Goal: Information Seeking & Learning: Learn about a topic

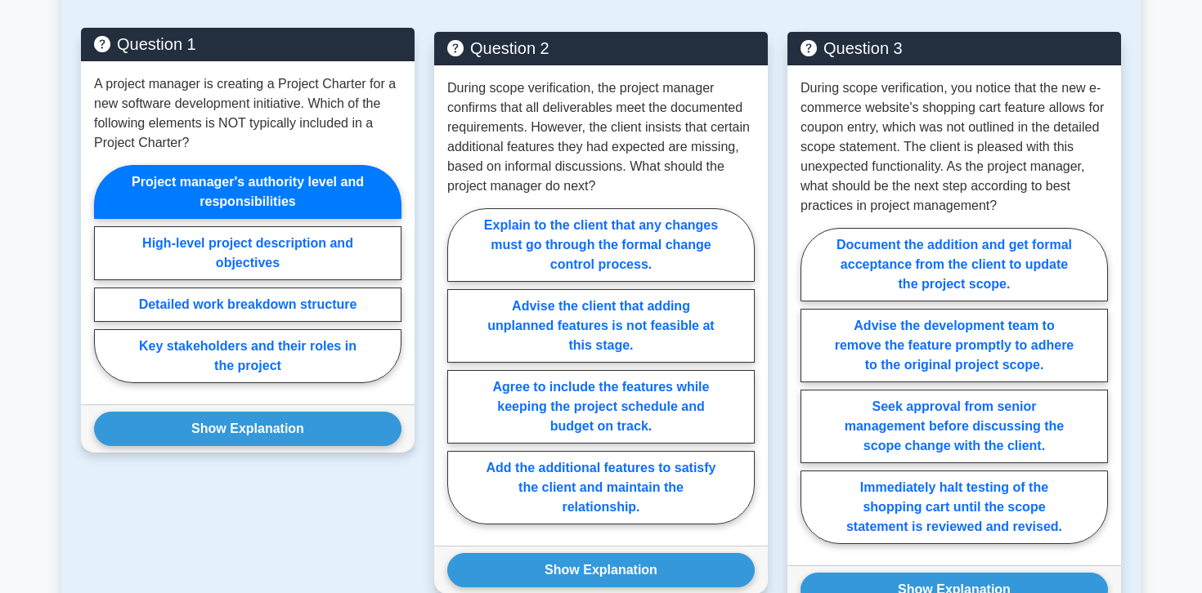
scroll to position [892, 0]
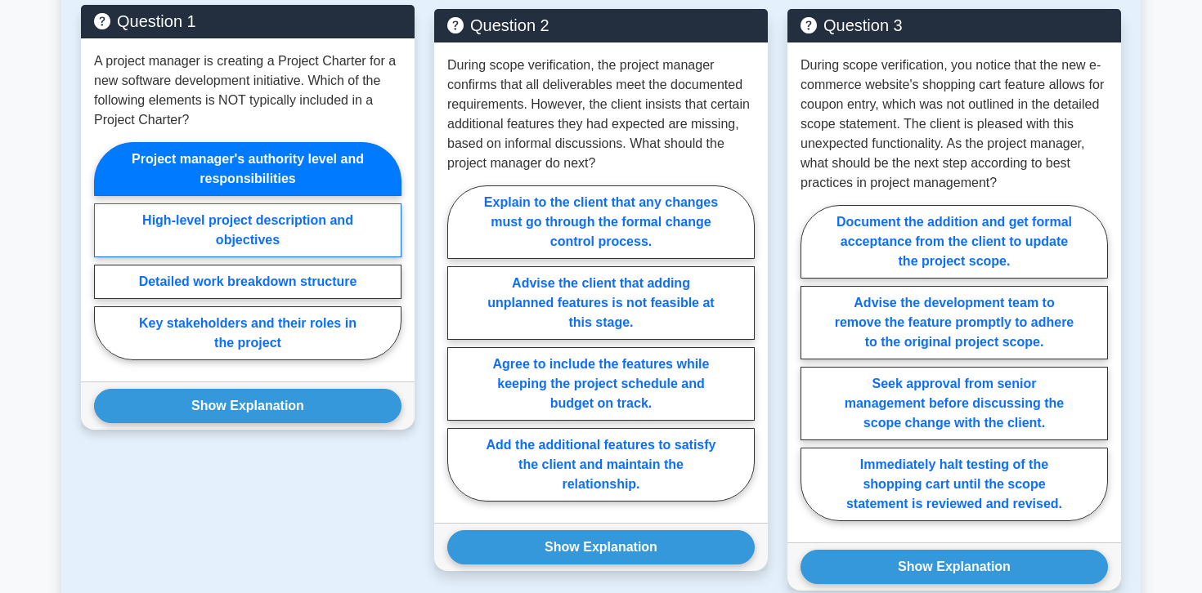
click at [345, 243] on label "High-level project description and objectives" at bounding box center [247, 231] width 307 height 54
click at [105, 251] on input "High-level project description and objectives" at bounding box center [99, 256] width 11 height 11
radio input "true"
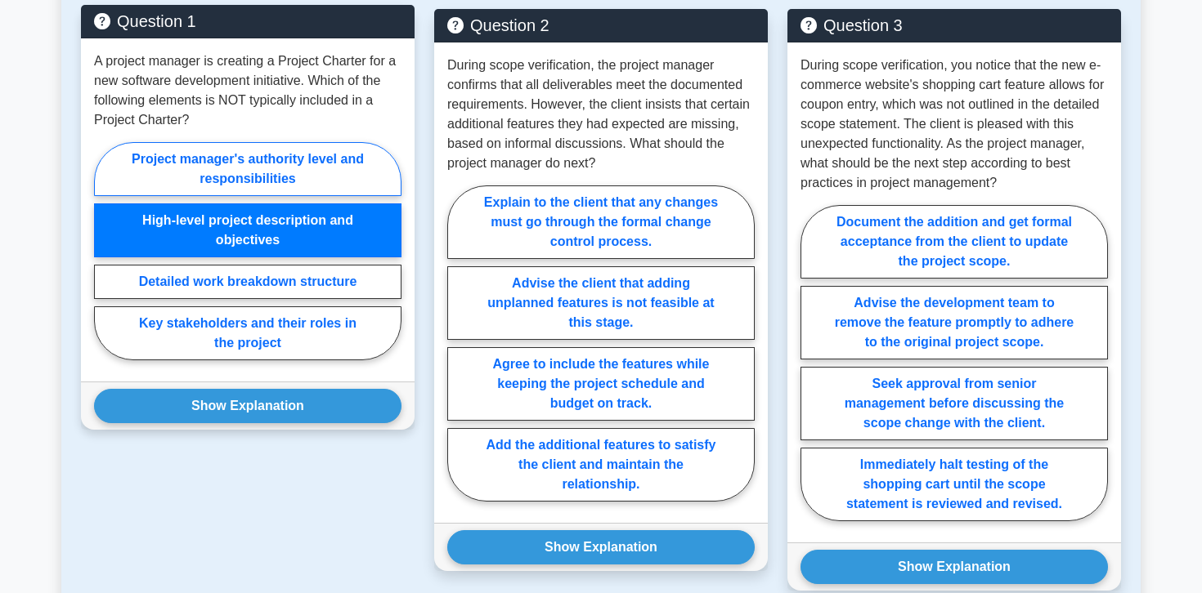
click at [336, 152] on label "Project manager's authority level and responsibilities" at bounding box center [247, 169] width 307 height 54
click at [105, 251] on input "Project manager's authority level and responsibilities" at bounding box center [99, 256] width 11 height 11
radio input "true"
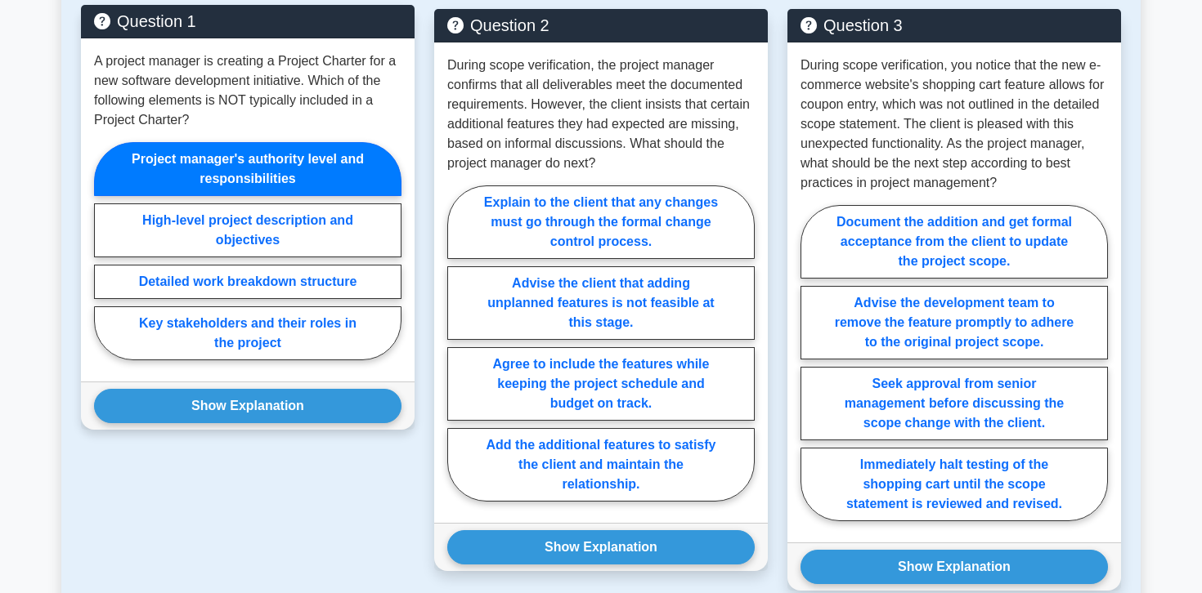
click at [336, 152] on label "Project manager's authority level and responsibilities" at bounding box center [247, 169] width 307 height 54
click at [105, 251] on input "Project manager's authority level and responsibilities" at bounding box center [99, 256] width 11 height 11
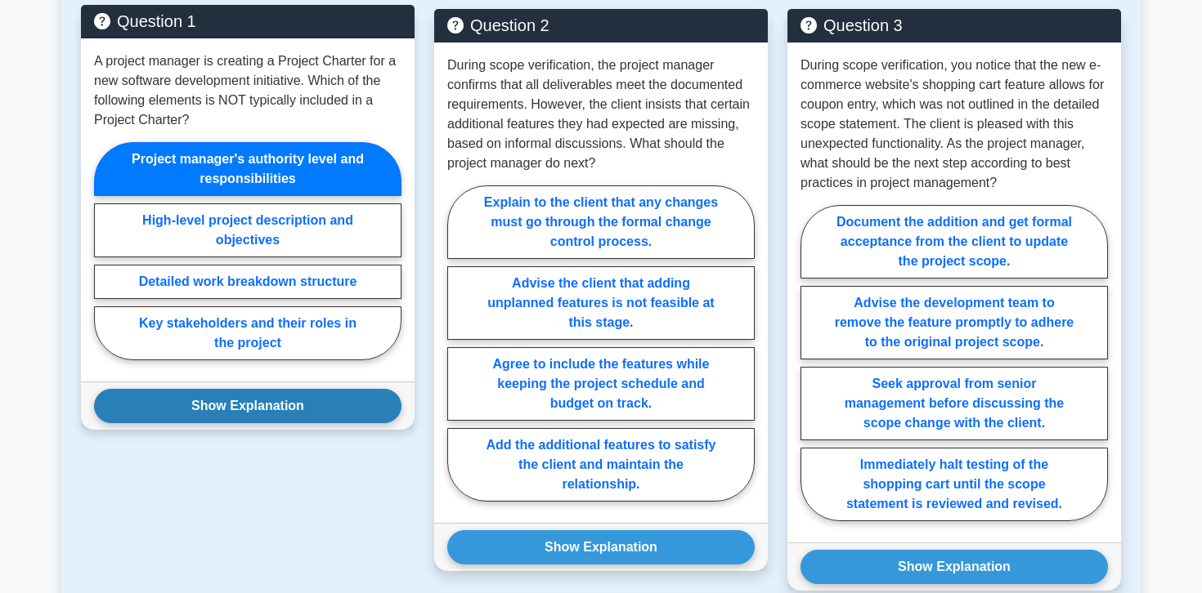
click at [284, 402] on button "Show Explanation" at bounding box center [247, 406] width 307 height 34
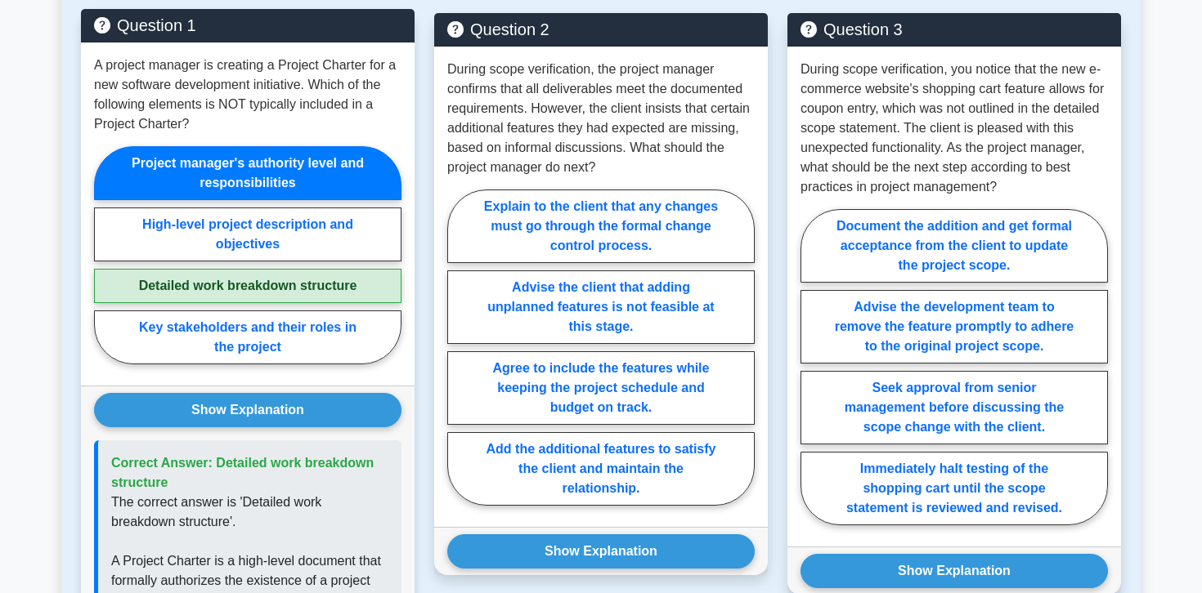
scroll to position [889, 0]
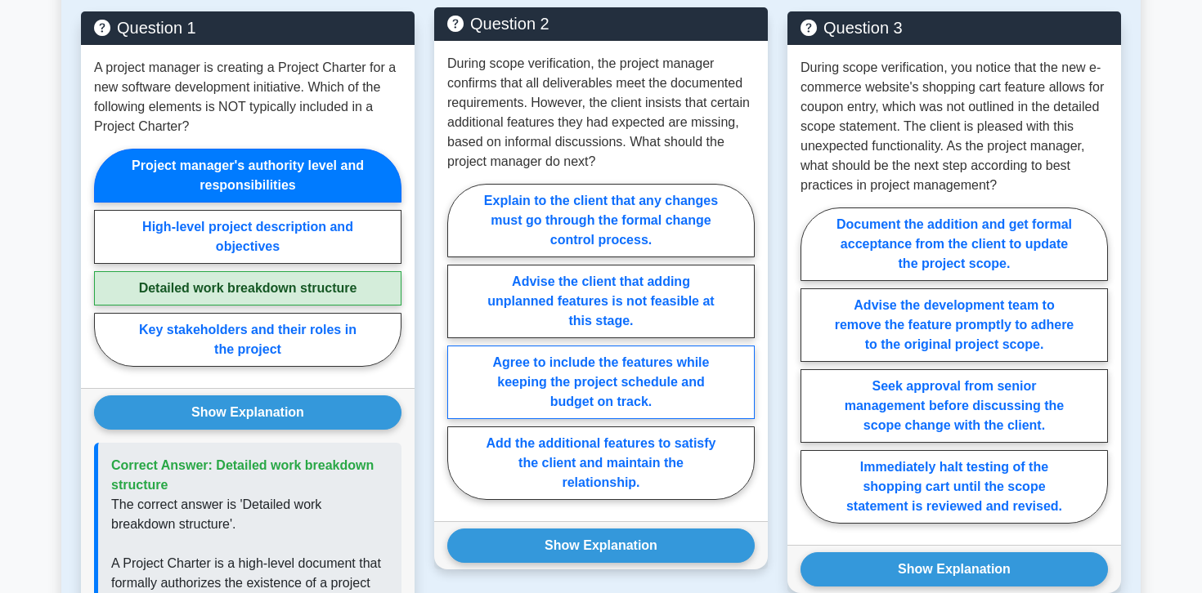
click at [502, 396] on label "Agree to include the features while keeping the project schedule and budget on …" at bounding box center [600, 383] width 307 height 74
click at [458, 352] on input "Agree to include the features while keeping the project schedule and budget on …" at bounding box center [452, 347] width 11 height 11
radio input "true"
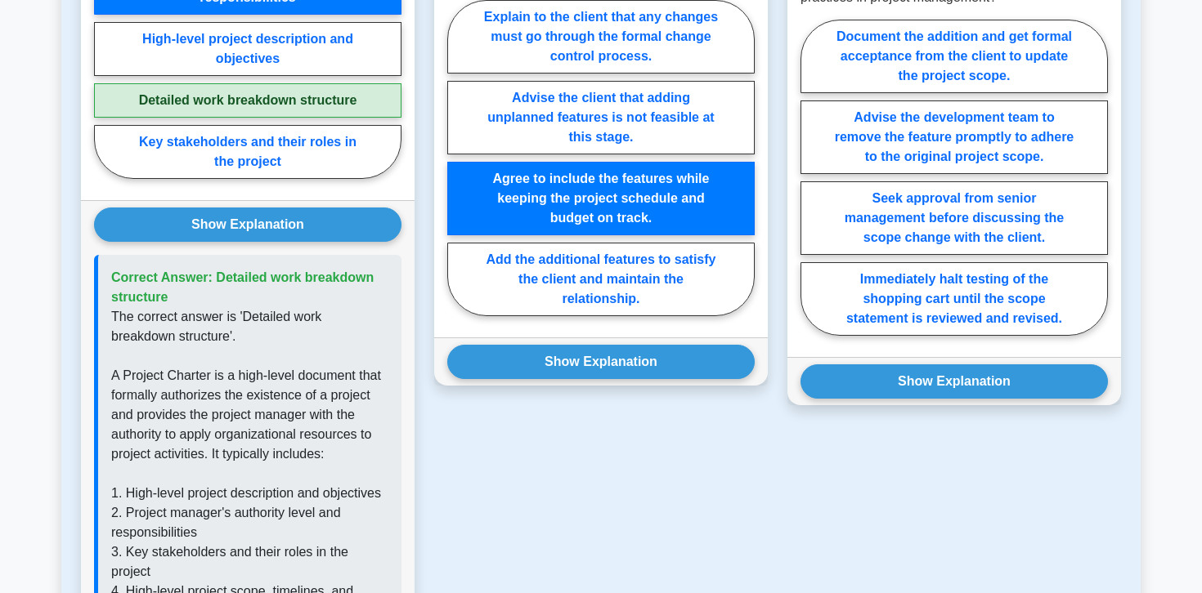
scroll to position [1081, 0]
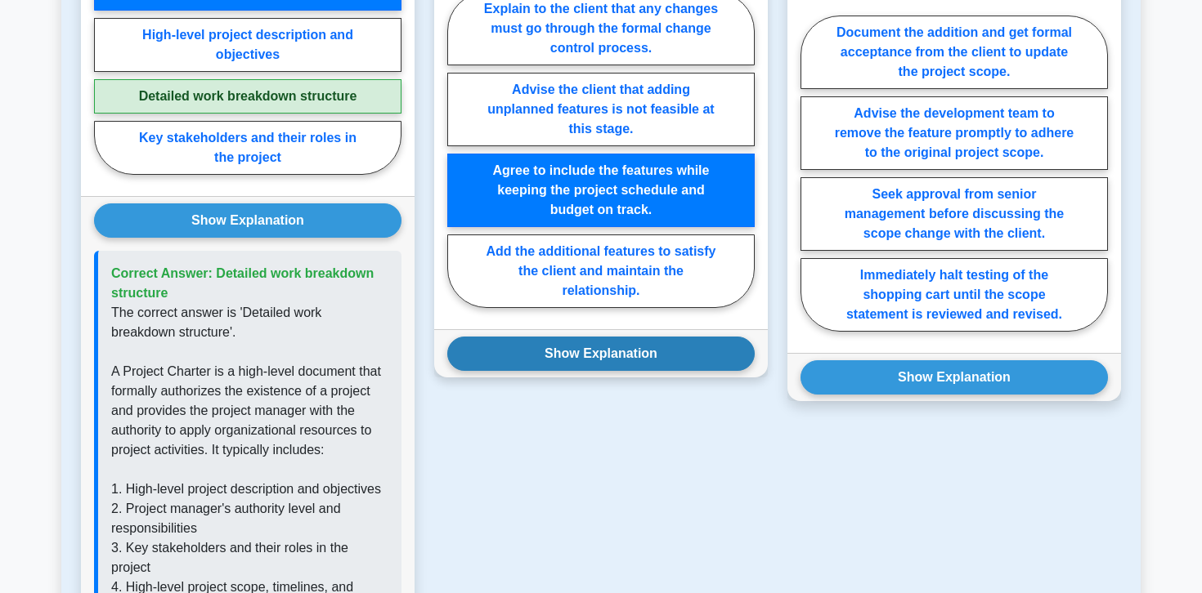
click at [517, 366] on button "Show Explanation" at bounding box center [600, 354] width 307 height 34
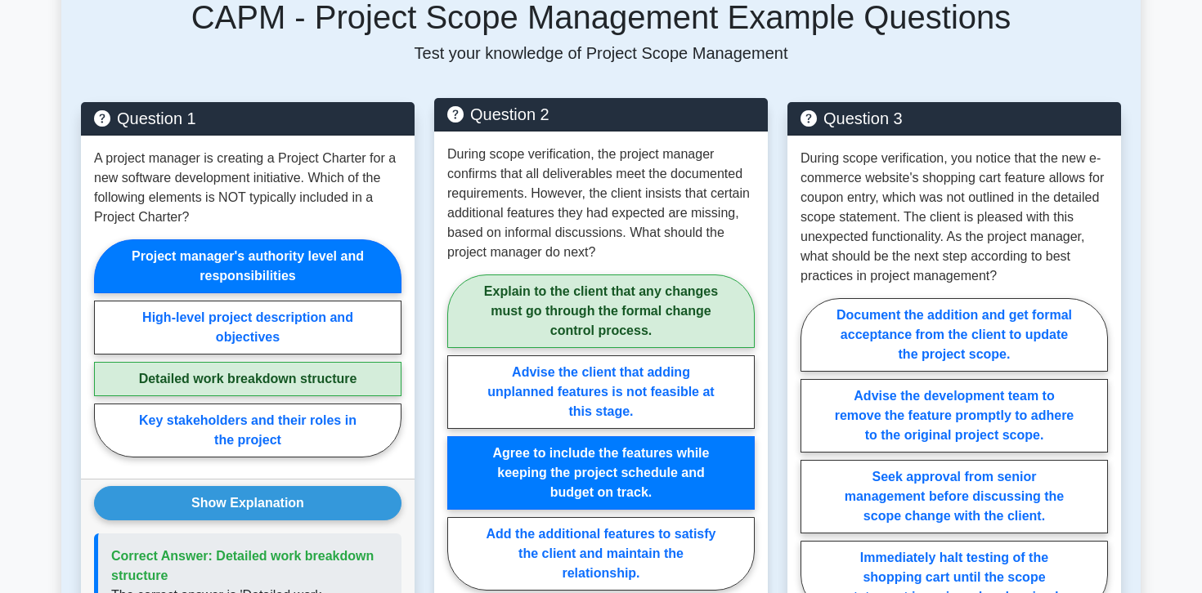
scroll to position [875, 0]
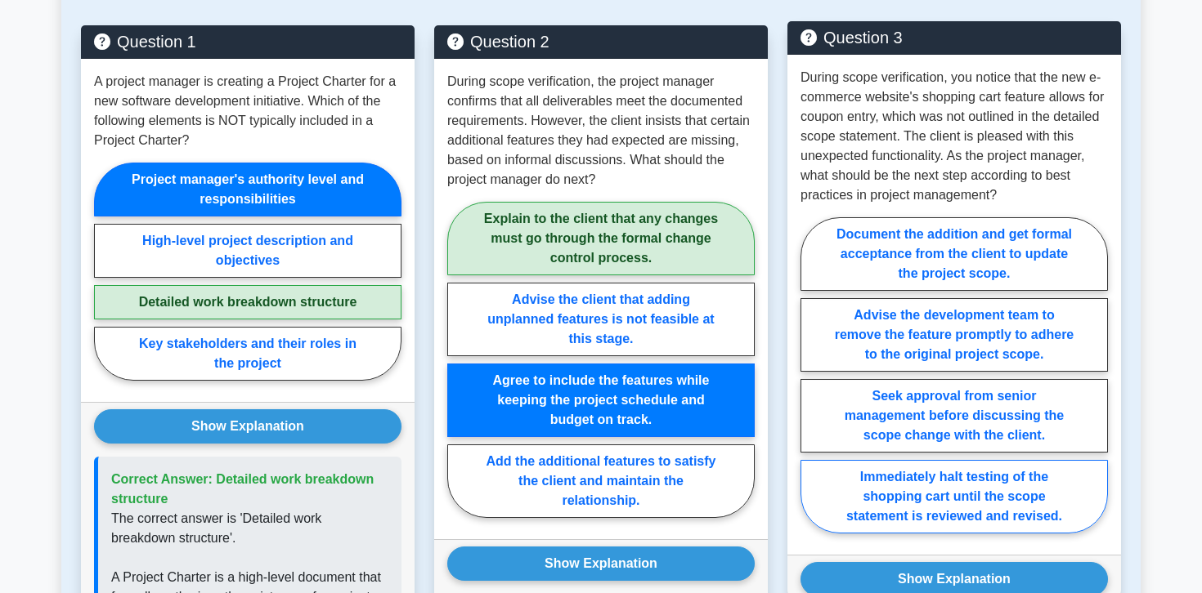
click at [918, 491] on label "Immediately halt testing of the shopping cart until the scope statement is revi…" at bounding box center [953, 497] width 307 height 74
click at [811, 386] on input "Immediately halt testing of the shopping cart until the scope statement is revi…" at bounding box center [805, 380] width 11 height 11
radio input "true"
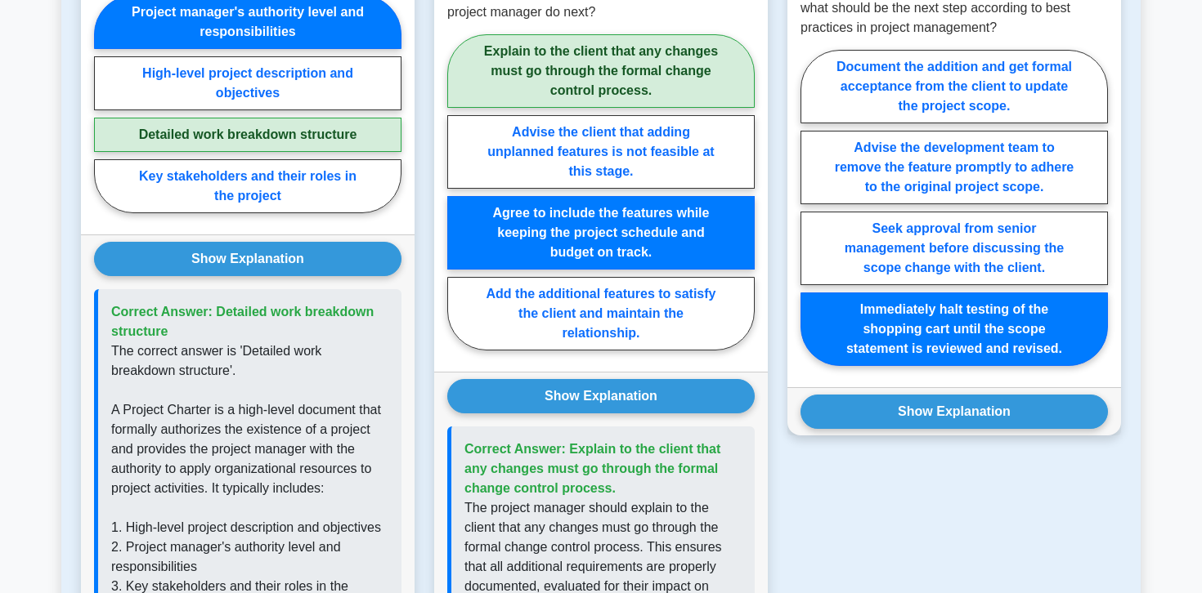
scroll to position [1052, 0]
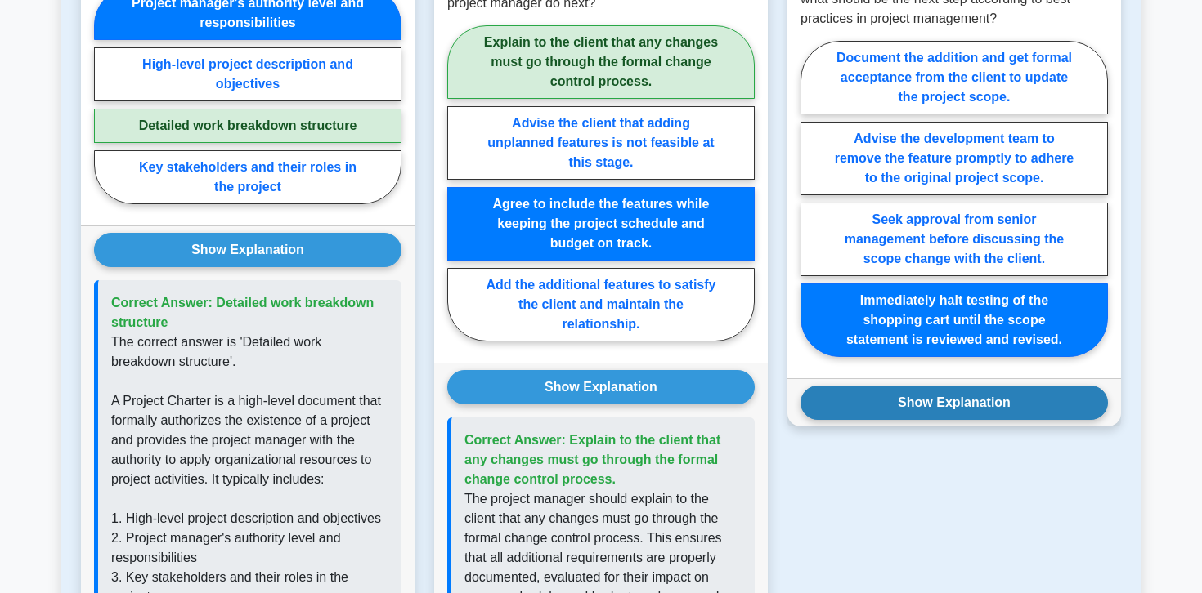
click at [936, 406] on button "Show Explanation" at bounding box center [953, 403] width 307 height 34
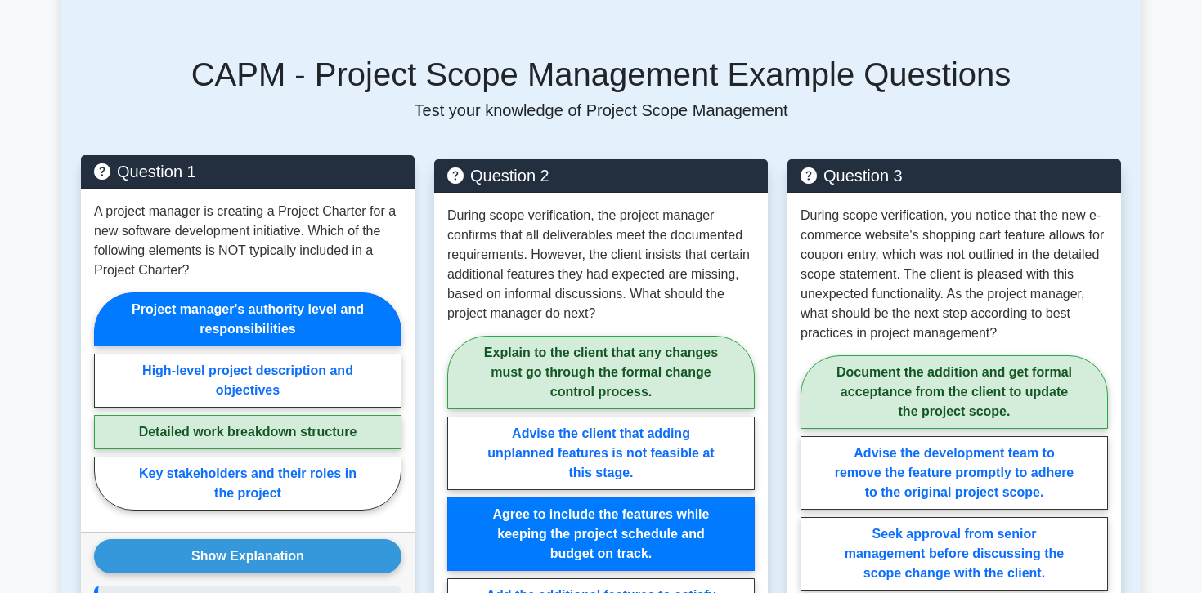
scroll to position [740, 0]
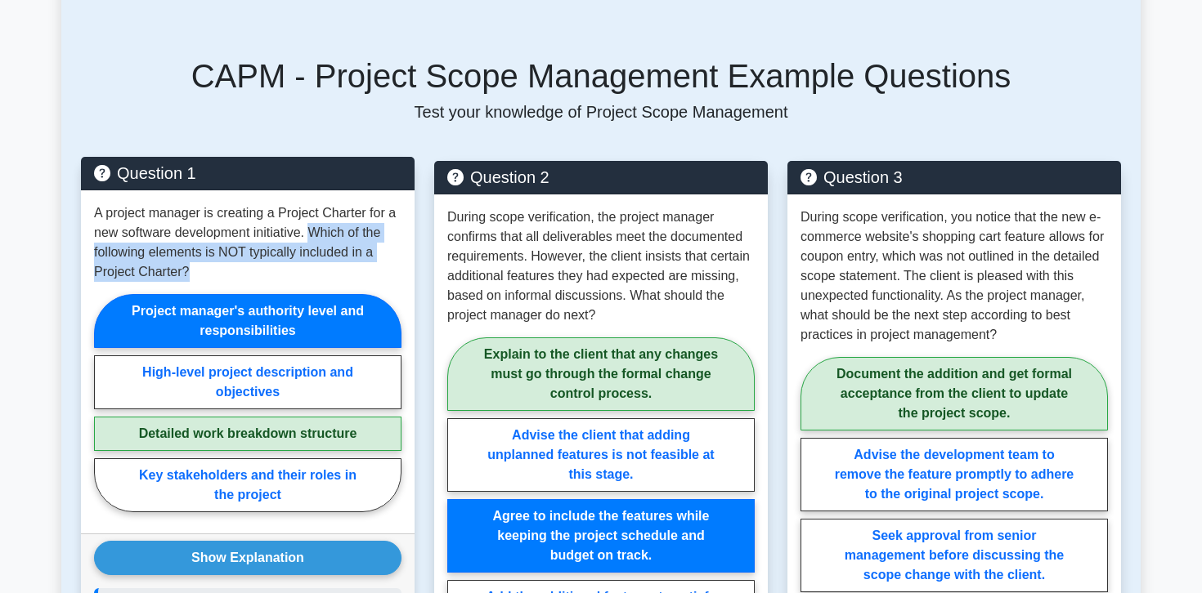
drag, startPoint x: 311, startPoint y: 232, endPoint x: 328, endPoint y: 266, distance: 37.3
click at [328, 266] on p "A project manager is creating a Project Charter for a new software development …" at bounding box center [247, 243] width 307 height 78
copy p "Which of the following elements is NOT typically included in a Project Charter?"
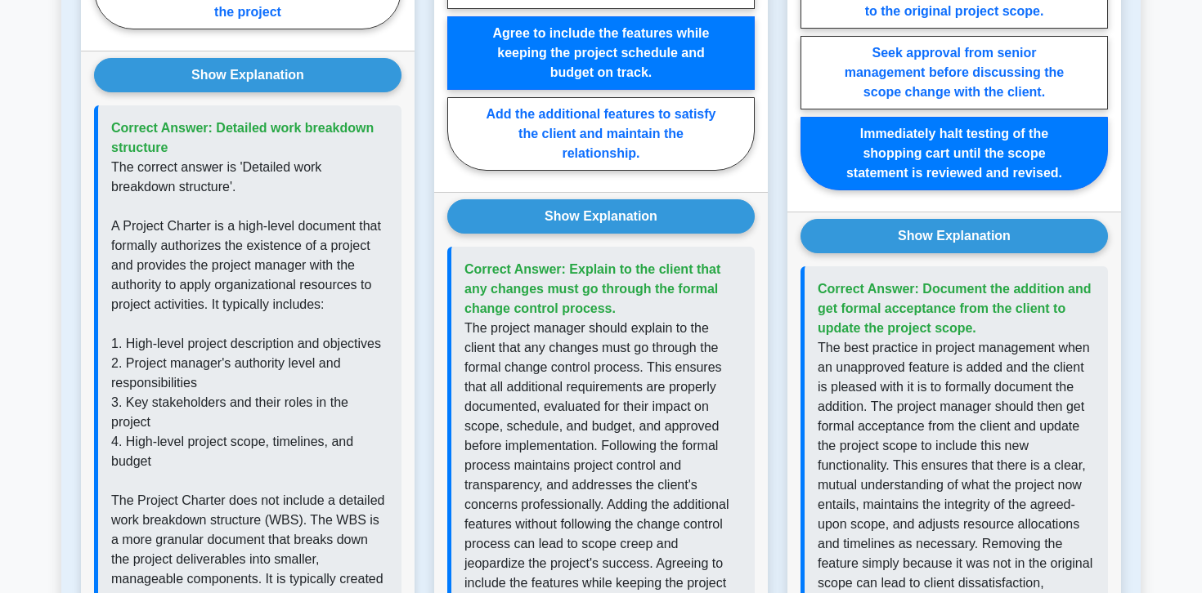
scroll to position [1225, 0]
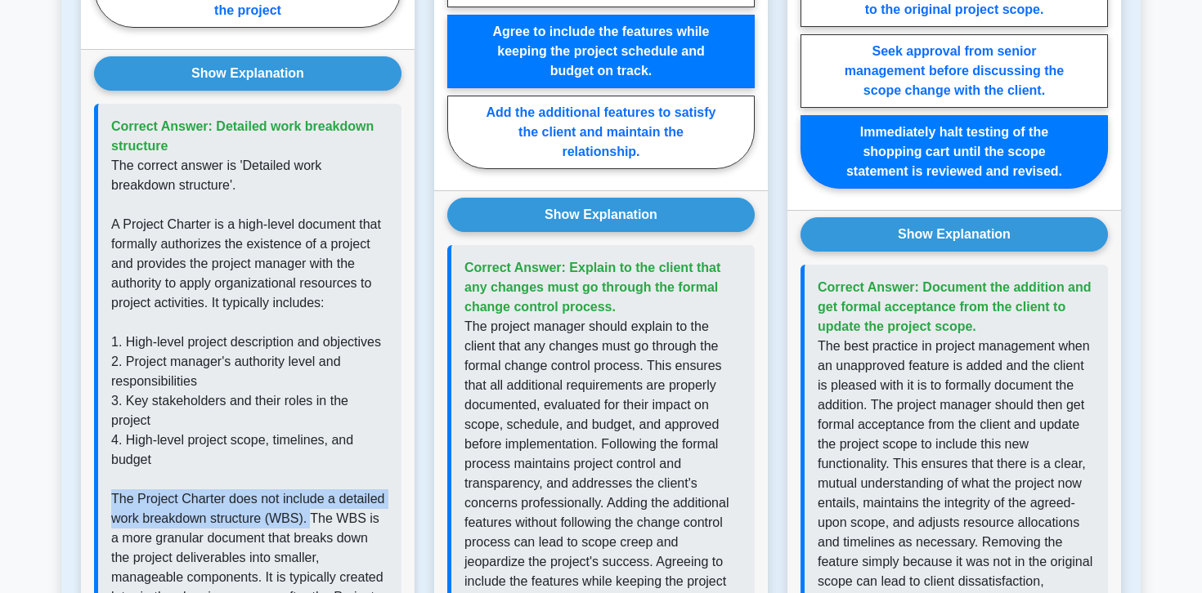
drag, startPoint x: 109, startPoint y: 498, endPoint x: 309, endPoint y: 517, distance: 201.2
click at [309, 517] on div "Correct Answer: Detailed work breakdown structure The correct answer is 'Detail…" at bounding box center [247, 578] width 307 height 948
copy p "The Project Charter does not include a detailed work breakdown structure (WBS)."
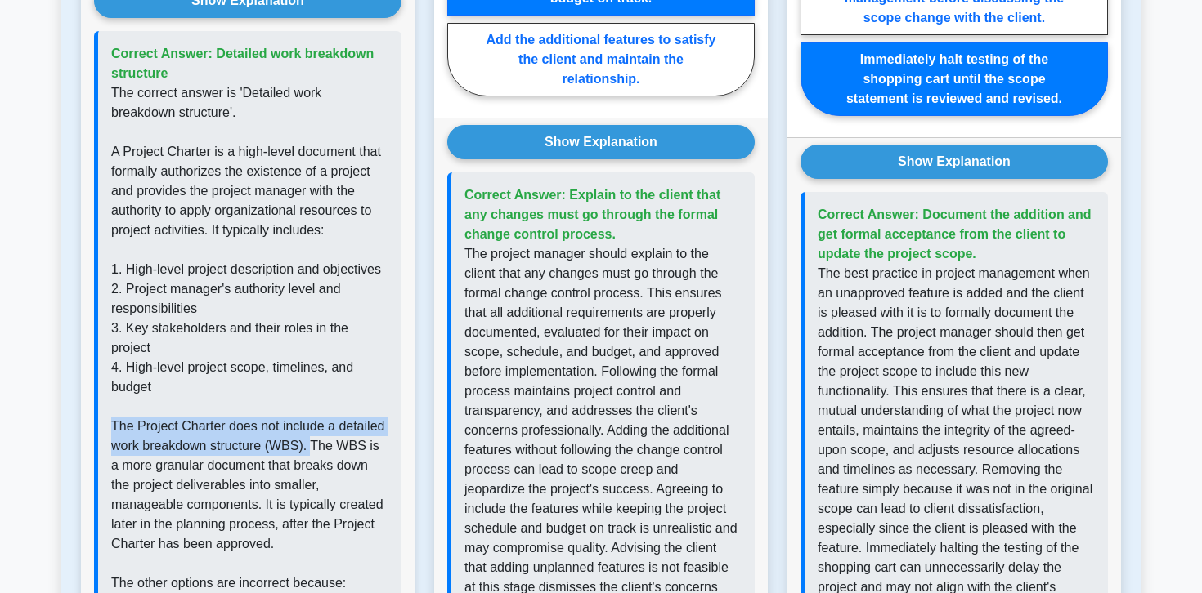
scroll to position [1299, 0]
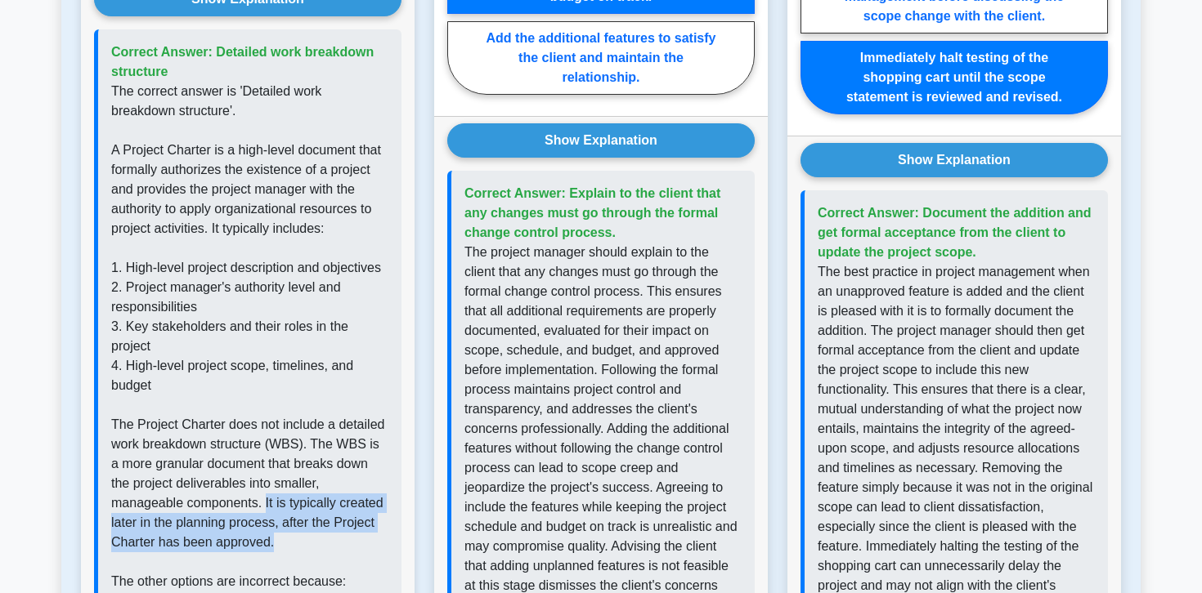
drag, startPoint x: 189, startPoint y: 508, endPoint x: 226, endPoint y: 542, distance: 50.9
click at [226, 542] on p "The correct answer is 'Detailed work breakdown structure'. A Project Charter is…" at bounding box center [249, 523] width 277 height 883
copy p "It is typically created later in the planning process, after the Project Charte…"
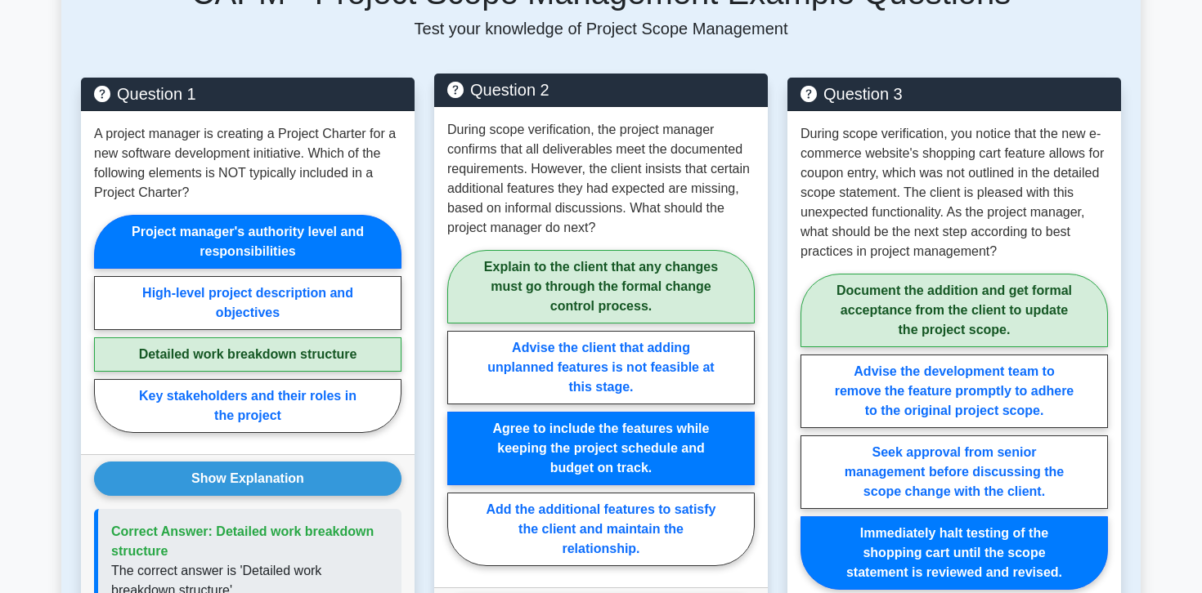
scroll to position [826, 0]
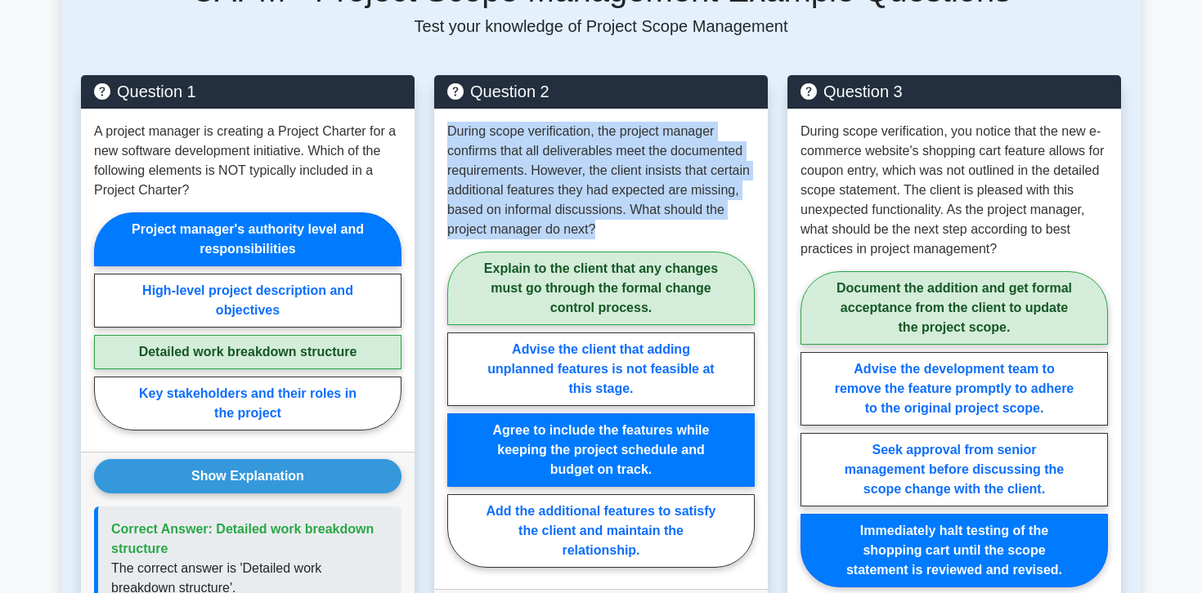
drag, startPoint x: 620, startPoint y: 233, endPoint x: 432, endPoint y: 126, distance: 215.7
copy p "During scope verification, the project manager confirms that all deliverables m…"
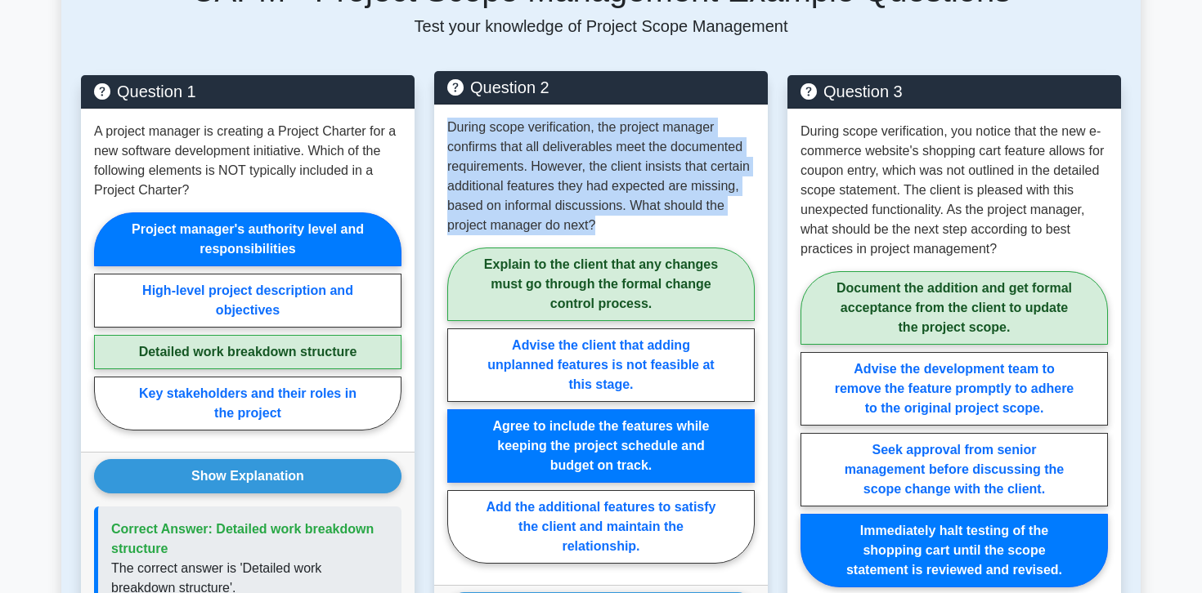
copy p "During scope verification, the project manager confirms that all deliverables m…"
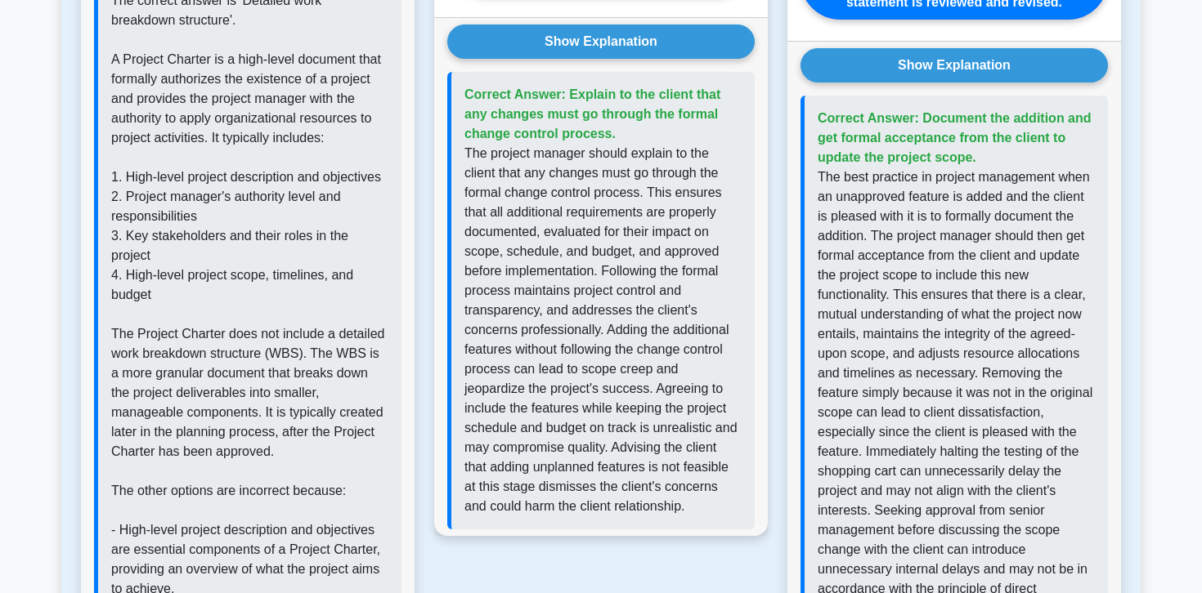
scroll to position [1443, 0]
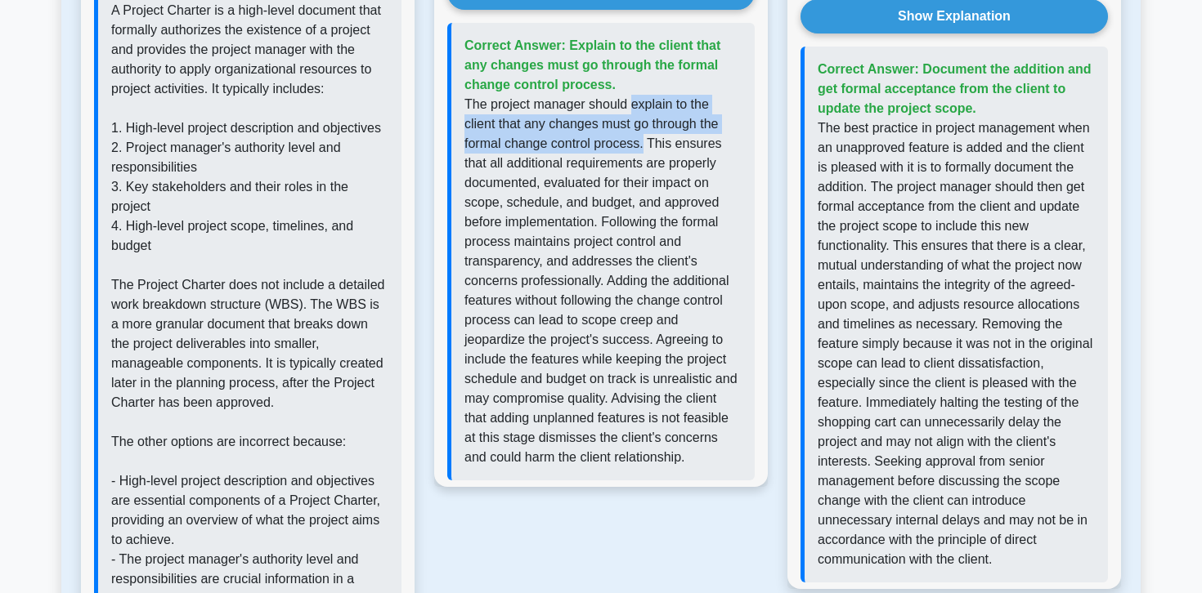
drag, startPoint x: 633, startPoint y: 105, endPoint x: 640, endPoint y: 144, distance: 39.1
click at [640, 144] on p "The project manager should explain to the client that any changes must go throu…" at bounding box center [602, 281] width 277 height 373
click at [643, 112] on p "The project manager should explain to the client that any changes must go throu…" at bounding box center [602, 281] width 277 height 373
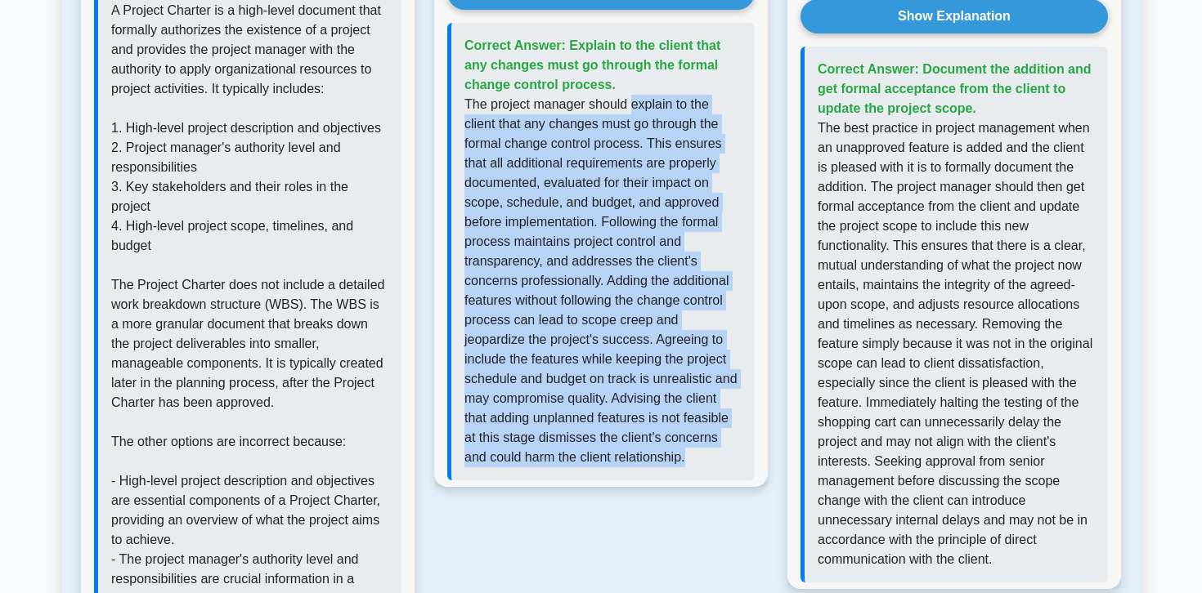
drag, startPoint x: 631, startPoint y: 108, endPoint x: 710, endPoint y: 457, distance: 357.8
click at [710, 457] on p "The project manager should explain to the client that any changes must go throu…" at bounding box center [602, 281] width 277 height 373
copy p "explain to the client that any changes must go through the formal change contro…"
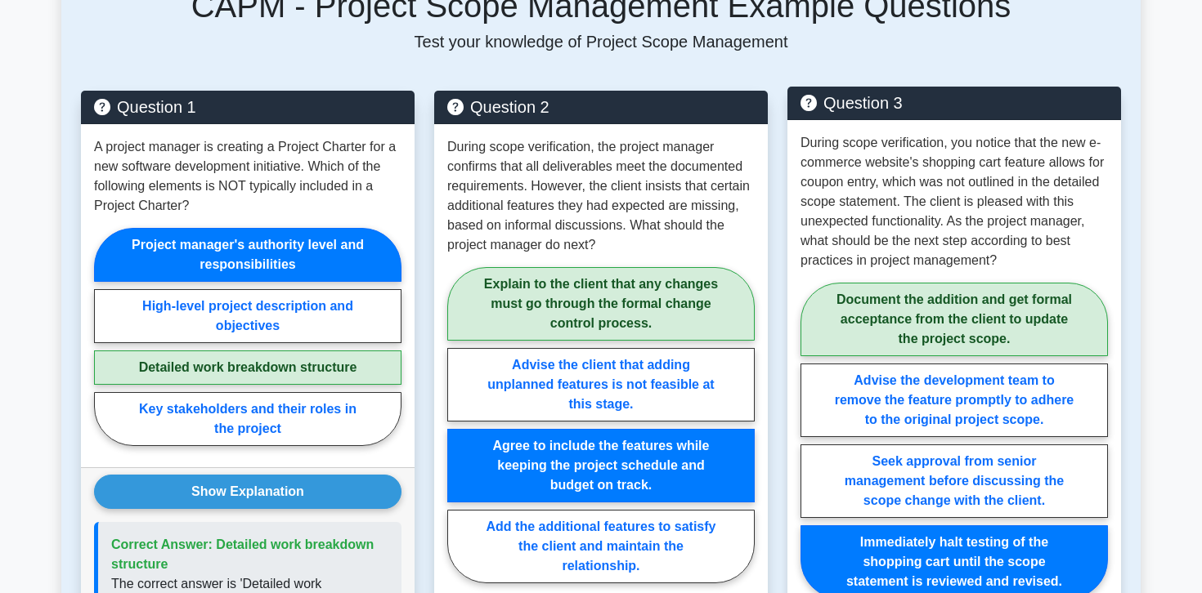
scroll to position [812, 0]
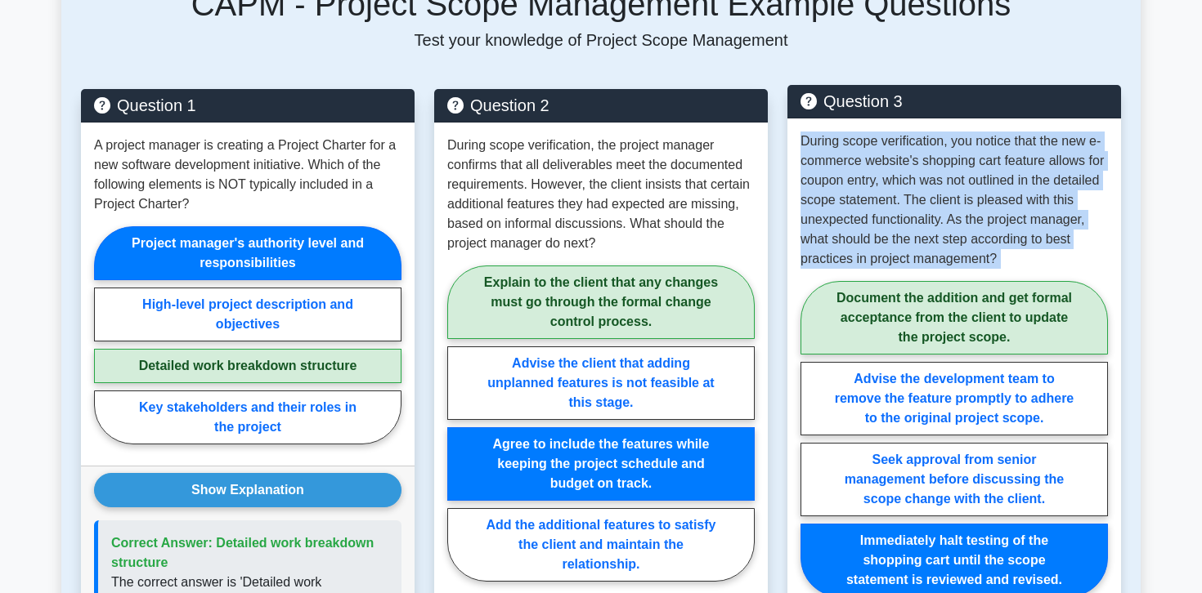
drag, startPoint x: 804, startPoint y: 140, endPoint x: 1037, endPoint y: 275, distance: 270.3
click at [1037, 275] on div "During scope verification, you notice that the new e-commerce website's shoppin…" at bounding box center [954, 369] width 334 height 500
copy div "During scope verification, you notice that the new e-commerce website's shoppin…"
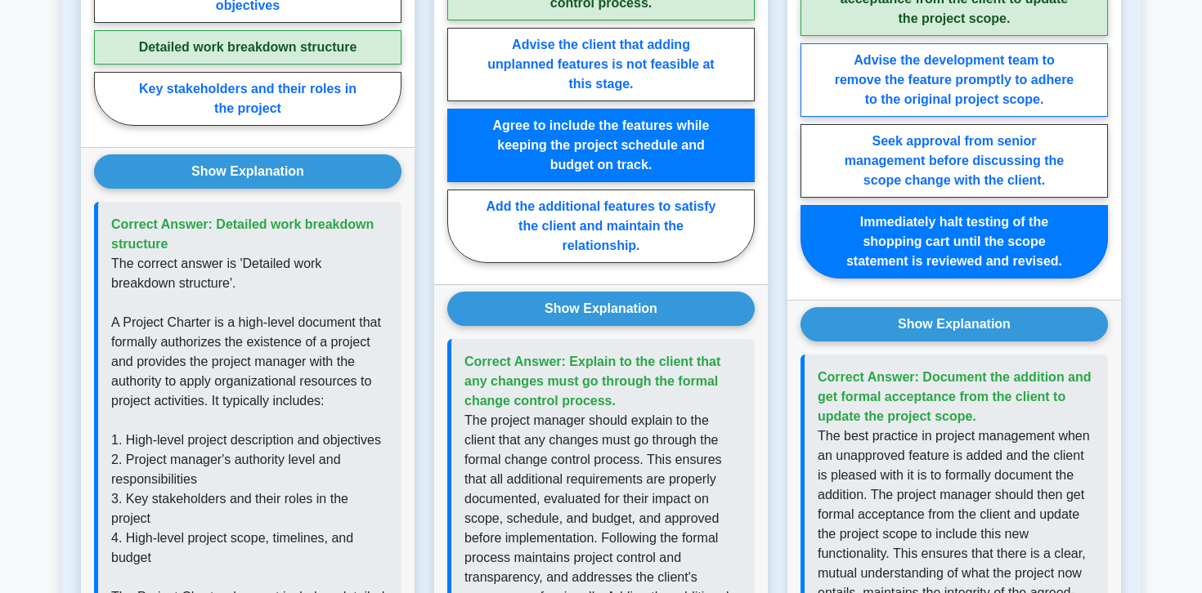
scroll to position [1135, 0]
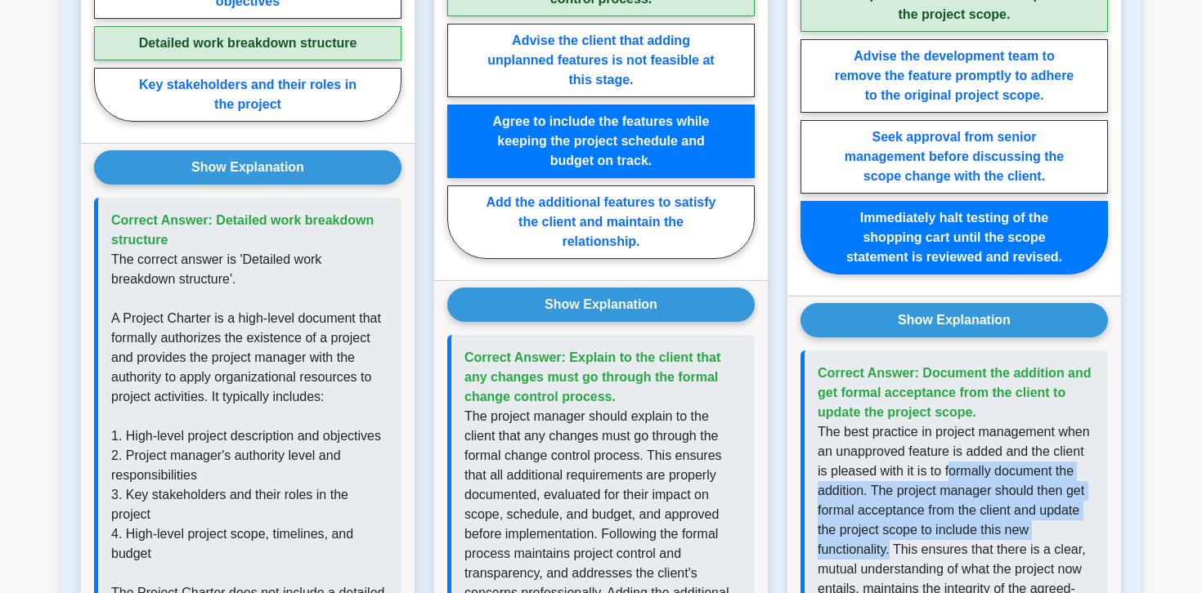
drag, startPoint x: 951, startPoint y: 473, endPoint x: 891, endPoint y: 548, distance: 95.4
copy p "ormally document the addition. The project manager should then get formal accep…"
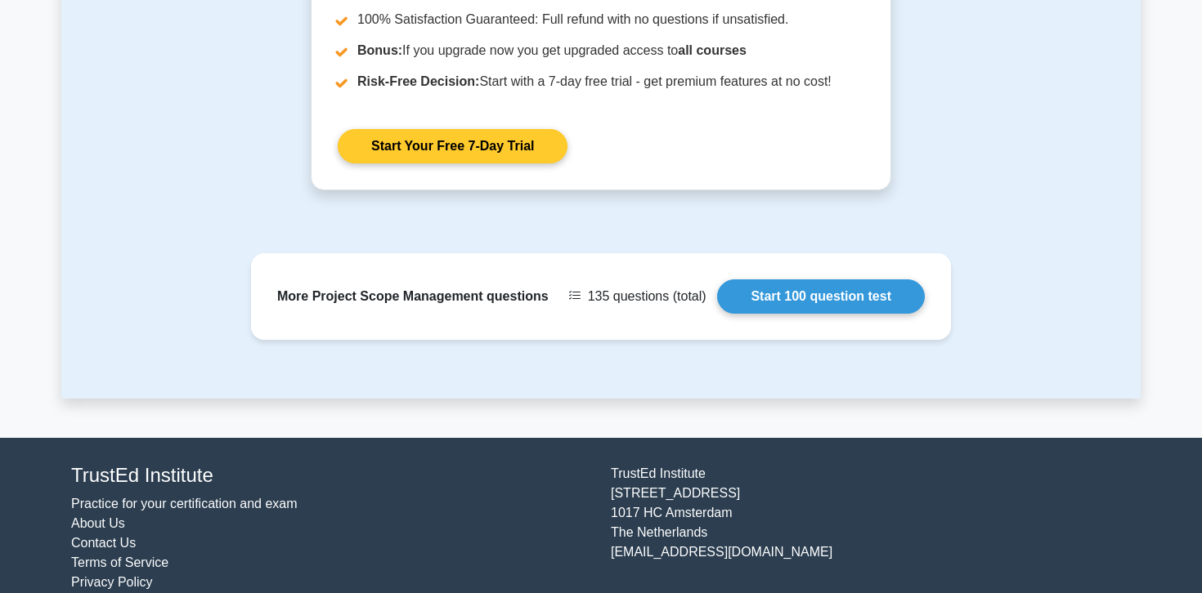
scroll to position [2602, 0]
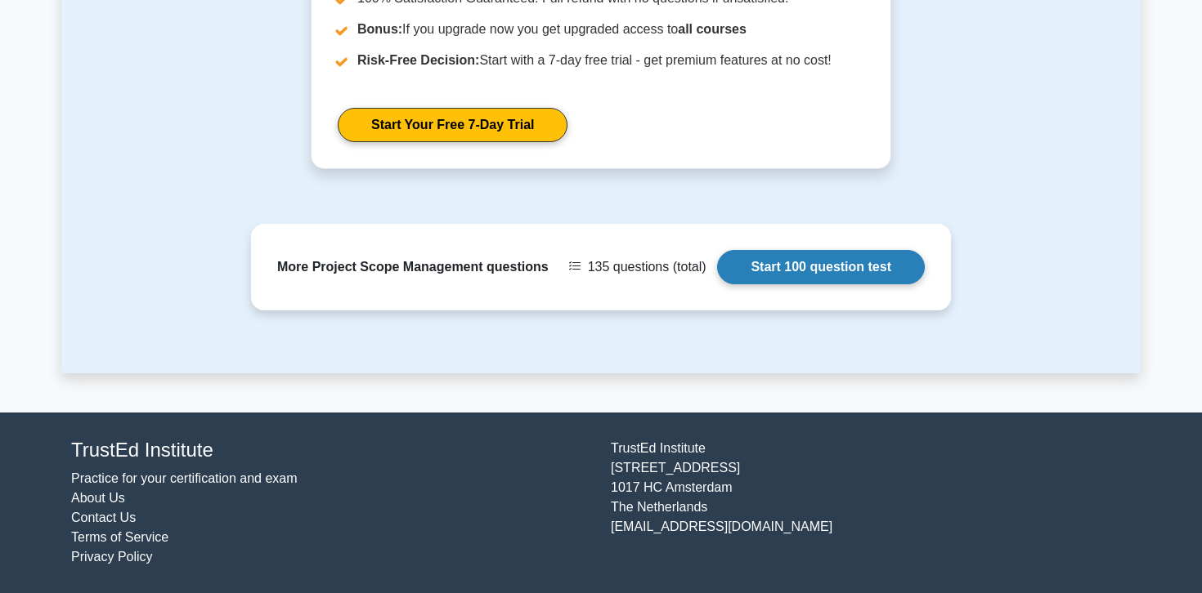
click at [790, 271] on link "Start 100 question test" at bounding box center [821, 267] width 208 height 34
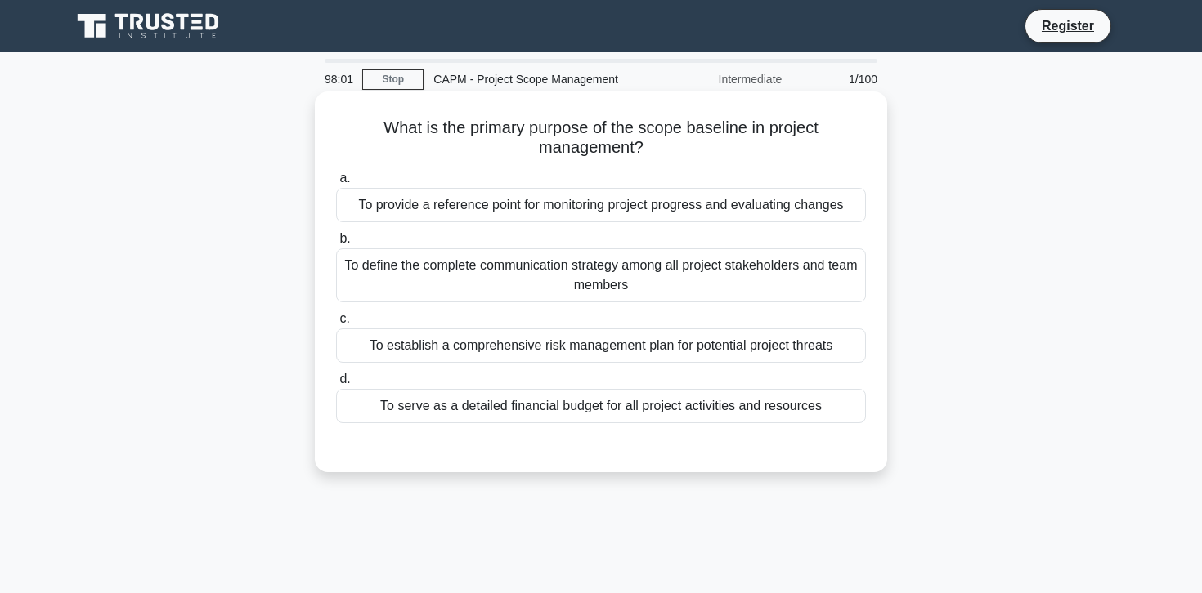
click at [775, 203] on div "To provide a reference point for monitoring project progress and evaluating cha…" at bounding box center [601, 205] width 530 height 34
click at [336, 184] on input "a. To provide a reference point for monitoring project progress and evaluating …" at bounding box center [336, 178] width 0 height 11
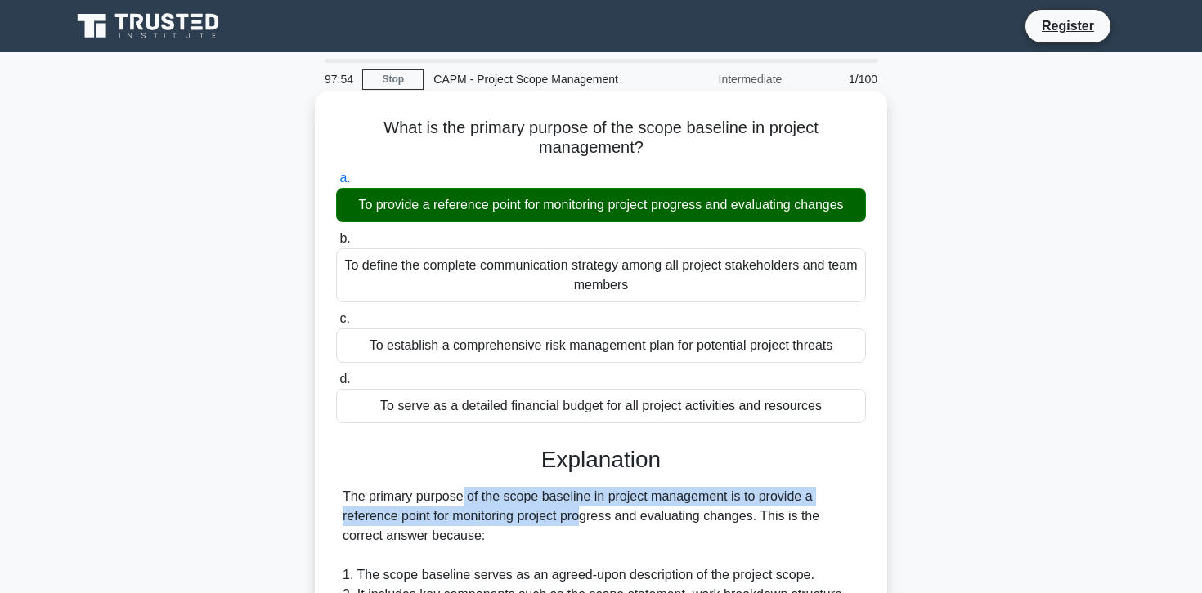
drag, startPoint x: 486, startPoint y: 518, endPoint x: 359, endPoint y: 504, distance: 127.6
drag, startPoint x: 335, startPoint y: 492, endPoint x: 508, endPoint y: 528, distance: 177.0
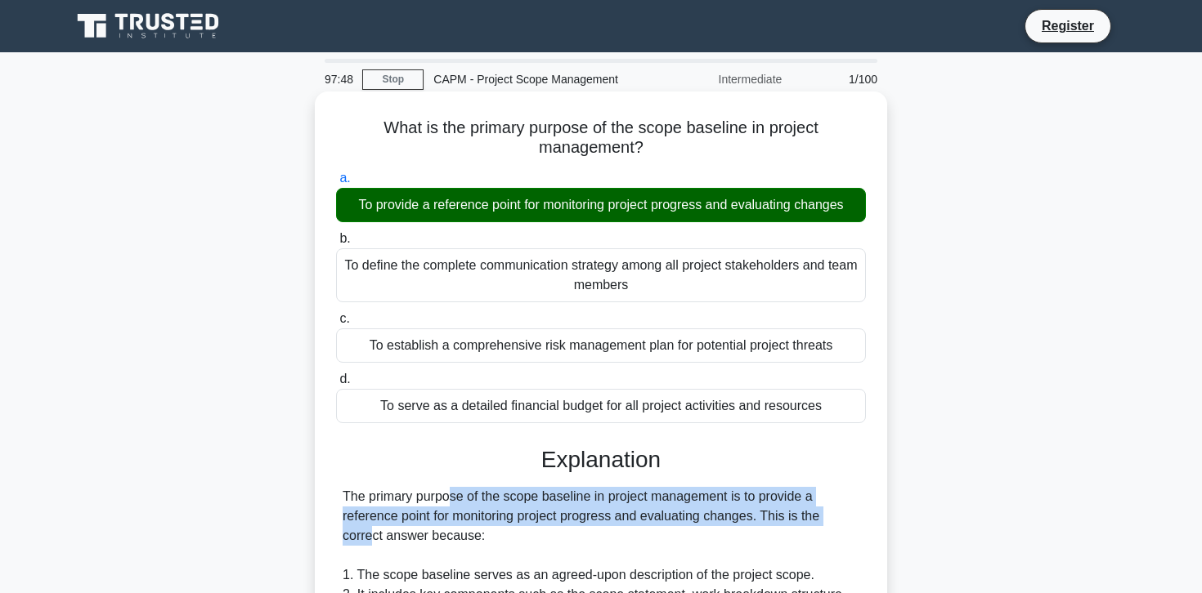
drag, startPoint x: 763, startPoint y: 524, endPoint x: 335, endPoint y: 482, distance: 430.4
copy div "The primary purpose of the scope baseline in project management is to provide a…"
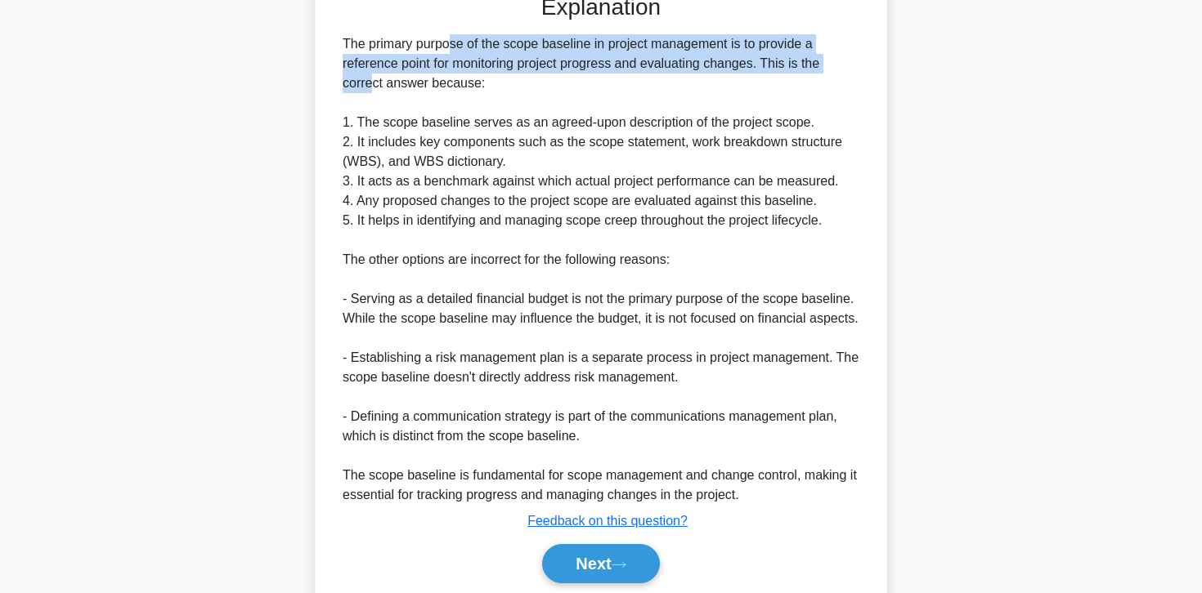
scroll to position [513, 0]
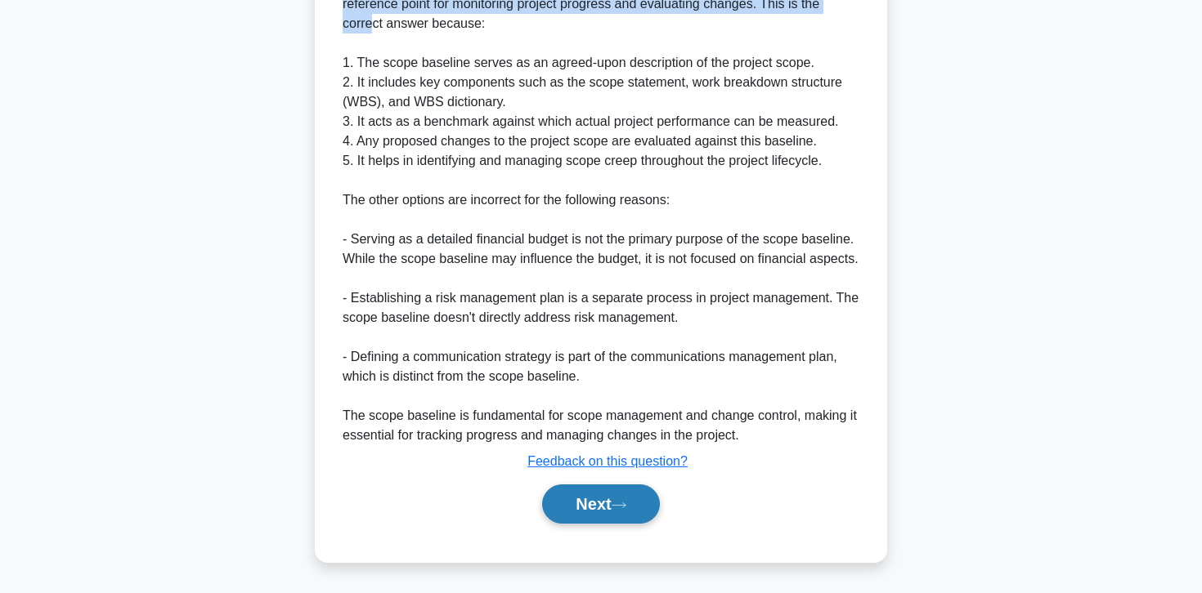
click at [609, 503] on button "Next" at bounding box center [600, 504] width 117 height 39
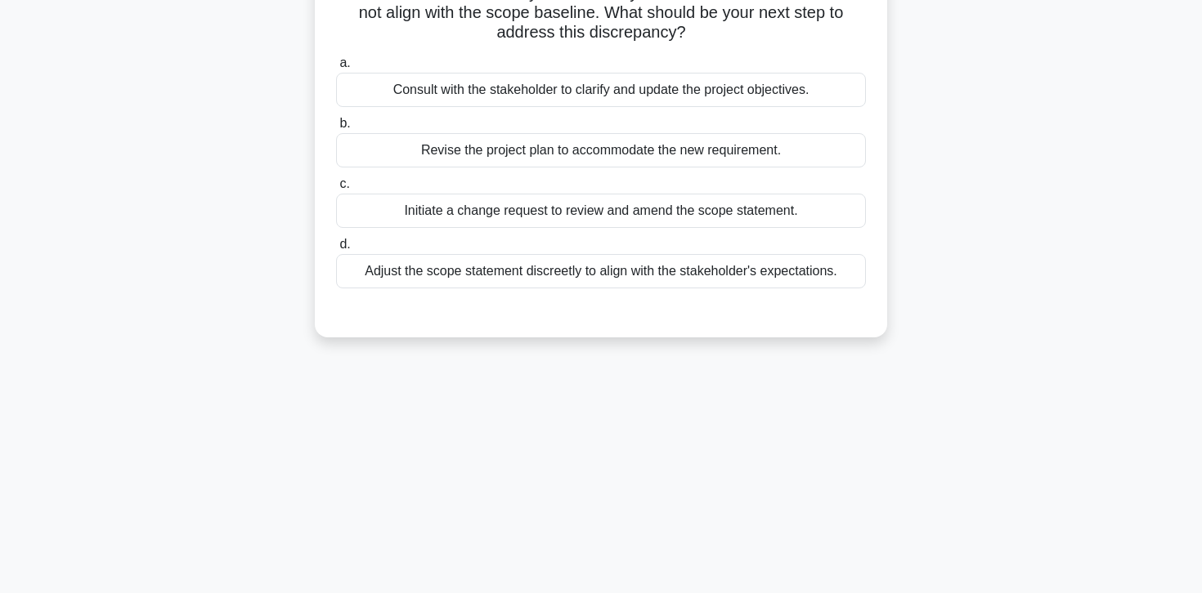
scroll to position [0, 0]
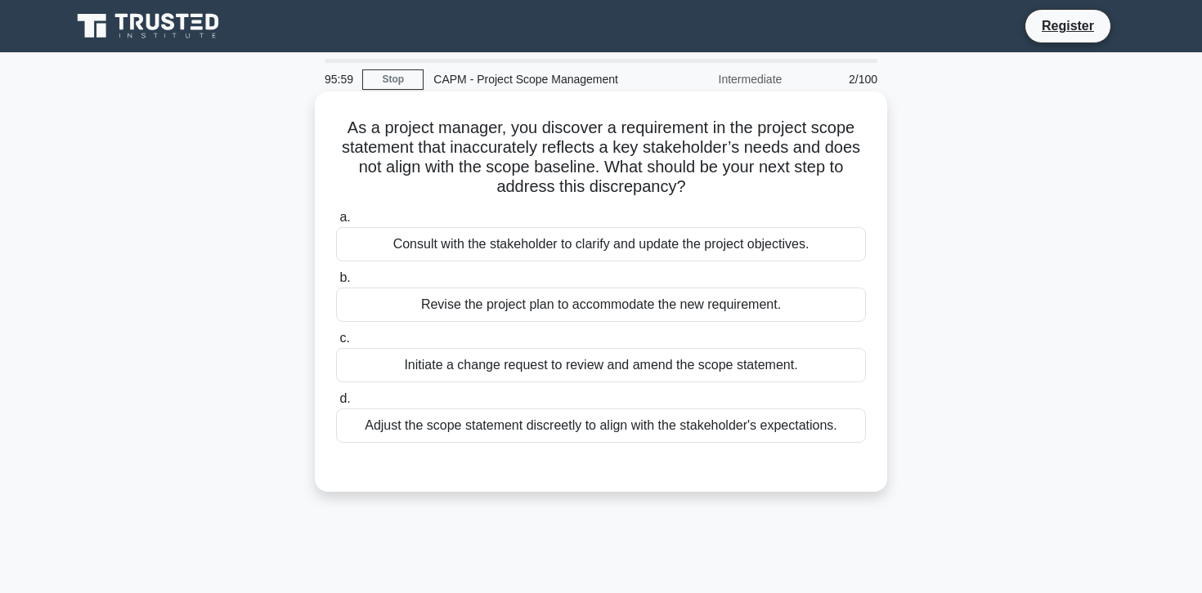
click at [795, 245] on div "Consult with the stakeholder to clarify and update the project objectives." at bounding box center [601, 244] width 530 height 34
click at [336, 223] on input "a. Consult with the stakeholder to clarify and update the project objectives." at bounding box center [336, 218] width 0 height 11
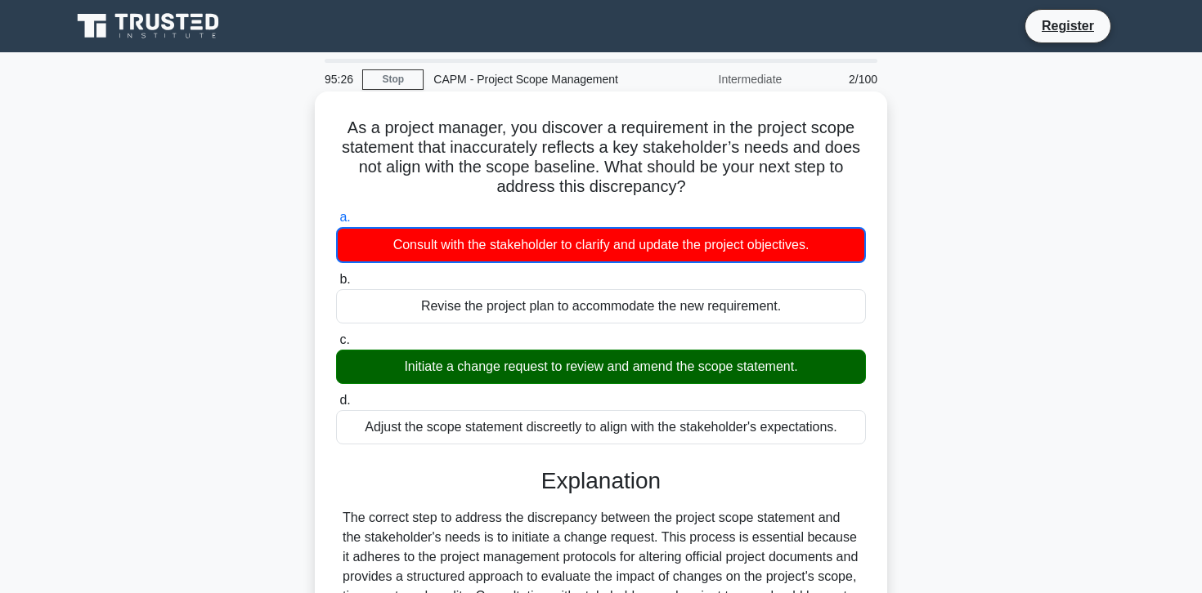
click at [551, 143] on h5 "As a project manager, you discover a requirement in the project scope statement…" at bounding box center [600, 158] width 533 height 80
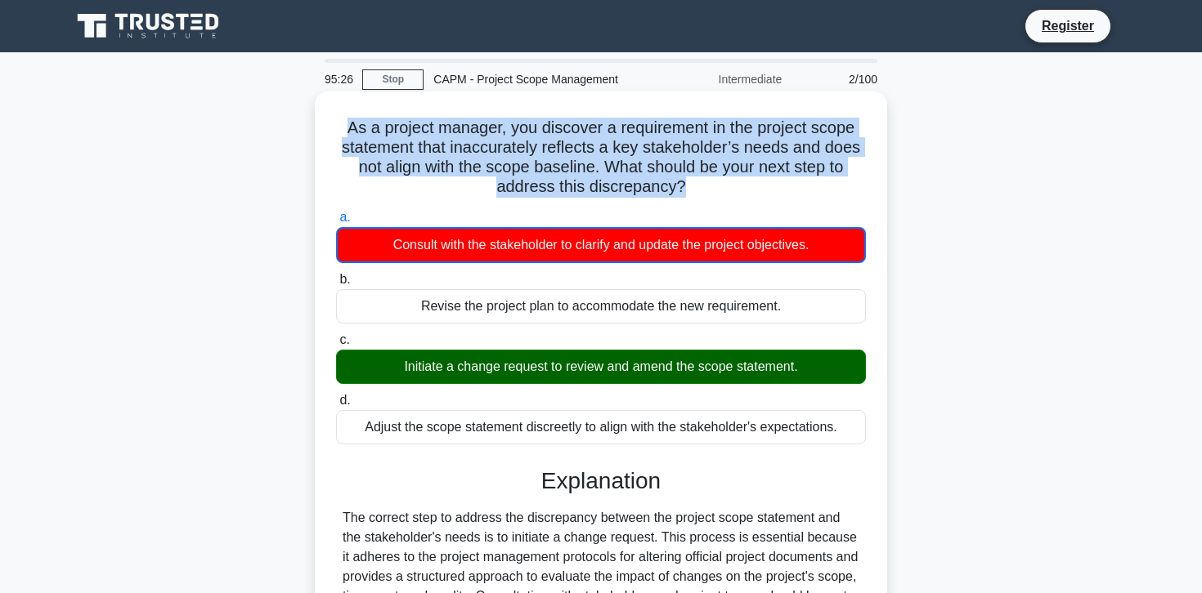
click at [551, 143] on h5 "As a project manager, you discover a requirement in the project scope statement…" at bounding box center [600, 158] width 533 height 80
copy div "As a project manager, you discover a requirement in the project scope statement…"
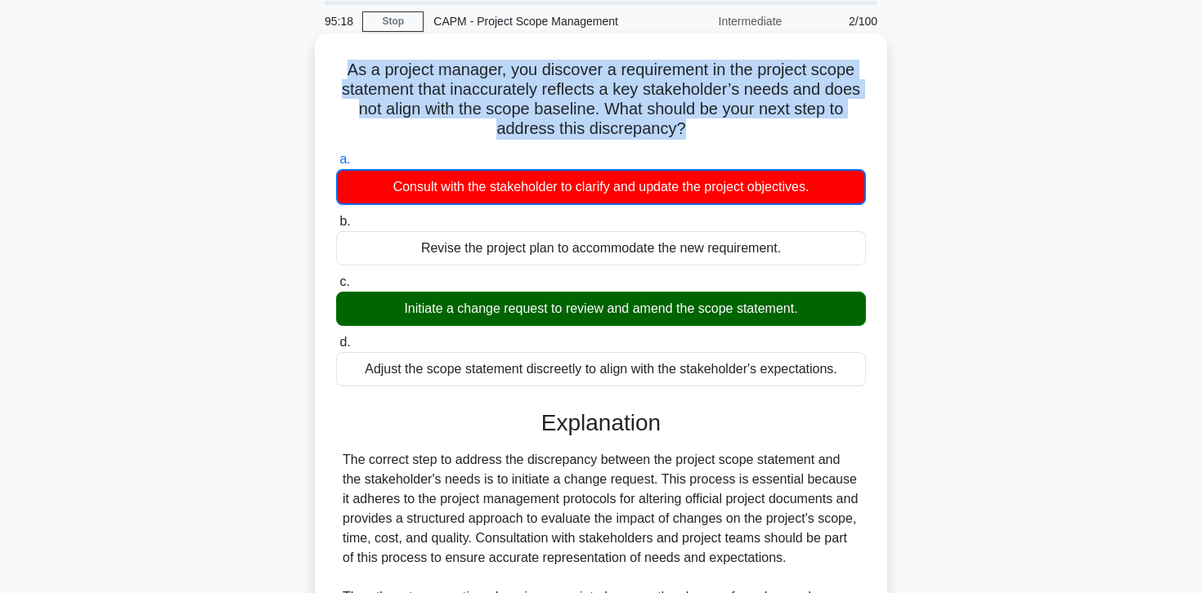
scroll to position [70, 0]
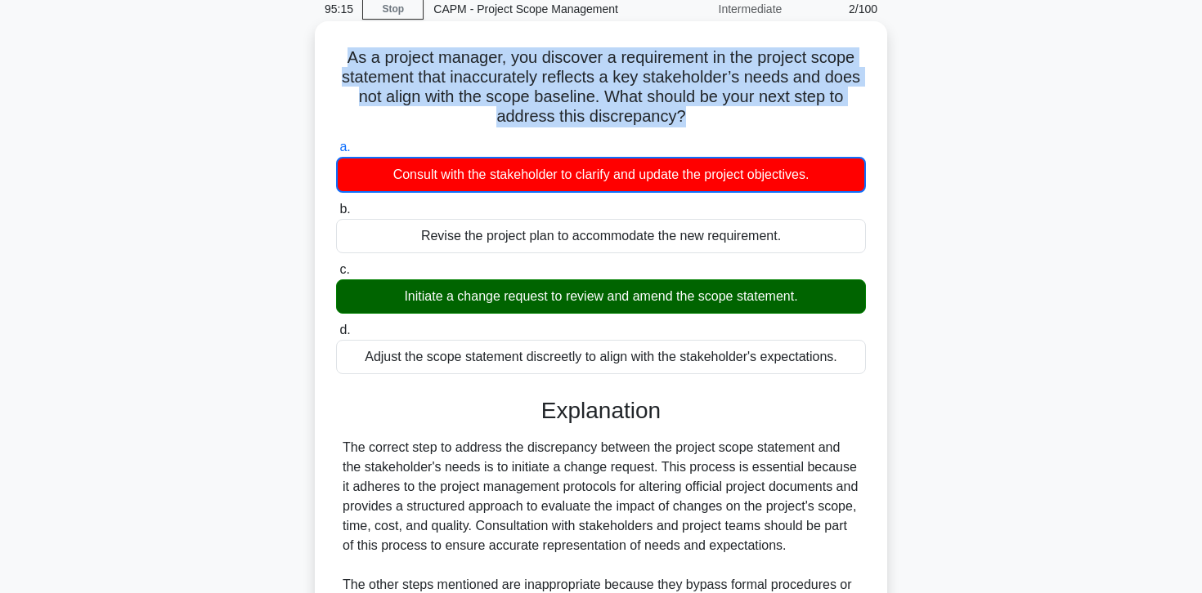
drag, startPoint x: 392, startPoint y: 303, endPoint x: 809, endPoint y: 299, distance: 417.7
click at [809, 299] on div "Initiate a change request to review and amend the scope statement." at bounding box center [601, 297] width 530 height 34
copy div "Initiate a change request to review and amend the scope statement."
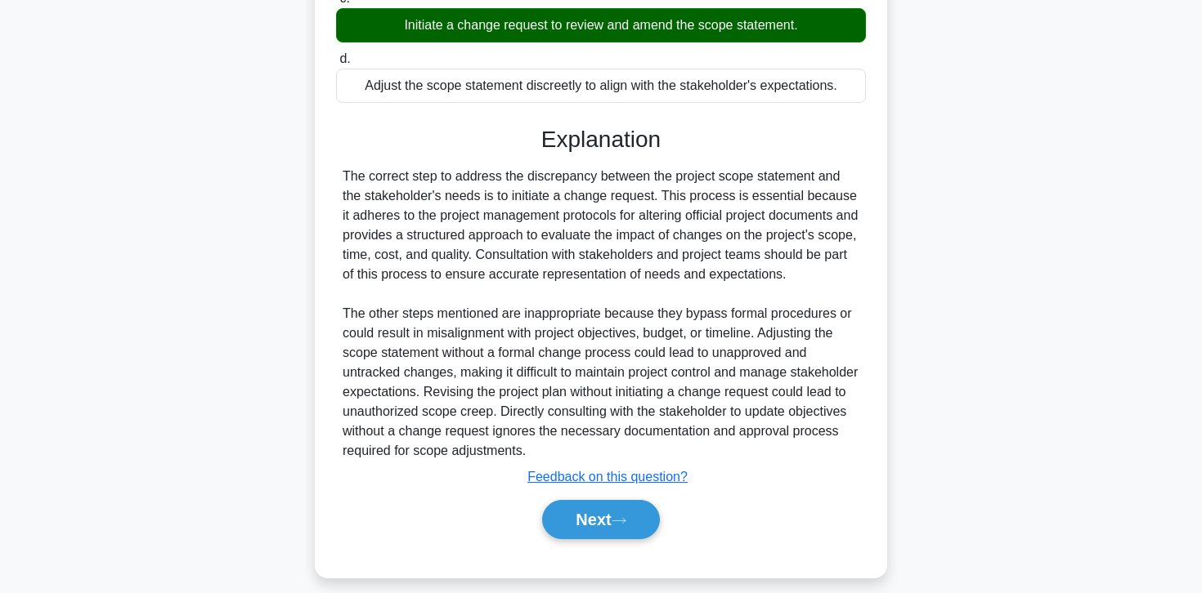
scroll to position [344, 0]
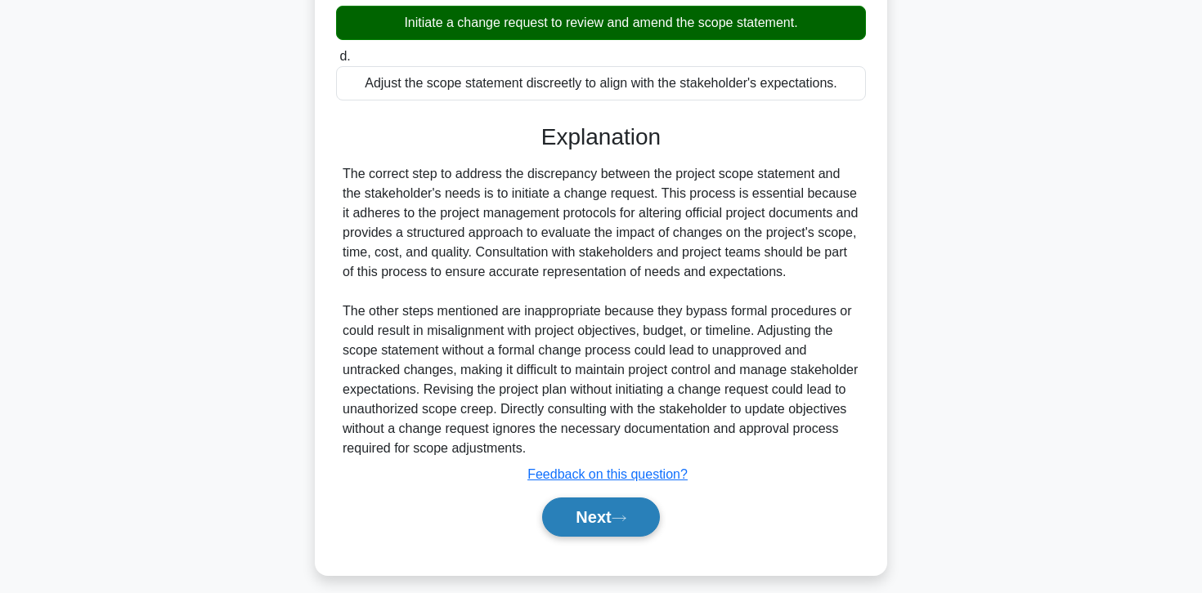
click at [584, 514] on button "Next" at bounding box center [600, 517] width 117 height 39
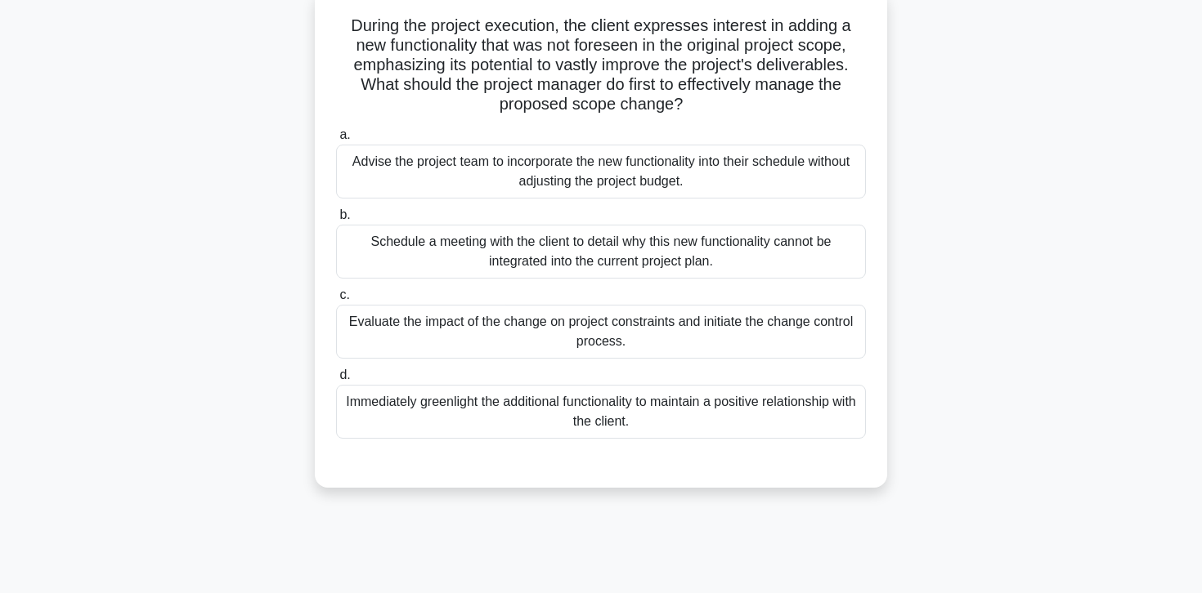
scroll to position [0, 0]
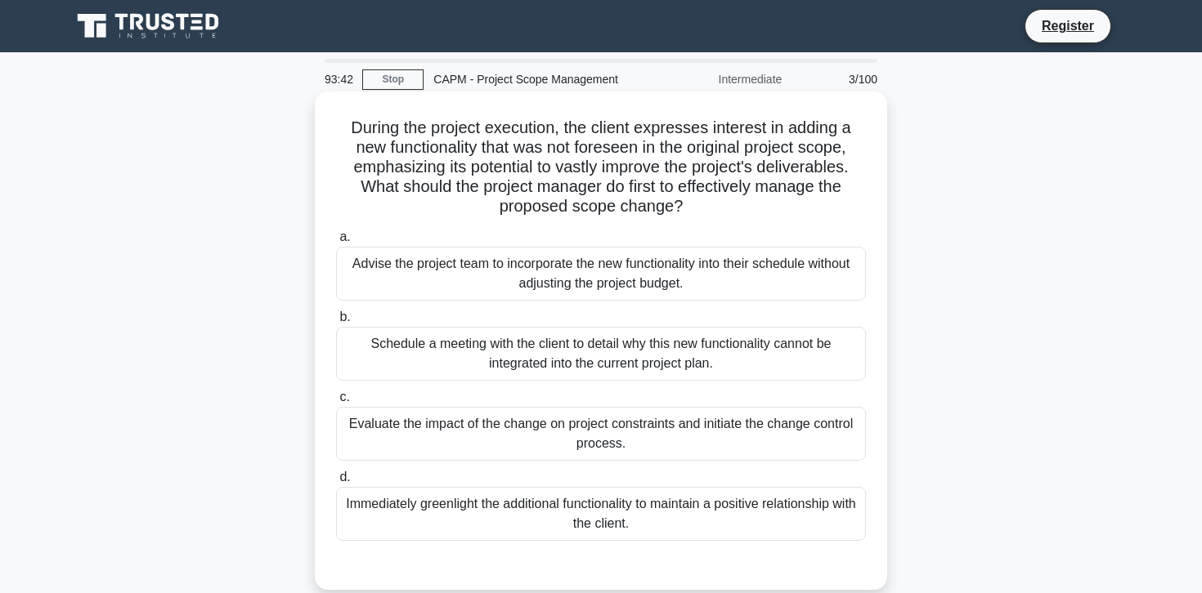
click at [602, 410] on div "Evaluate the impact of the change on project constraints and initiate the chang…" at bounding box center [601, 434] width 530 height 54
click at [336, 403] on input "c. Evaluate the impact of the change on project constraints and initiate the ch…" at bounding box center [336, 397] width 0 height 11
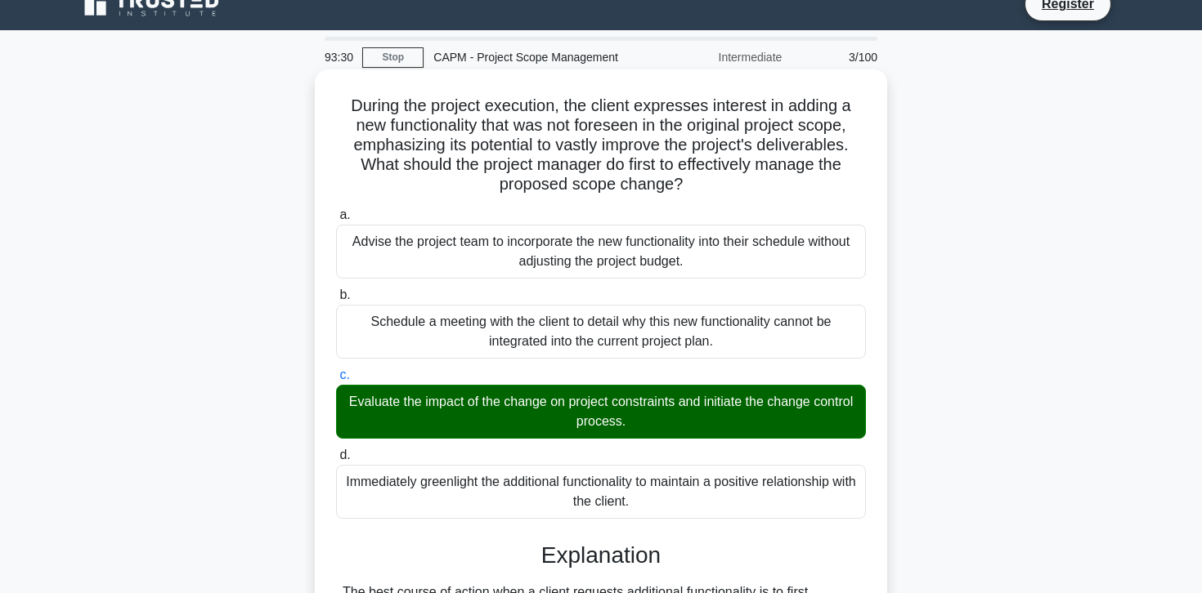
scroll to position [19, 0]
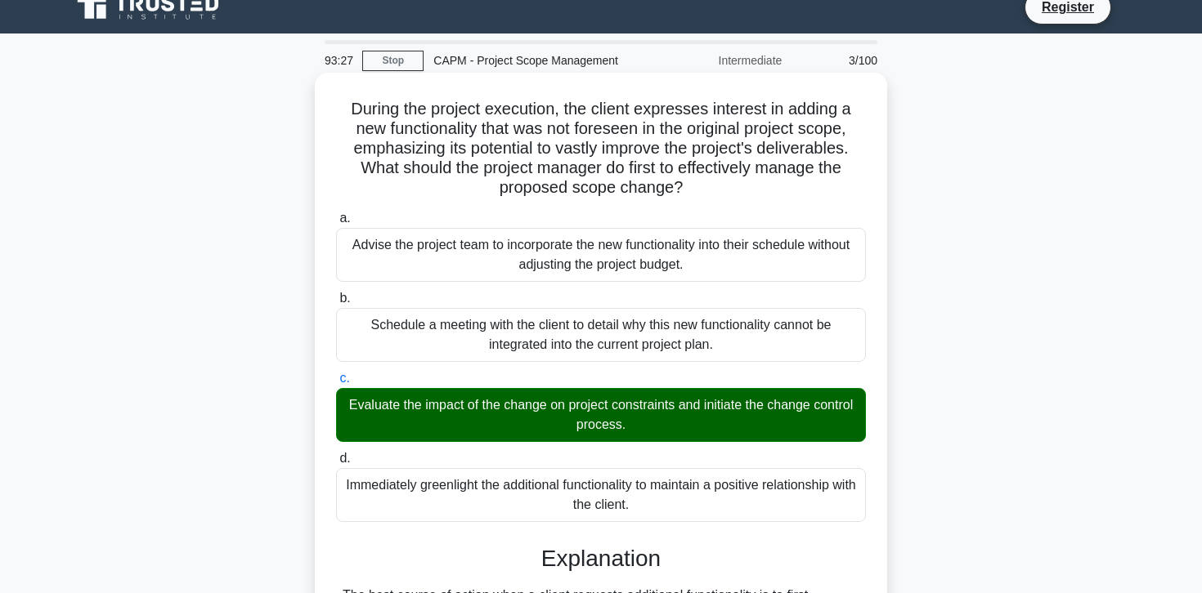
drag, startPoint x: 696, startPoint y: 188, endPoint x: 345, endPoint y: 99, distance: 361.8
click at [345, 99] on h5 "During the project execution, the client expresses interest in adding a new fun…" at bounding box center [600, 149] width 533 height 100
copy h5 "During the project execution, the client expresses interest in adding a new fun…"
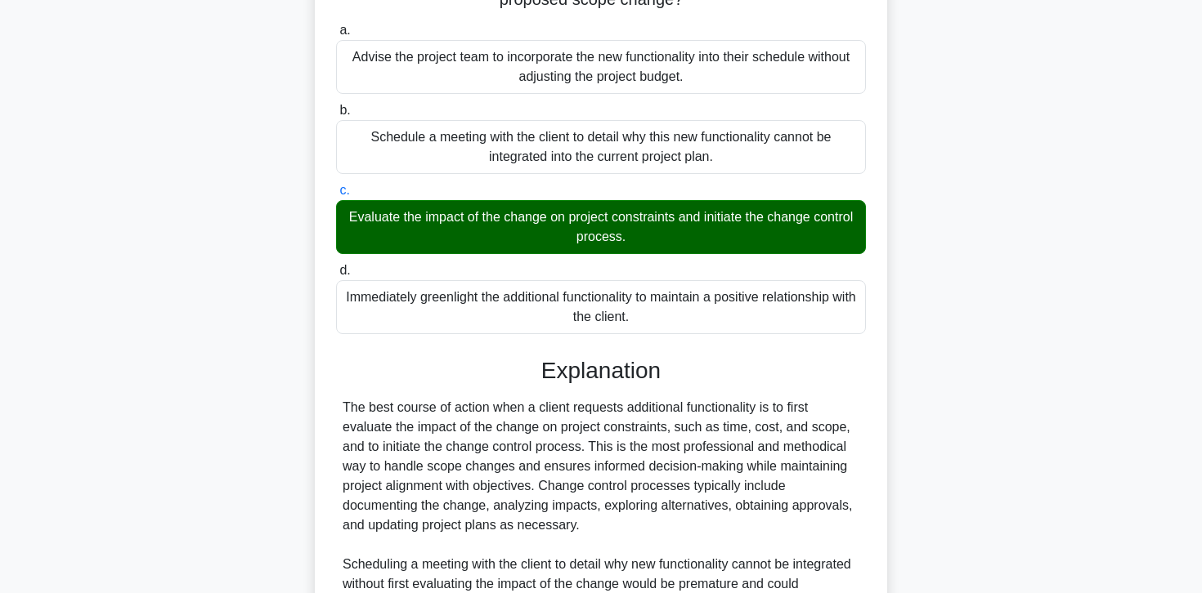
scroll to position [210, 0]
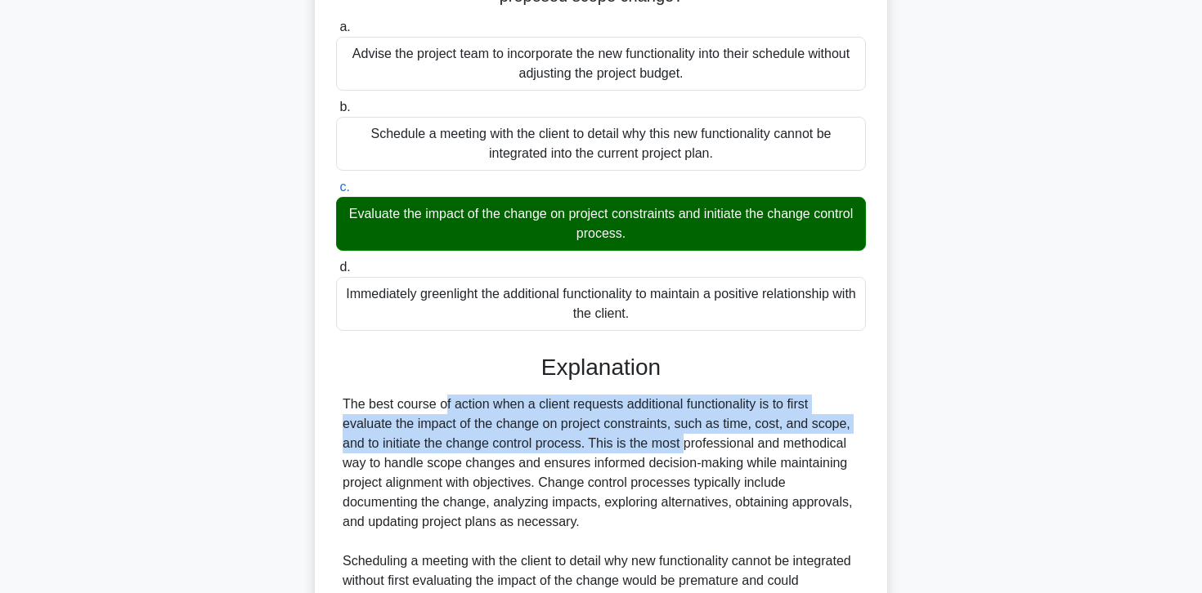
drag, startPoint x: 331, startPoint y: 404, endPoint x: 591, endPoint y: 437, distance: 262.1
click at [591, 437] on div "During the project execution, the client expresses interest in adding a new fun…" at bounding box center [600, 412] width 559 height 1049
copy div "The best course of action when a client requests additional functionality is to…"
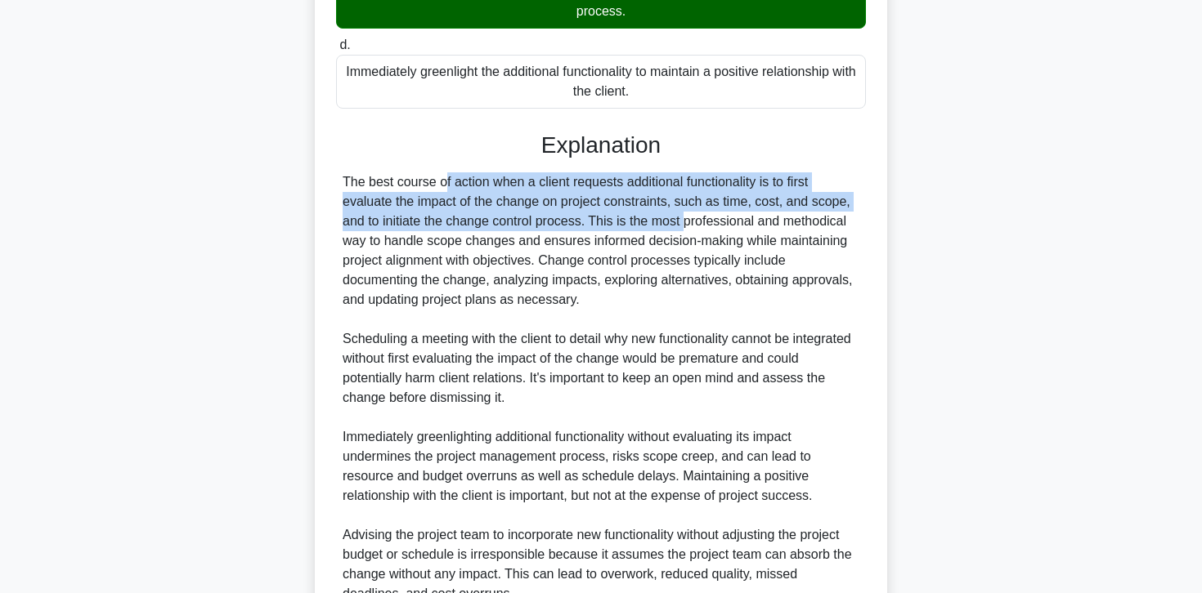
scroll to position [591, 0]
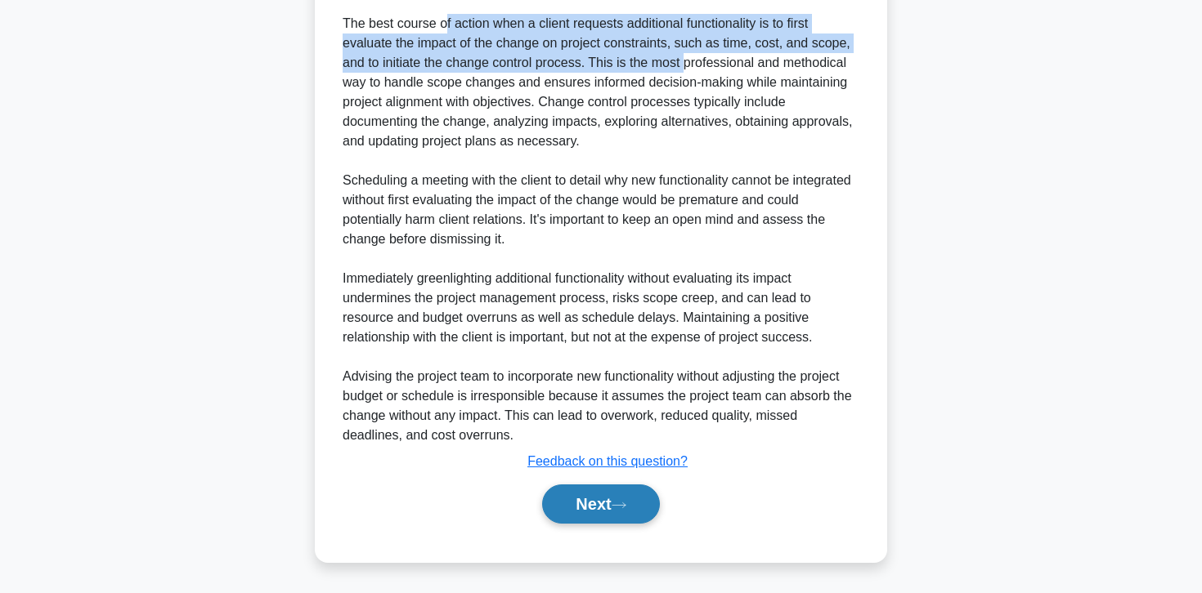
click at [593, 510] on button "Next" at bounding box center [600, 504] width 117 height 39
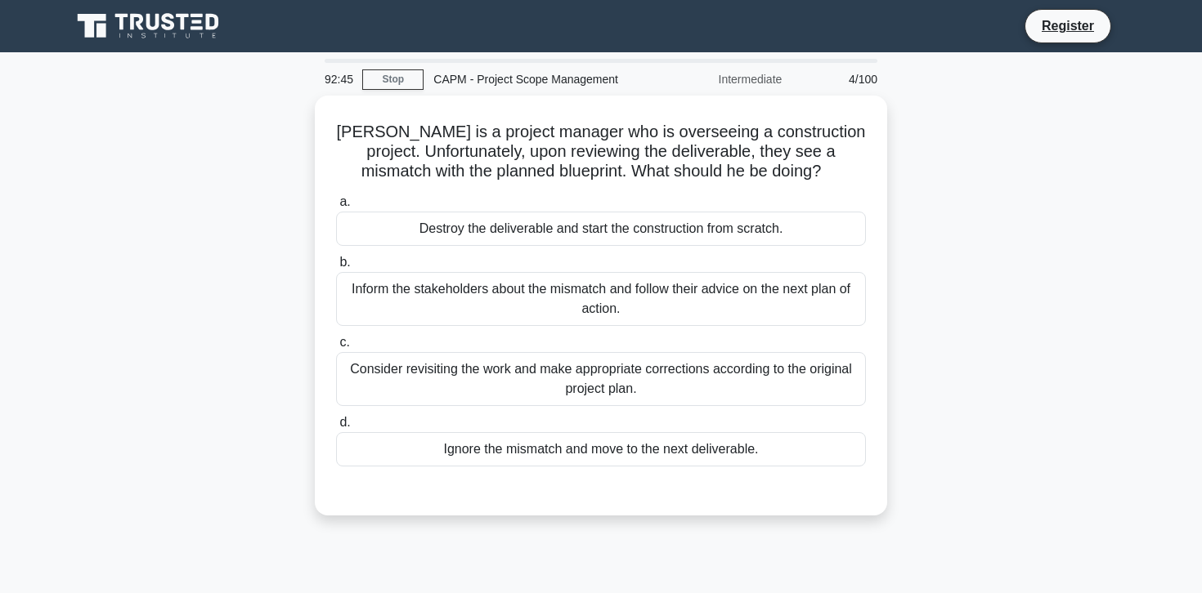
scroll to position [0, 0]
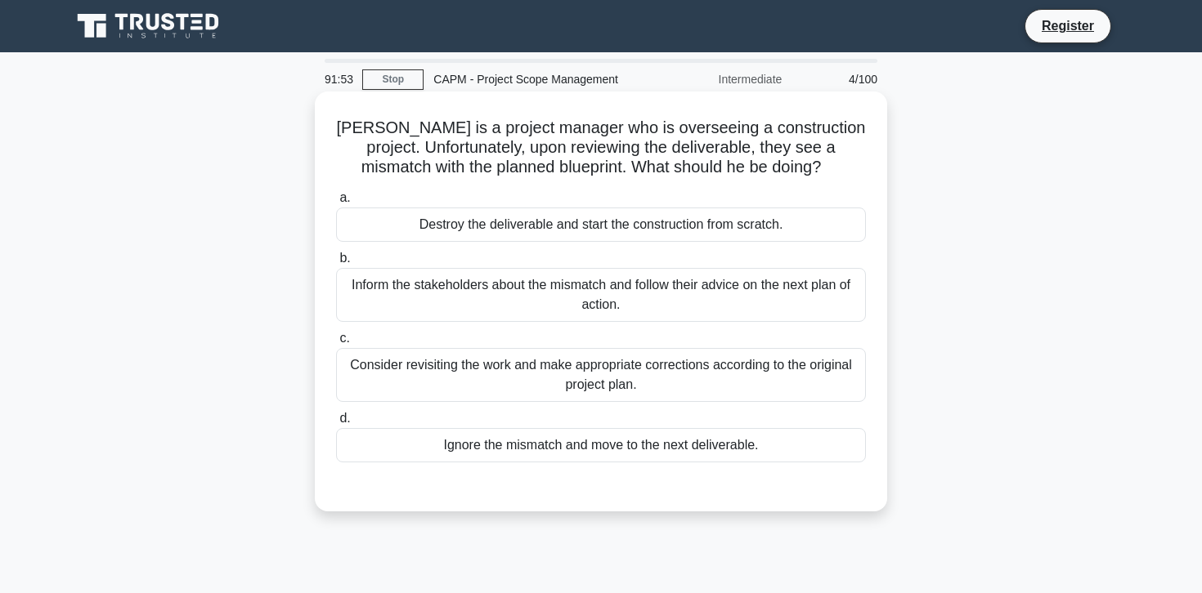
click at [486, 365] on div "Consider revisiting the work and make appropriate corrections according to the …" at bounding box center [601, 375] width 530 height 54
click at [336, 344] on input "c. Consider revisiting the work and make appropriate corrections according to t…" at bounding box center [336, 339] width 0 height 11
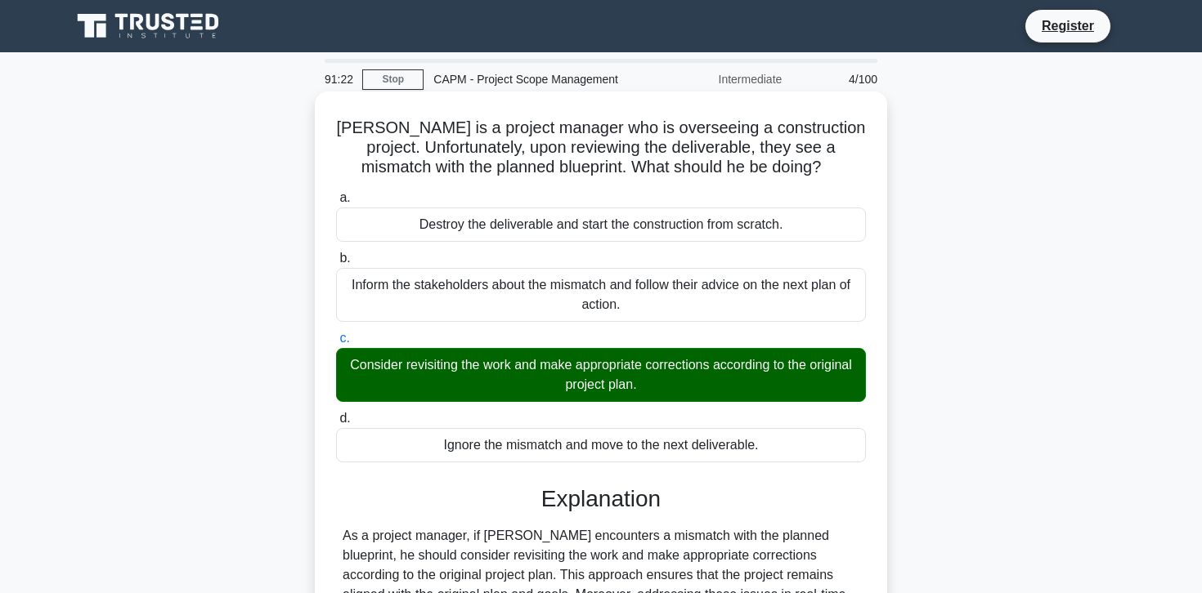
click at [446, 129] on h5 "[PERSON_NAME] is a project manager who is overseeing a construction project. Un…" at bounding box center [600, 148] width 533 height 60
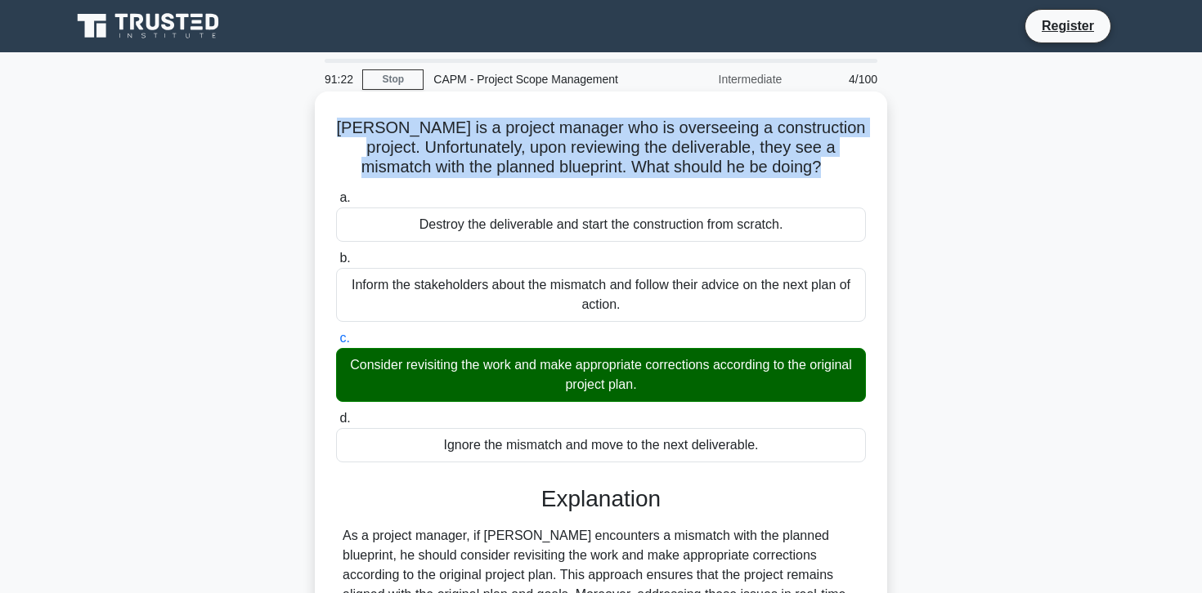
click at [446, 129] on h5 "[PERSON_NAME] is a project manager who is overseeing a construction project. Un…" at bounding box center [600, 148] width 533 height 60
copy div "[PERSON_NAME] is a project manager who is overseeing a construction project. Un…"
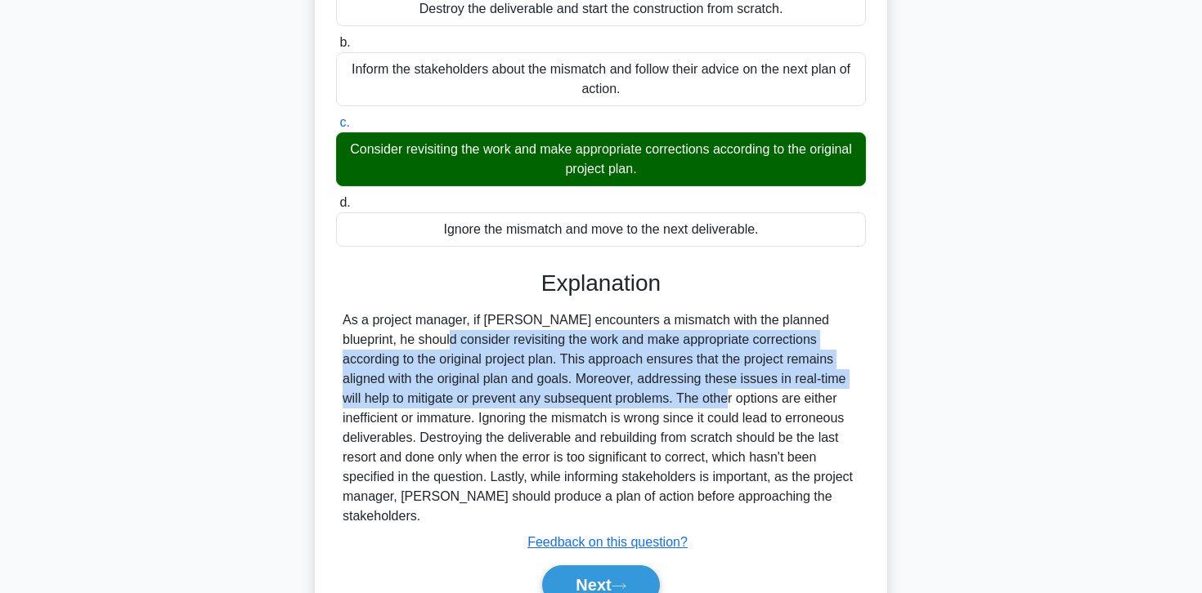
drag, startPoint x: 813, startPoint y: 322, endPoint x: 611, endPoint y: 402, distance: 217.2
click at [611, 402] on div "As a project manager, if [PERSON_NAME] encounters a mismatch with the planned b…" at bounding box center [601, 419] width 517 height 216
copy div "he should consider revisiting the work and make appropriate corrections accordi…"
click at [645, 566] on button "Next" at bounding box center [600, 585] width 117 height 39
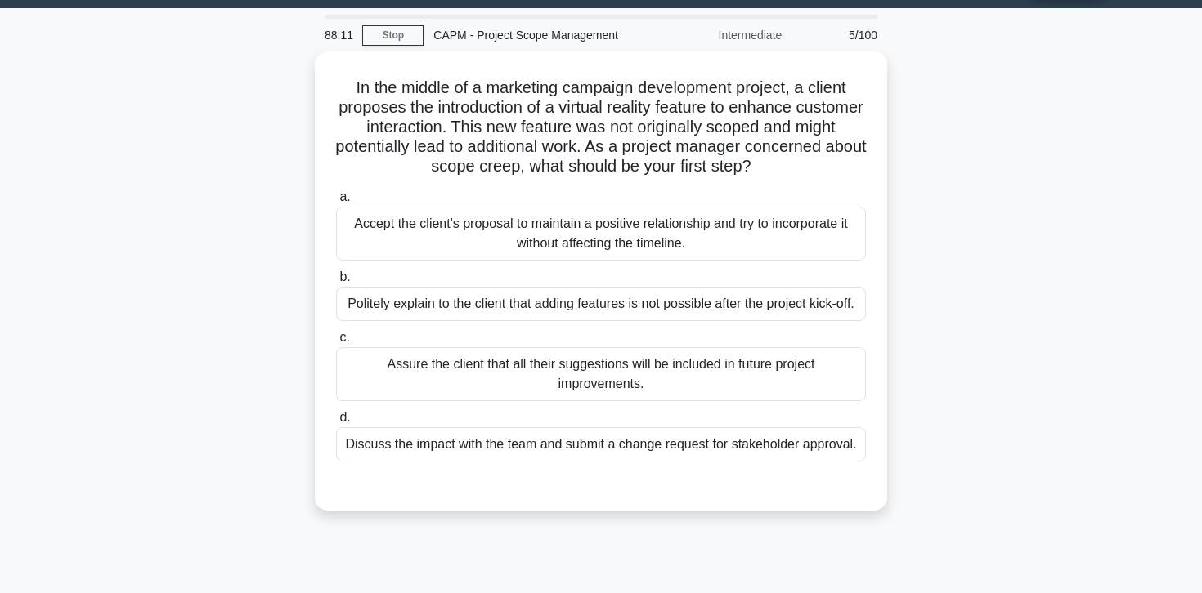
scroll to position [38, 0]
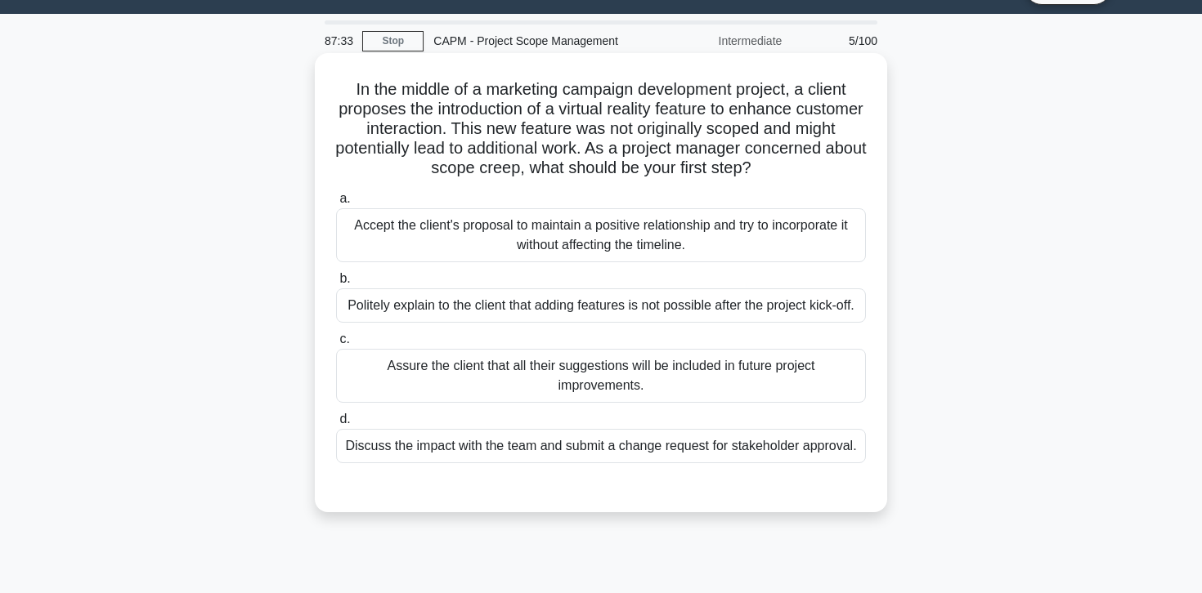
click at [643, 454] on div "Discuss the impact with the team and submit a change request for stakeholder ap…" at bounding box center [601, 446] width 530 height 34
click at [336, 425] on input "d. Discuss the impact with the team and submit a change request for stakeholder…" at bounding box center [336, 419] width 0 height 11
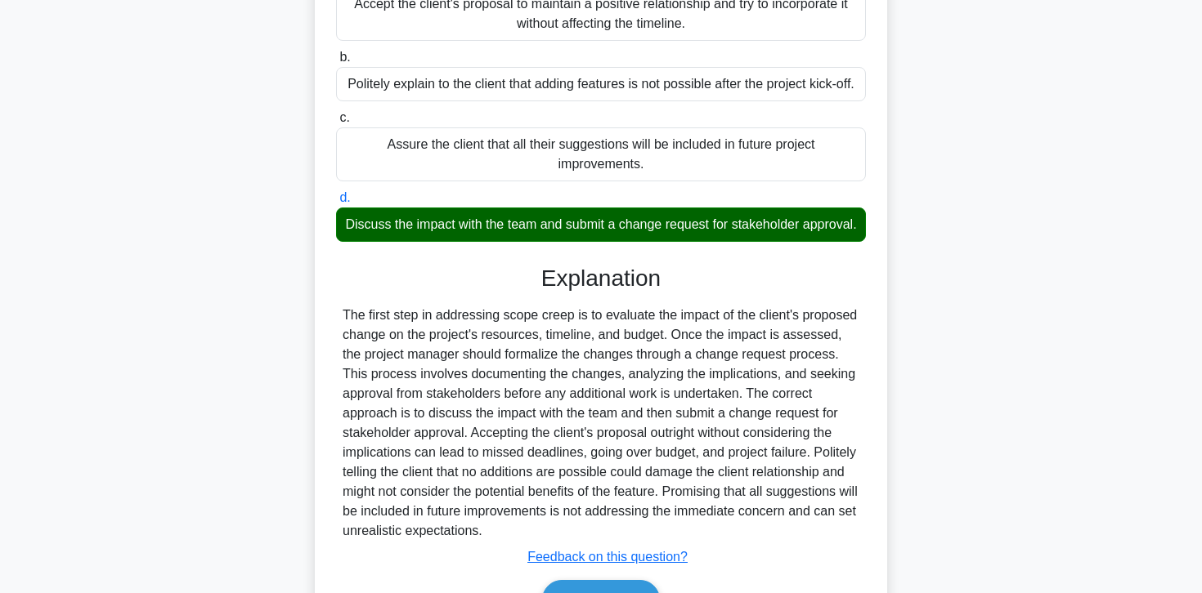
scroll to position [356, 0]
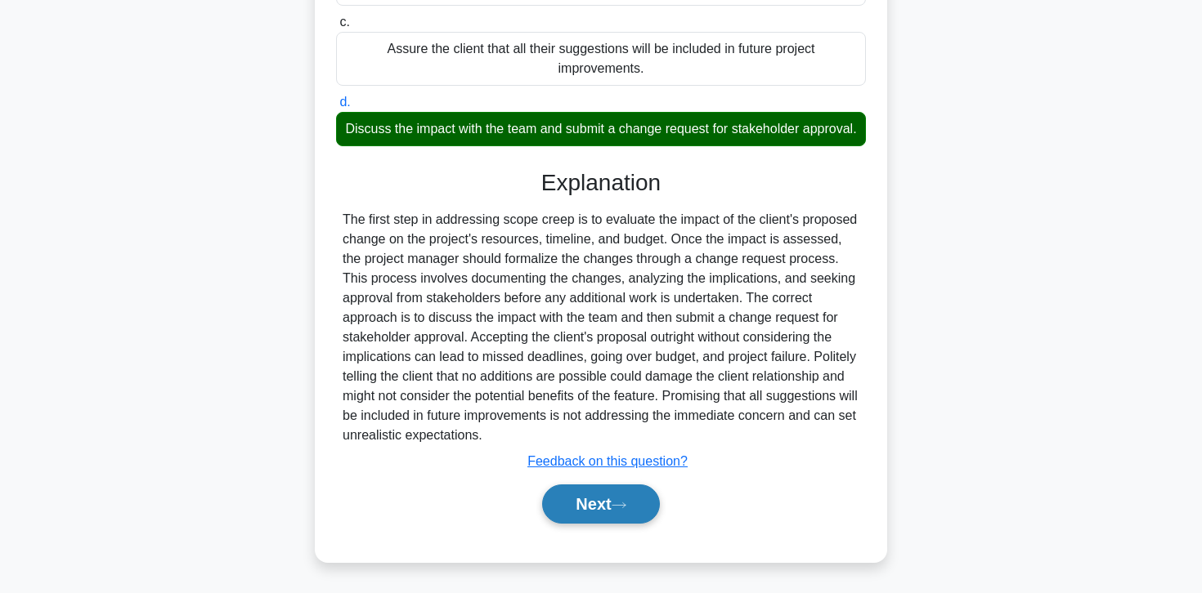
click at [598, 499] on button "Next" at bounding box center [600, 504] width 117 height 39
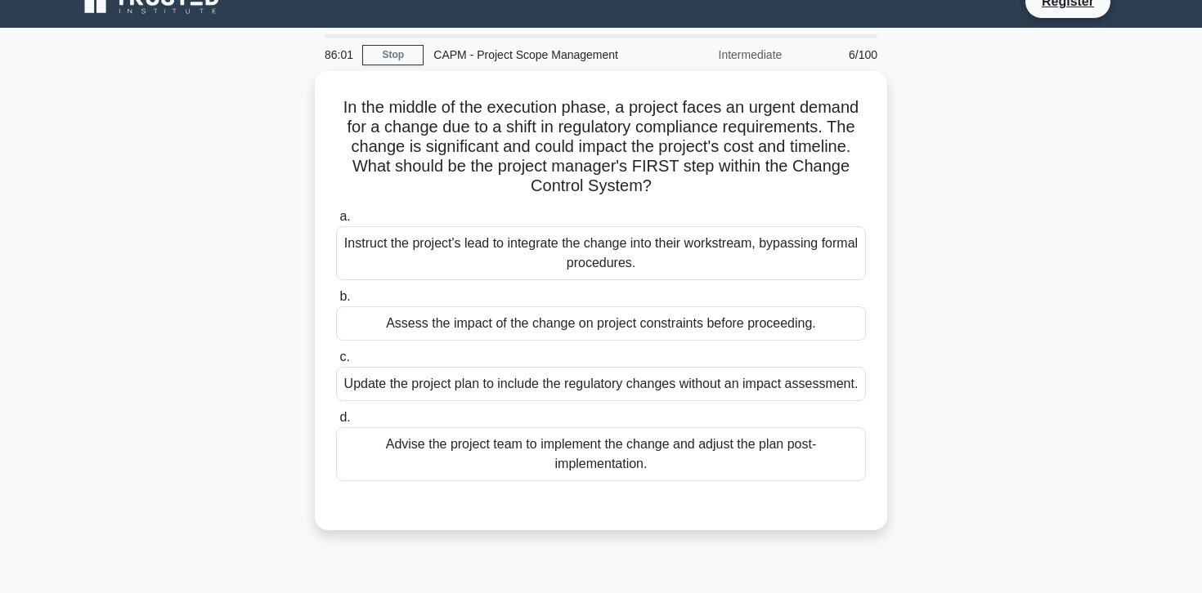
scroll to position [25, 0]
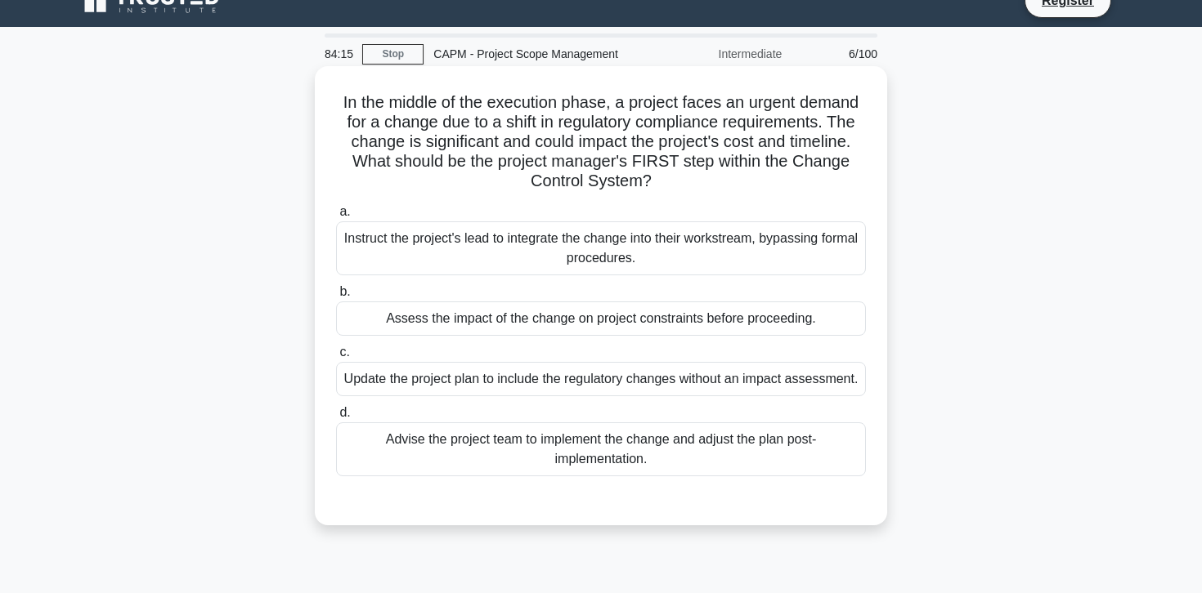
click at [676, 319] on div "Assess the impact of the change on project constraints before proceeding." at bounding box center [601, 319] width 530 height 34
click at [336, 298] on input "b. Assess the impact of the change on project constraints before proceeding." at bounding box center [336, 292] width 0 height 11
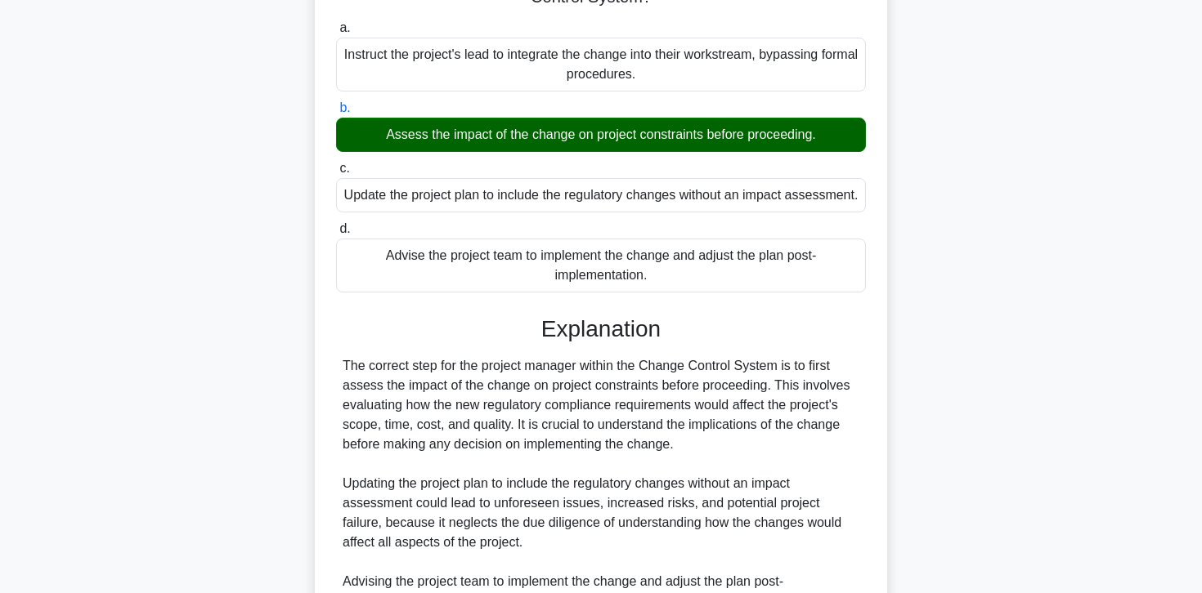
scroll to position [513, 0]
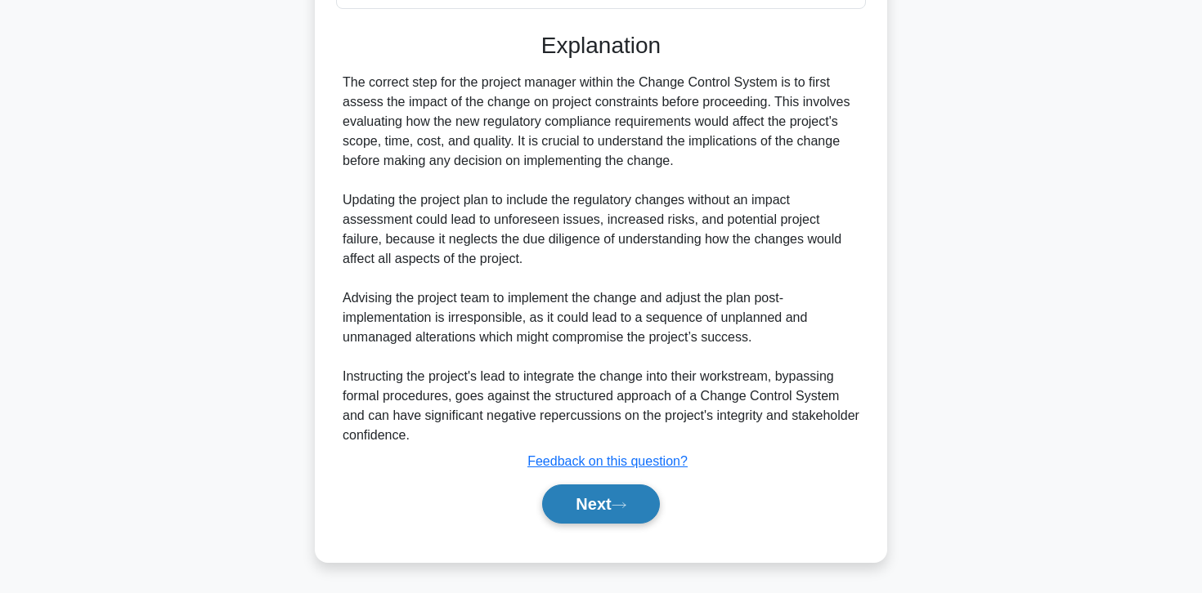
click at [612, 512] on button "Next" at bounding box center [600, 504] width 117 height 39
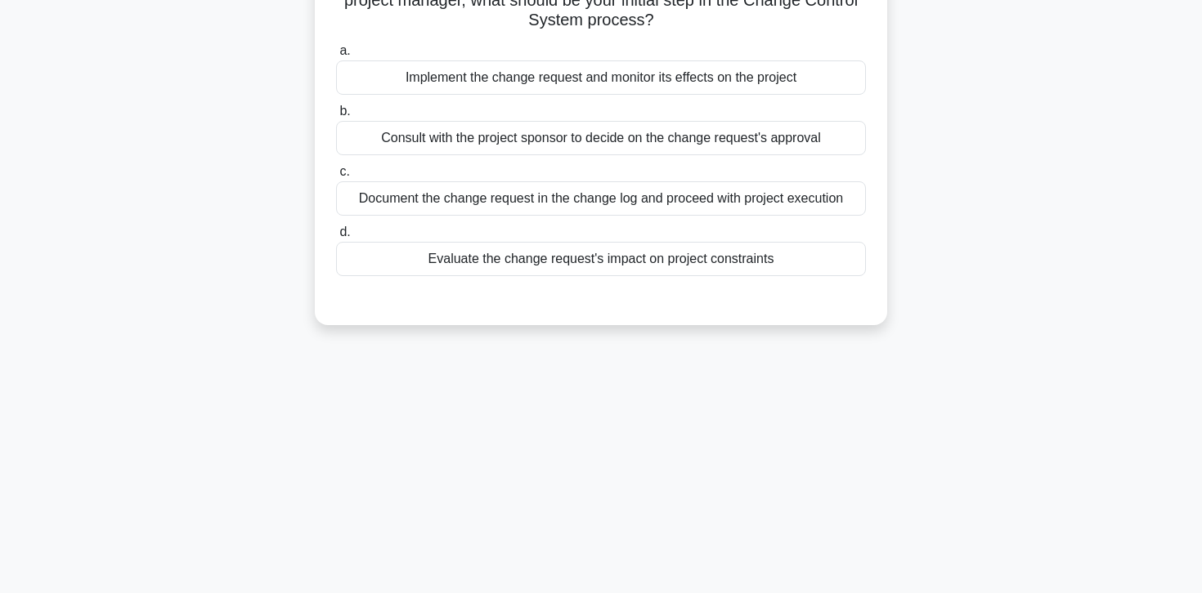
scroll to position [0, 0]
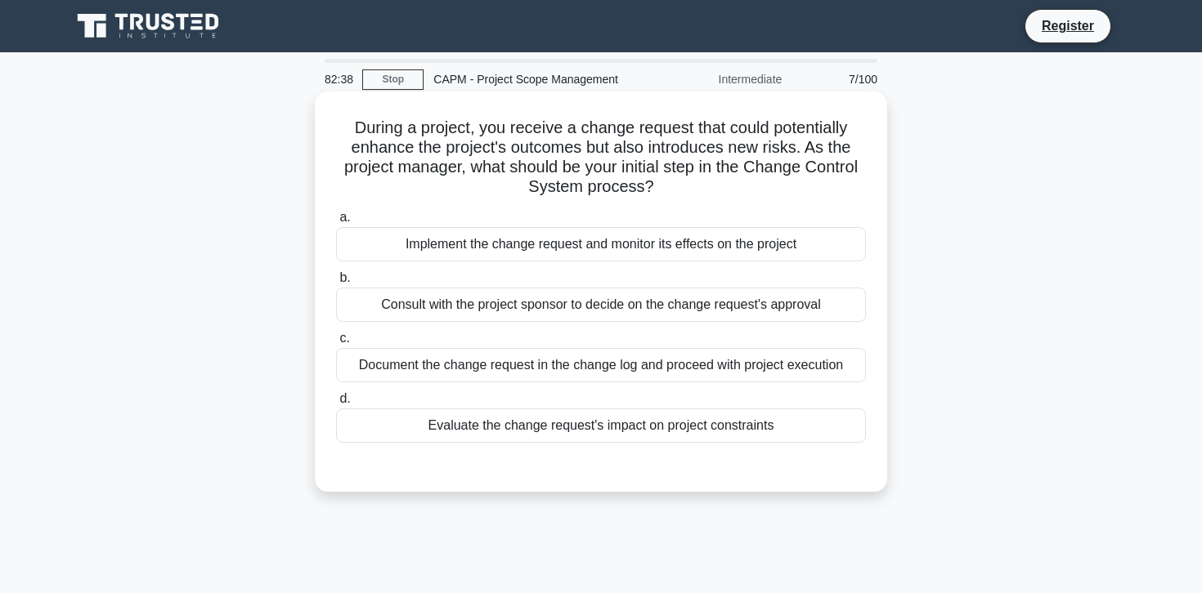
click at [642, 419] on div "Evaluate the change request's impact on project constraints" at bounding box center [601, 426] width 530 height 34
click at [336, 405] on input "d. Evaluate the change request's impact on project constraints" at bounding box center [336, 399] width 0 height 11
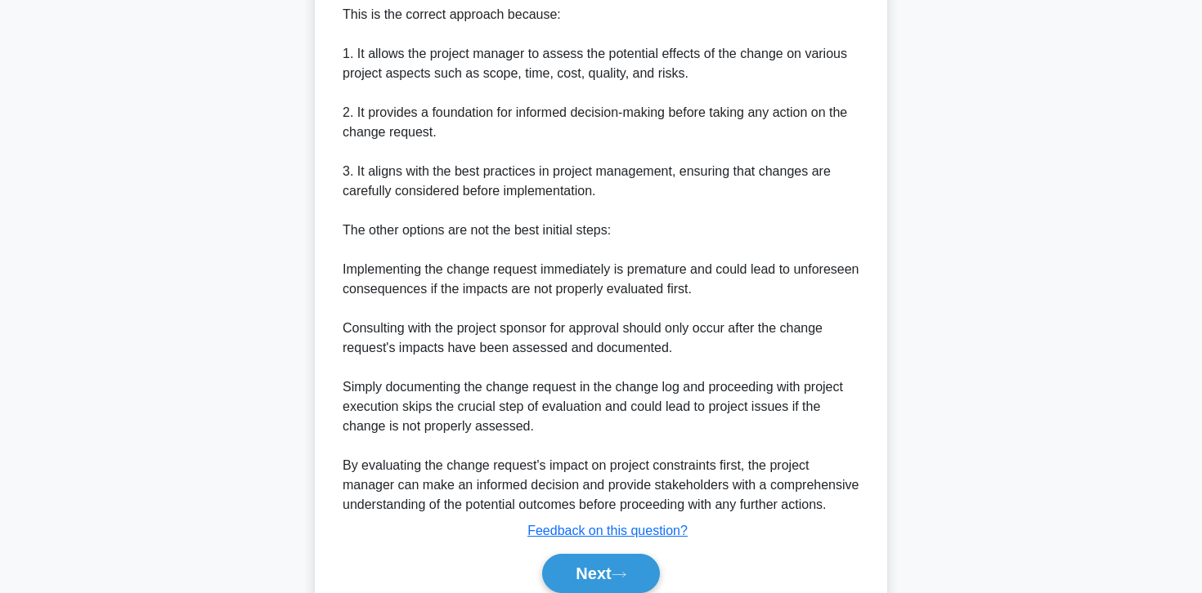
scroll to position [650, 0]
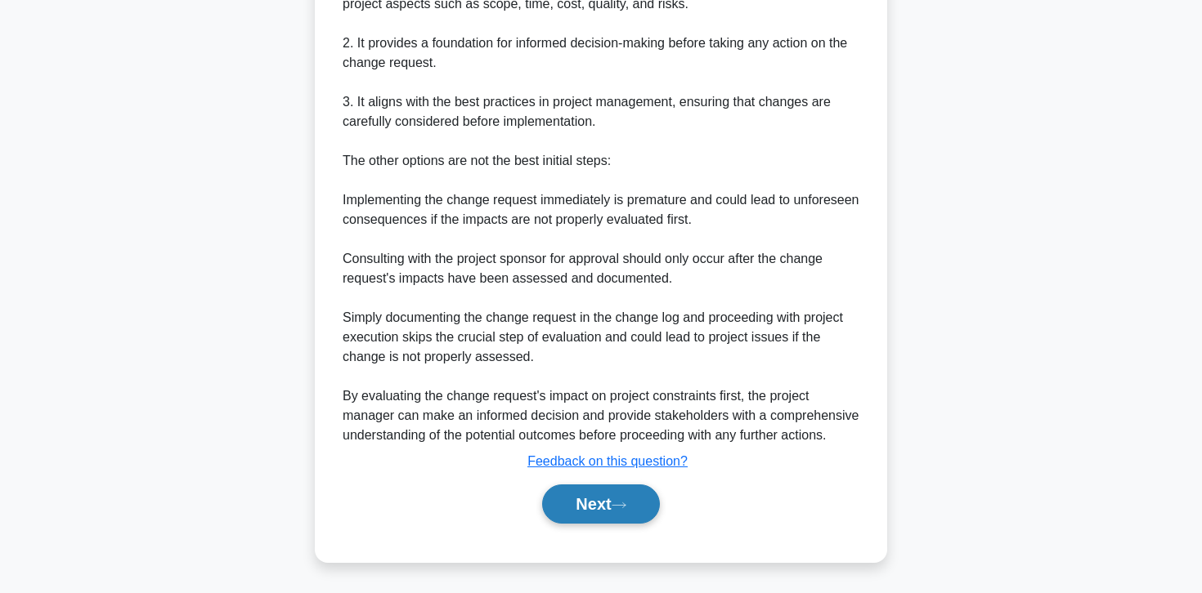
click at [626, 487] on button "Next" at bounding box center [600, 504] width 117 height 39
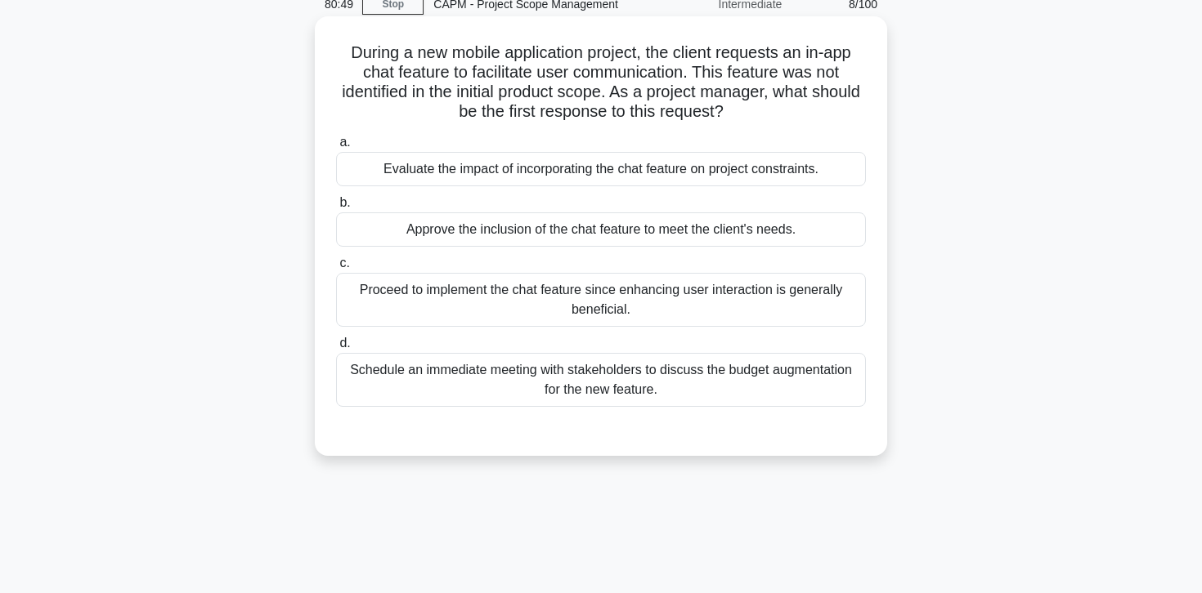
scroll to position [78, 0]
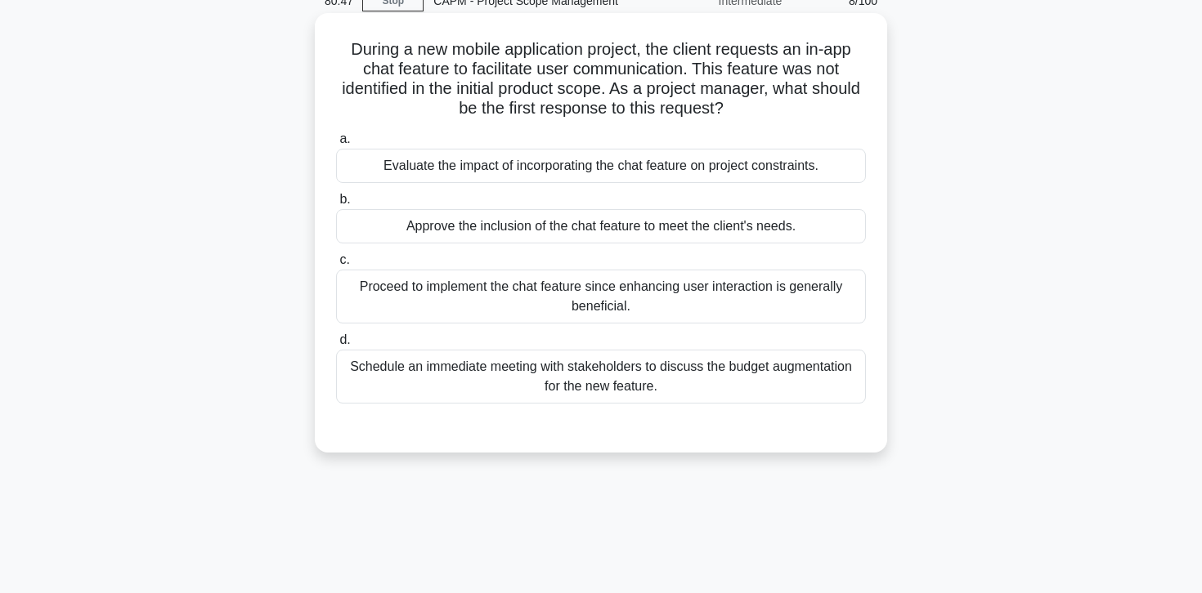
click at [718, 169] on div "Evaluate the impact of incorporating the chat feature on project constraints." at bounding box center [601, 166] width 530 height 34
click at [336, 145] on input "a. Evaluate the impact of incorporating the chat feature on project constraints." at bounding box center [336, 139] width 0 height 11
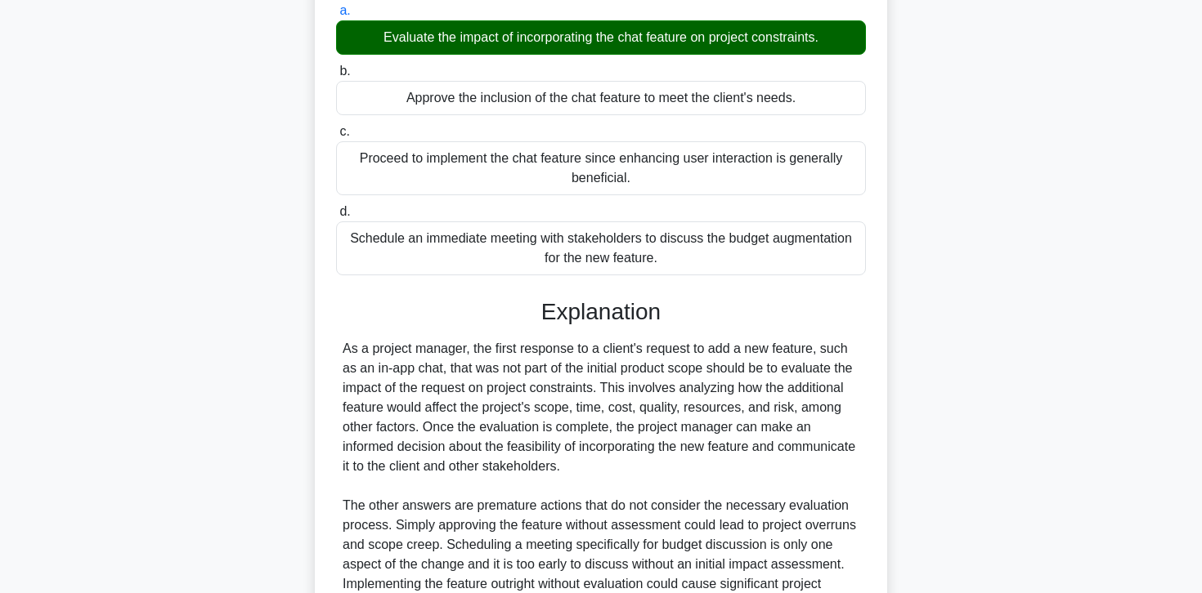
scroll to position [375, 0]
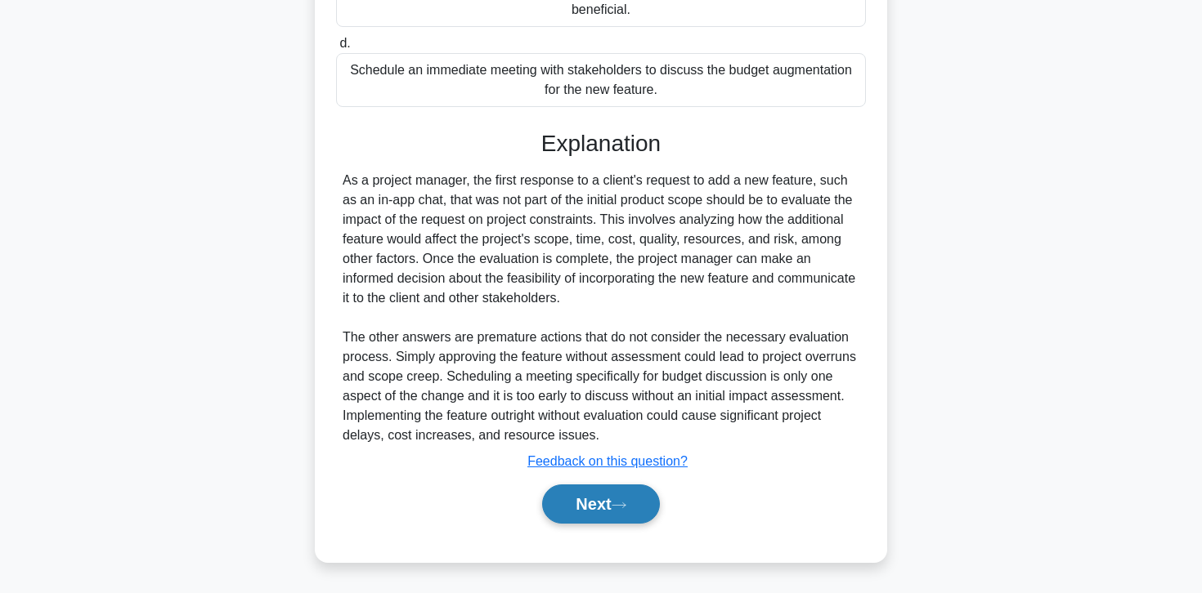
click at [640, 499] on button "Next" at bounding box center [600, 504] width 117 height 39
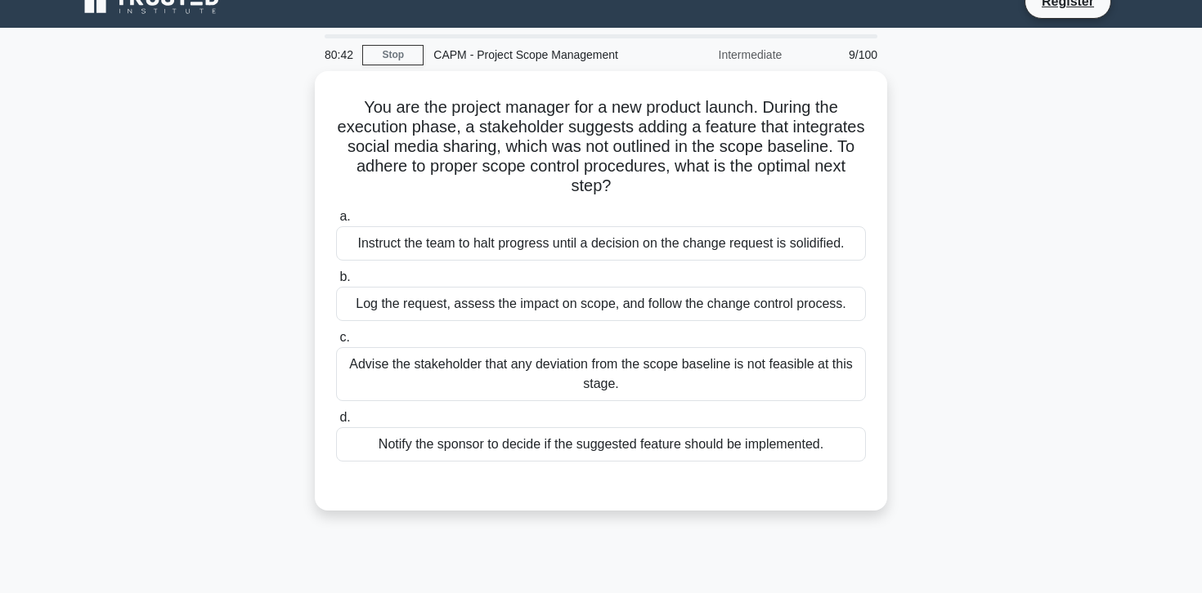
scroll to position [0, 0]
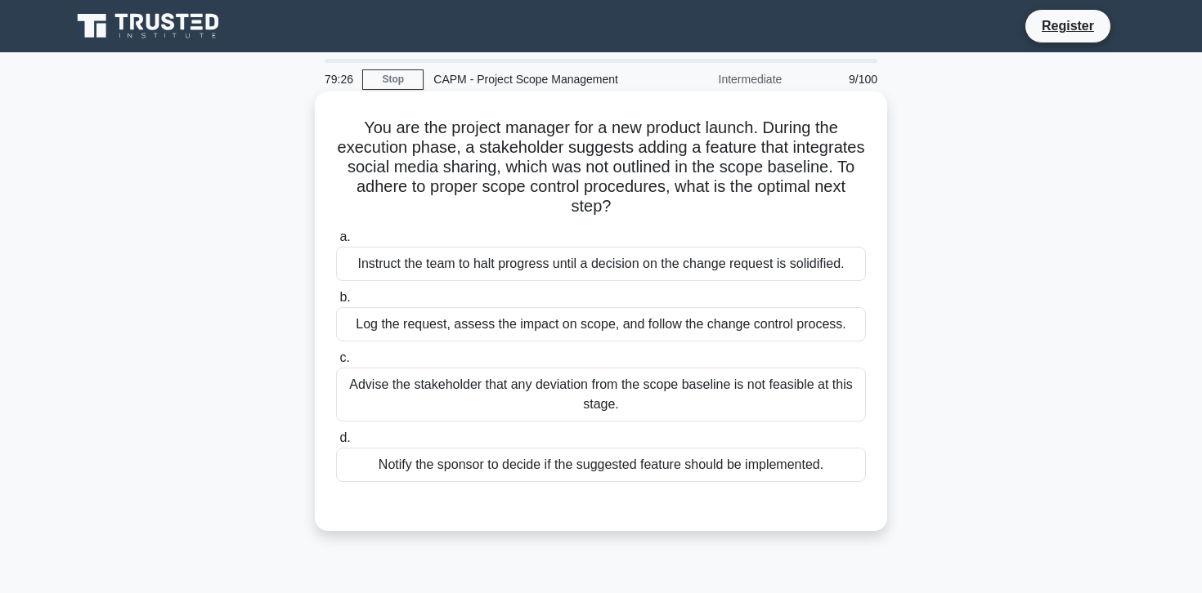
click at [689, 323] on div "Log the request, assess the impact on scope, and follow the change control proc…" at bounding box center [601, 324] width 530 height 34
click at [336, 303] on input "b. Log the request, assess the impact on scope, and follow the change control p…" at bounding box center [336, 298] width 0 height 11
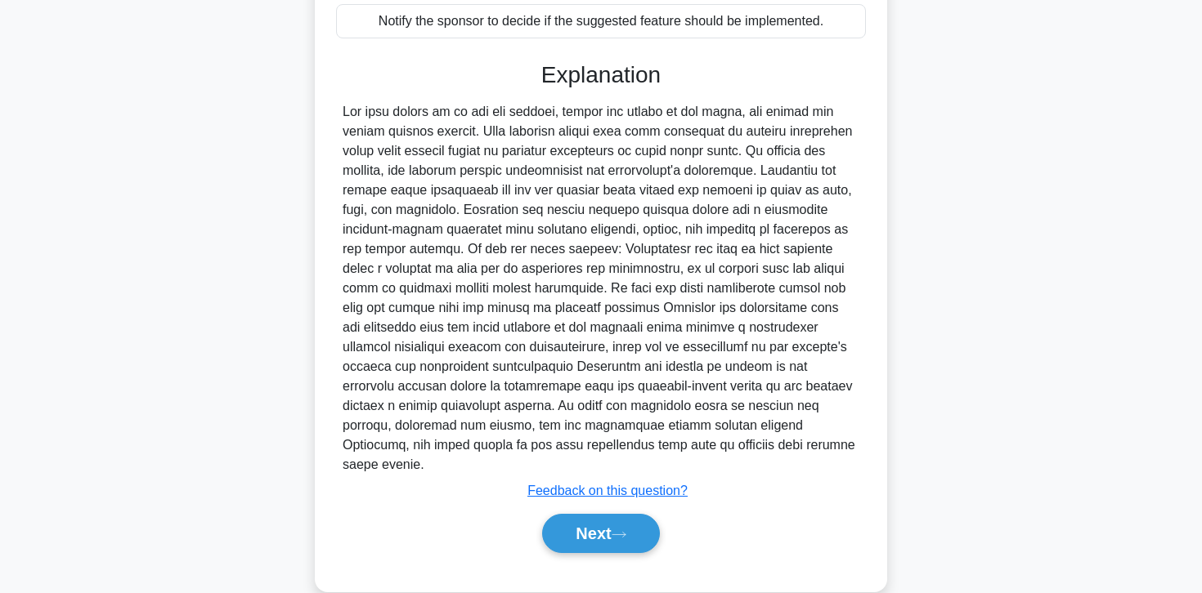
scroll to position [454, 0]
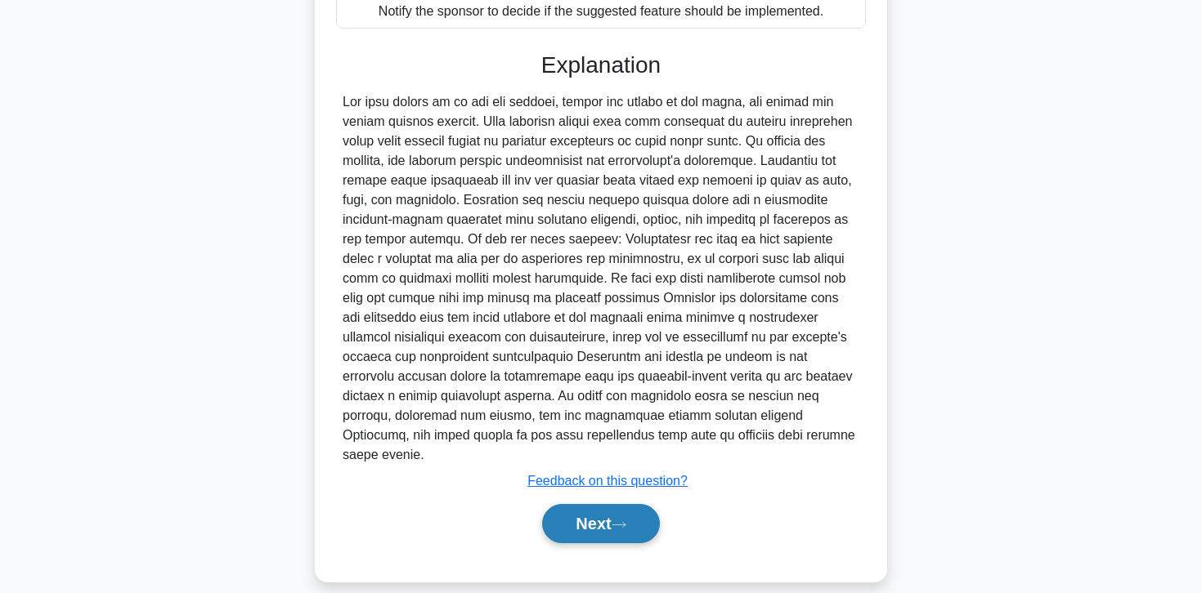
click at [611, 504] on button "Next" at bounding box center [600, 523] width 117 height 39
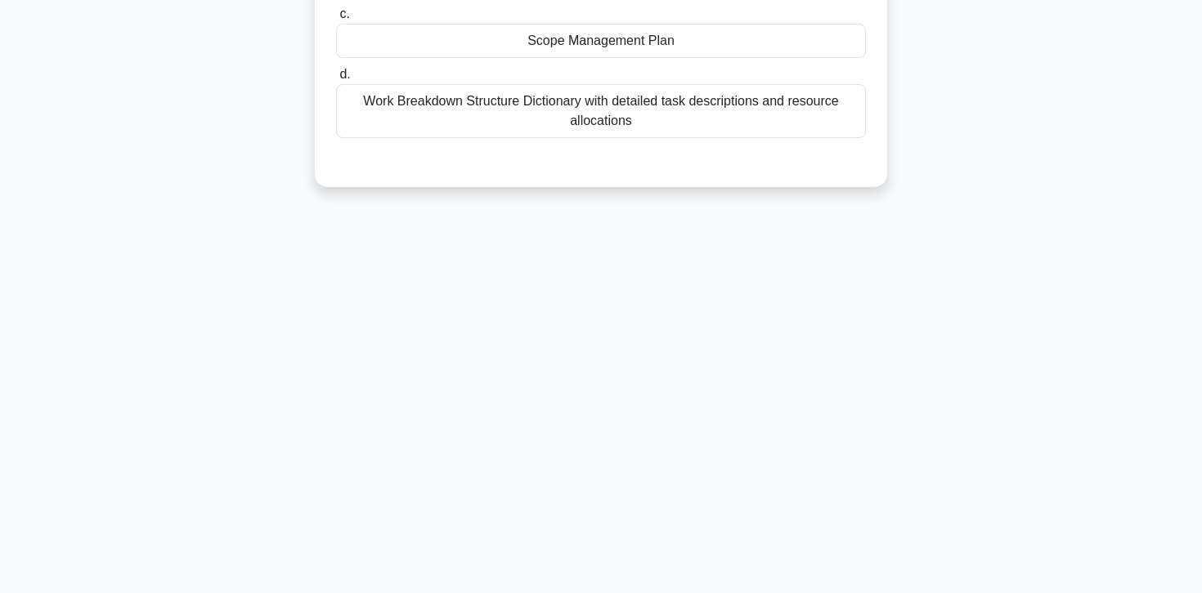
scroll to position [0, 0]
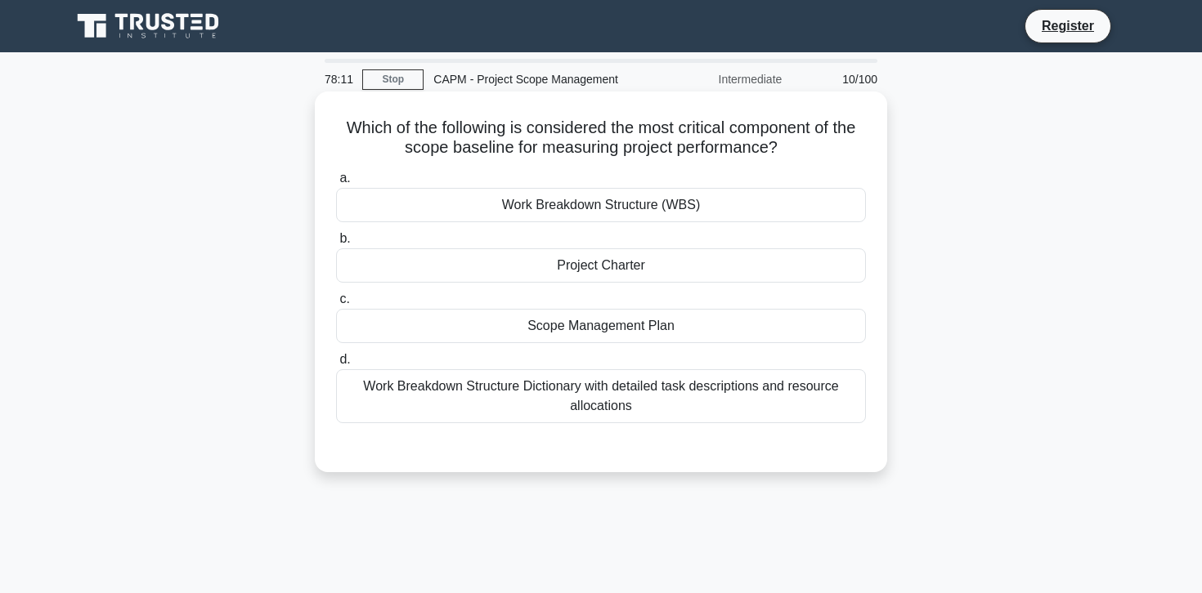
click at [680, 208] on div "Work Breakdown Structure (WBS)" at bounding box center [601, 205] width 530 height 34
click at [336, 184] on input "a. Work Breakdown Structure (WBS)" at bounding box center [336, 178] width 0 height 11
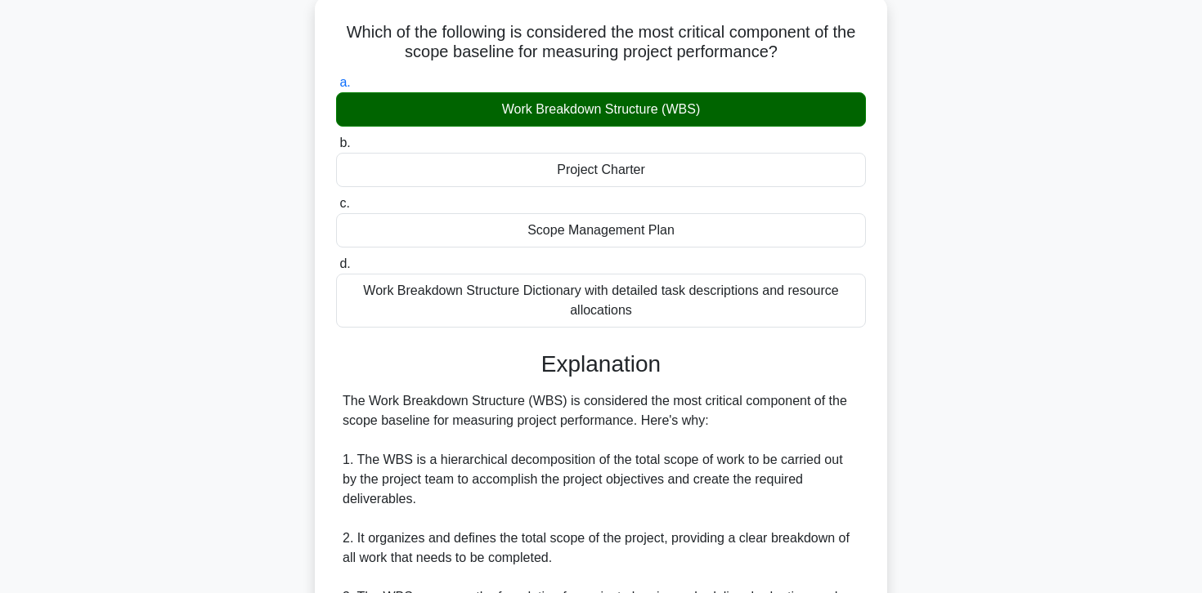
scroll to position [122, 0]
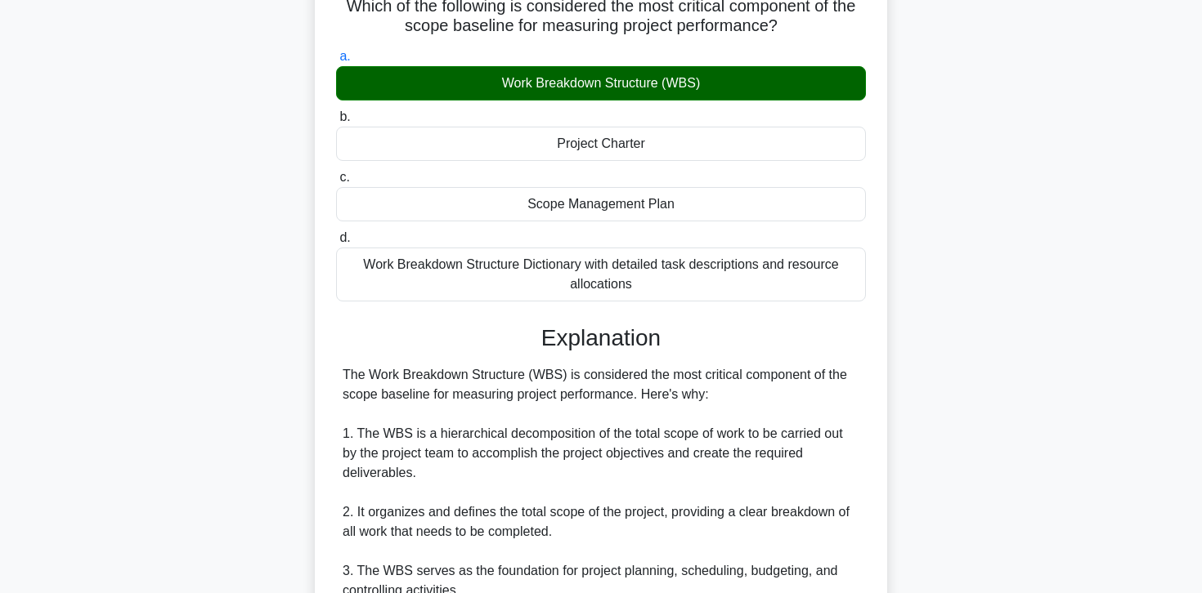
drag, startPoint x: 637, startPoint y: 398, endPoint x: 331, endPoint y: 378, distance: 306.3
click at [331, 378] on div "Which of the following is considered the most critical component of the scope b…" at bounding box center [600, 539] width 559 height 1127
copy div "The Work Breakdown Structure (WBS) is considered the most critical component of…"
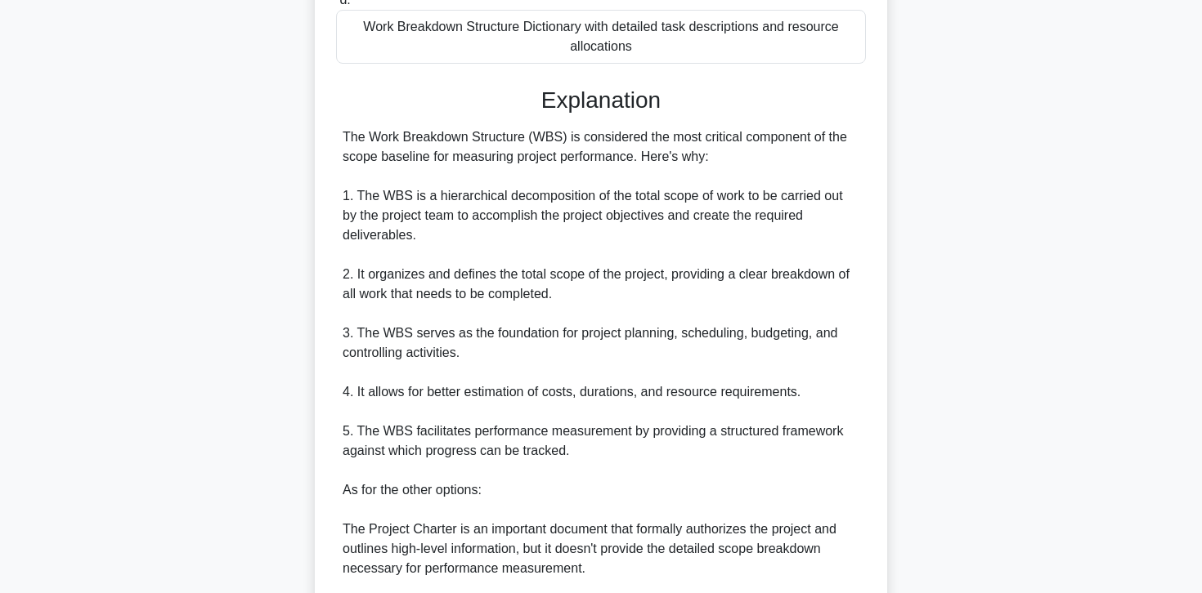
scroll to position [669, 0]
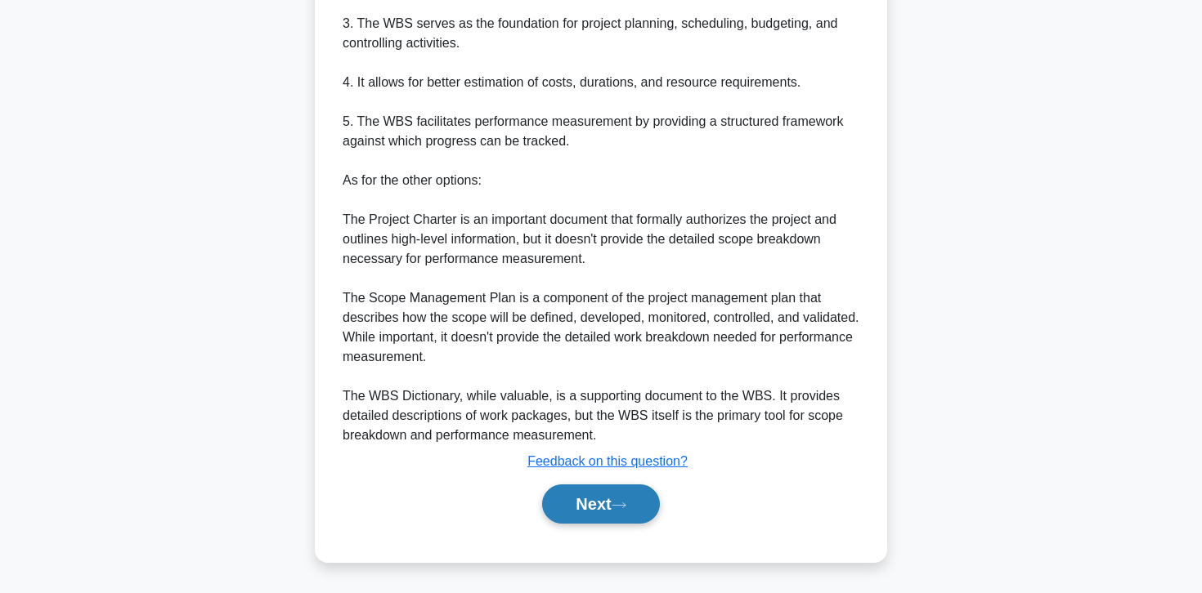
click at [577, 510] on button "Next" at bounding box center [600, 504] width 117 height 39
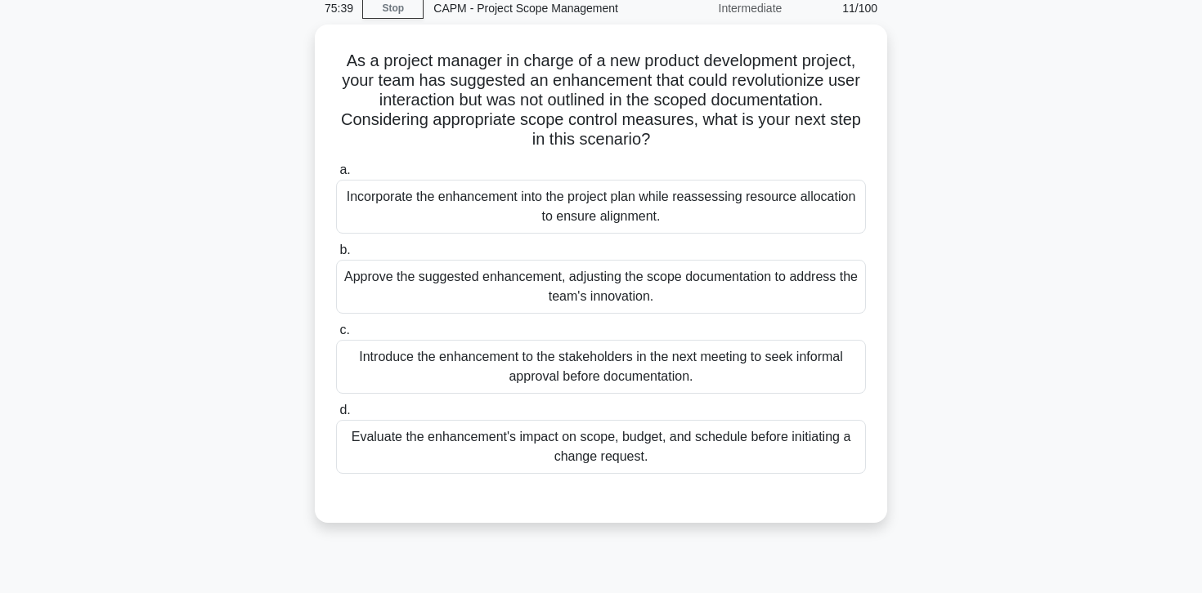
scroll to position [0, 0]
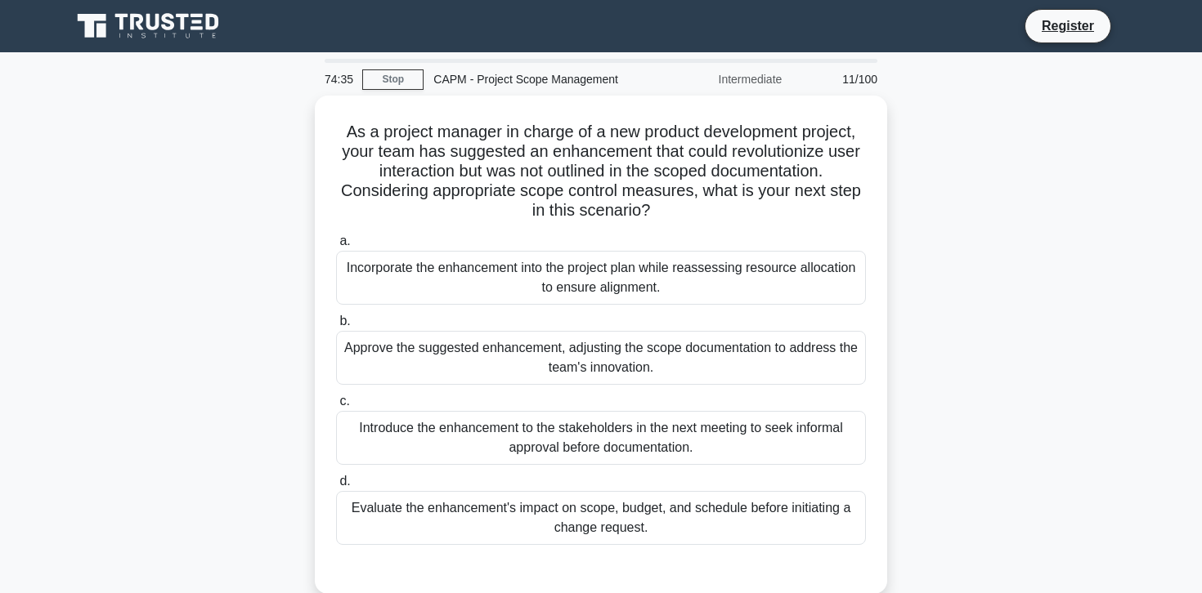
click at [577, 510] on div "Evaluate the enhancement's impact on scope, budget, and schedule before initiat…" at bounding box center [601, 518] width 530 height 54
click at [336, 487] on input "d. Evaluate the enhancement's impact on scope, budget, and schedule before init…" at bounding box center [336, 482] width 0 height 11
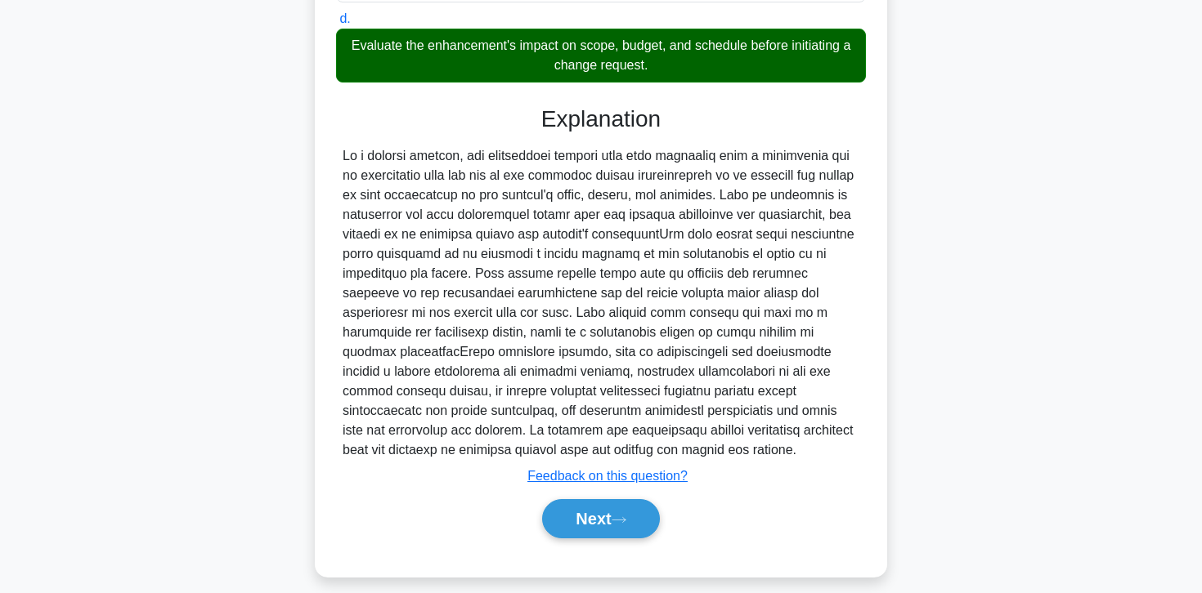
scroll to position [473, 0]
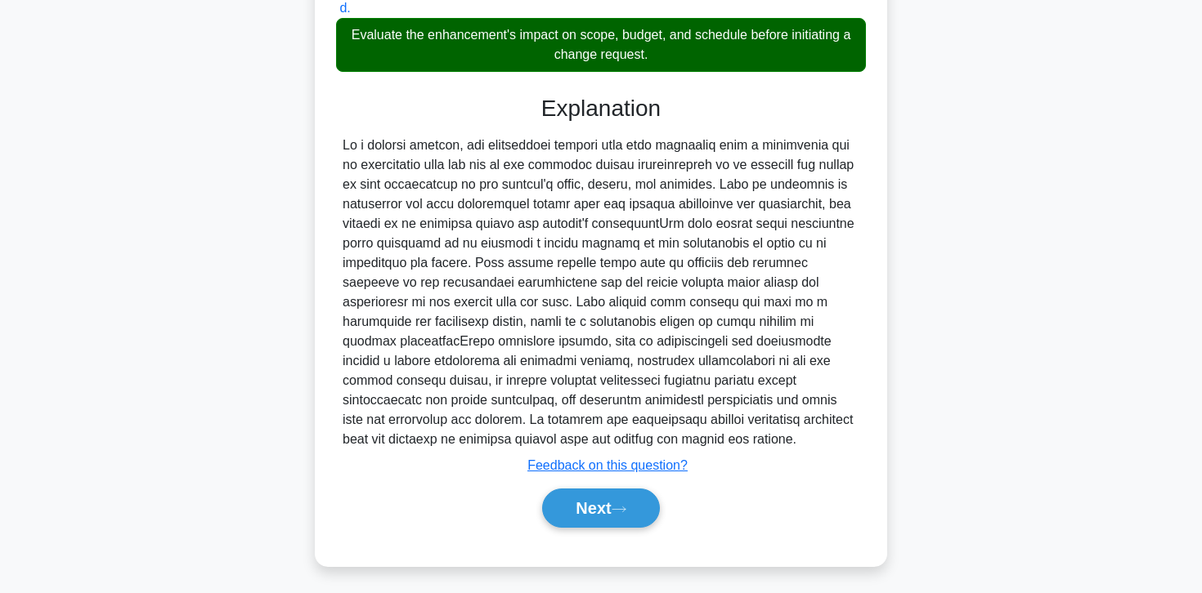
click at [577, 510] on button "Next" at bounding box center [600, 508] width 117 height 39
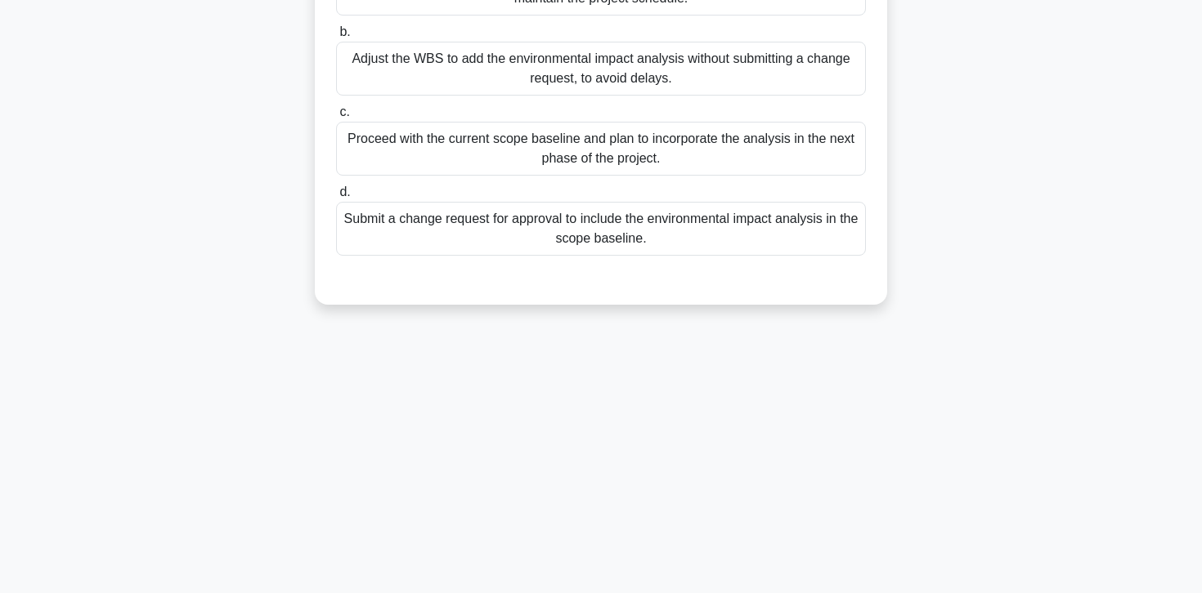
scroll to position [0, 0]
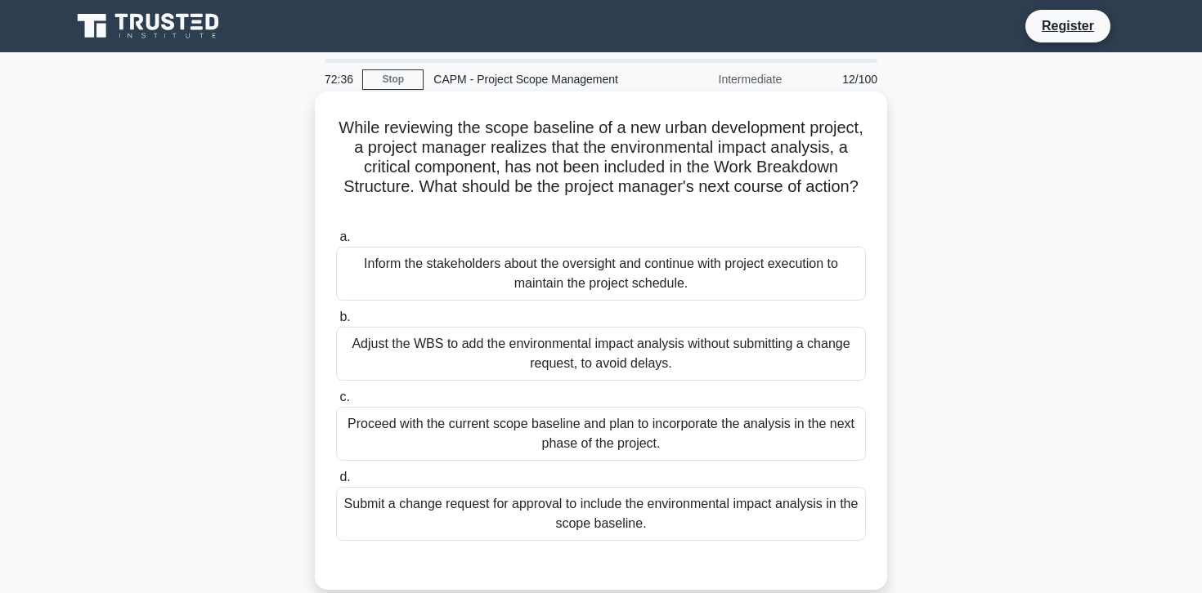
click at [574, 510] on div "Submit a change request for approval to include the environmental impact analys…" at bounding box center [601, 514] width 530 height 54
click at [336, 483] on input "d. Submit a change request for approval to include the environmental impact ana…" at bounding box center [336, 477] width 0 height 11
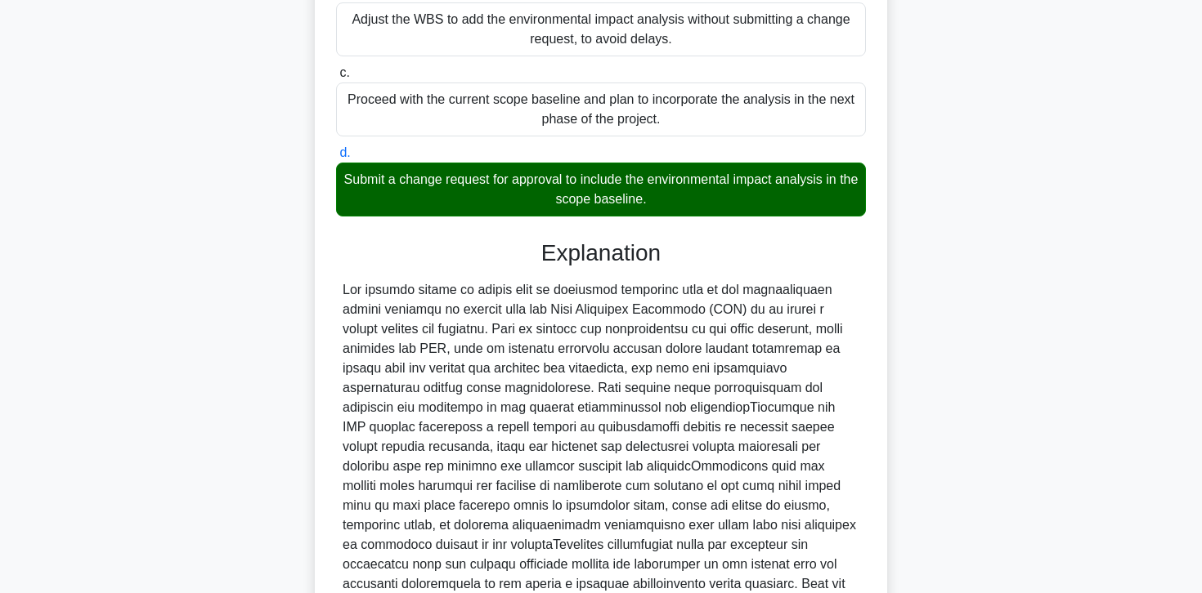
scroll to position [513, 0]
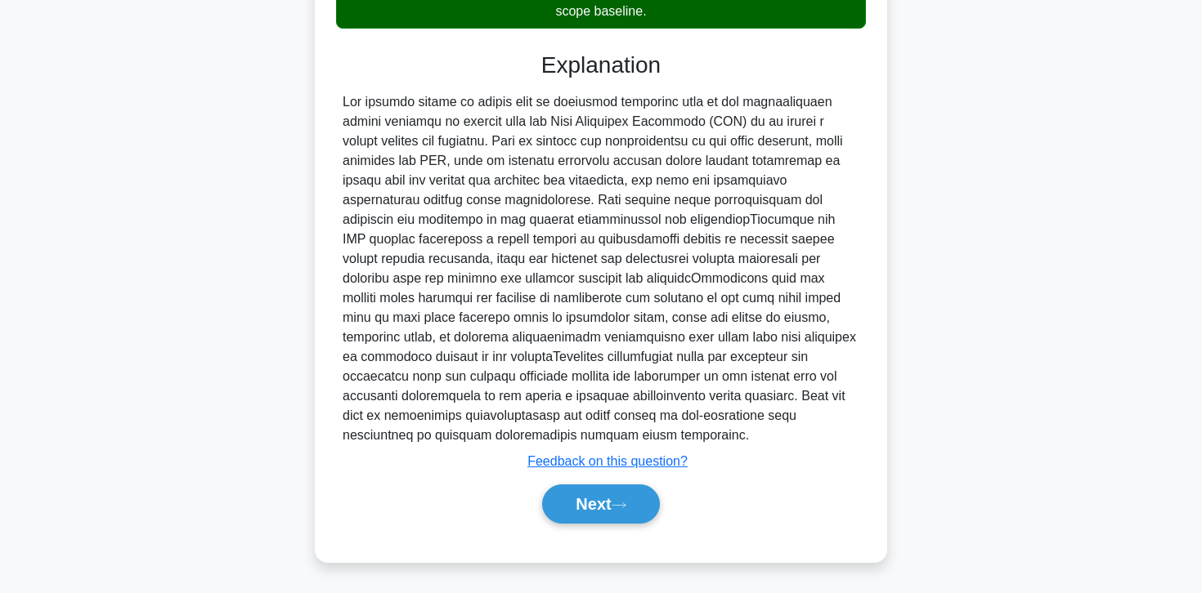
click at [574, 510] on button "Next" at bounding box center [600, 504] width 117 height 39
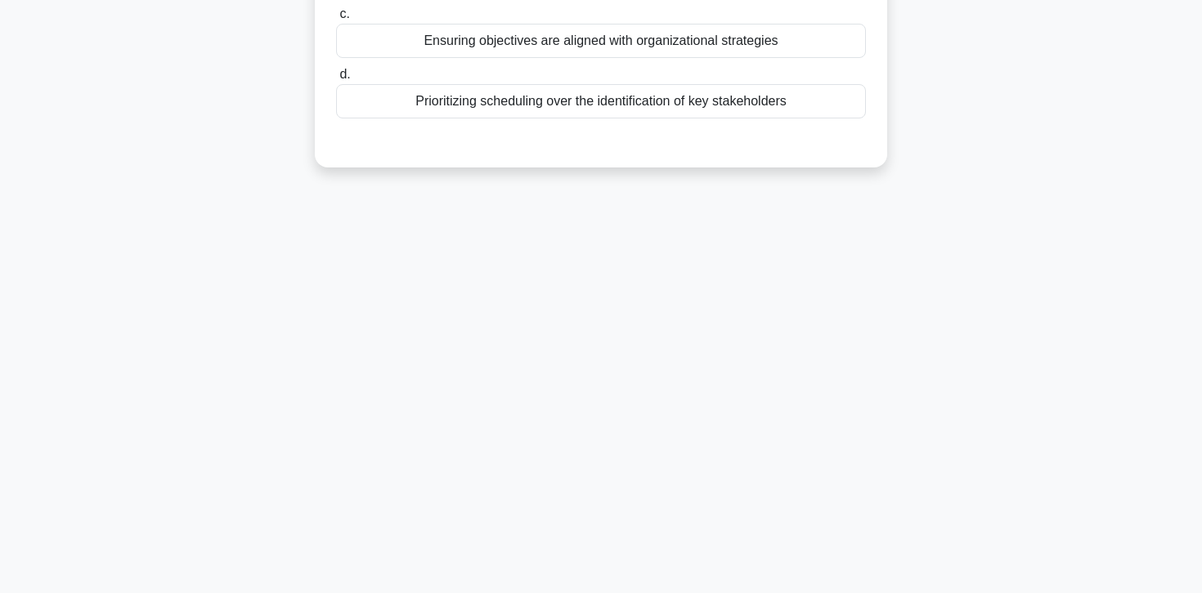
scroll to position [0, 0]
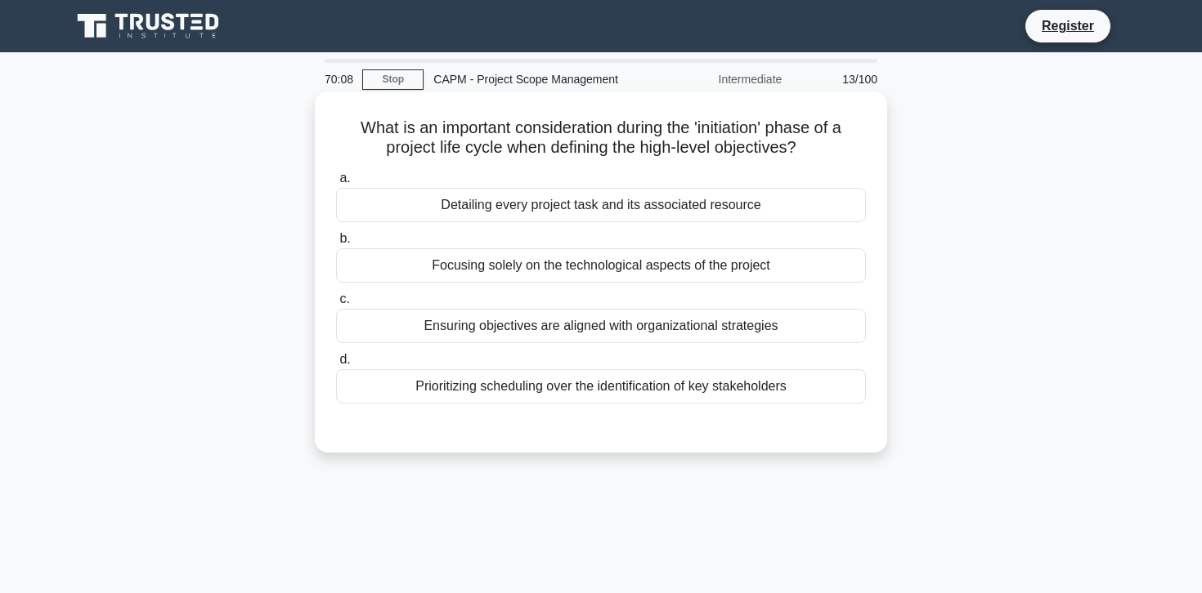
click at [754, 320] on div "Ensuring objectives are aligned with organizational strategies" at bounding box center [601, 326] width 530 height 34
click at [336, 305] on input "c. Ensuring objectives are aligned with organizational strategies" at bounding box center [336, 299] width 0 height 11
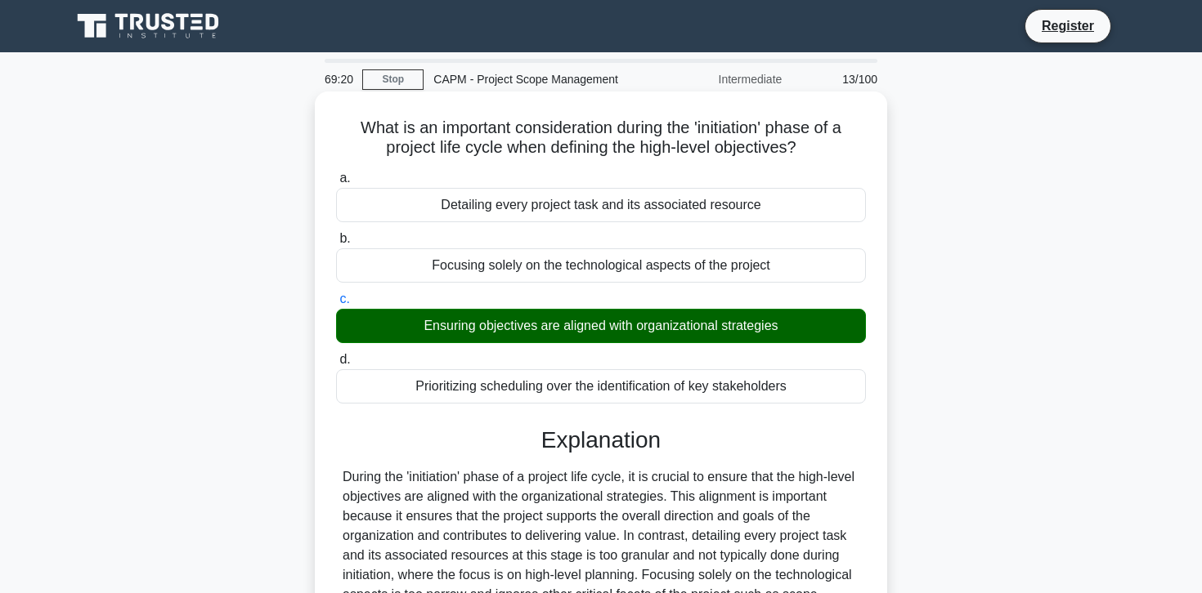
click at [696, 145] on h5 "What is an important consideration during the 'initiation' phase of a project l…" at bounding box center [600, 138] width 533 height 41
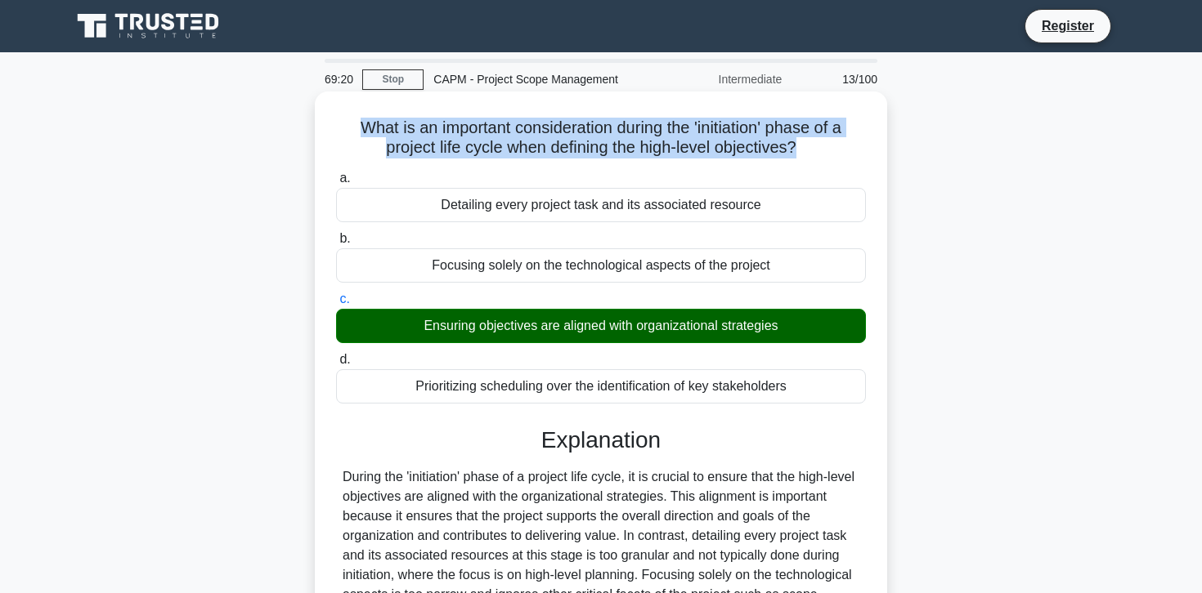
click at [696, 145] on h5 "What is an important consideration during the 'initiation' phase of a project l…" at bounding box center [600, 138] width 533 height 41
copy div "What is an important consideration during the 'initiation' phase of a project l…"
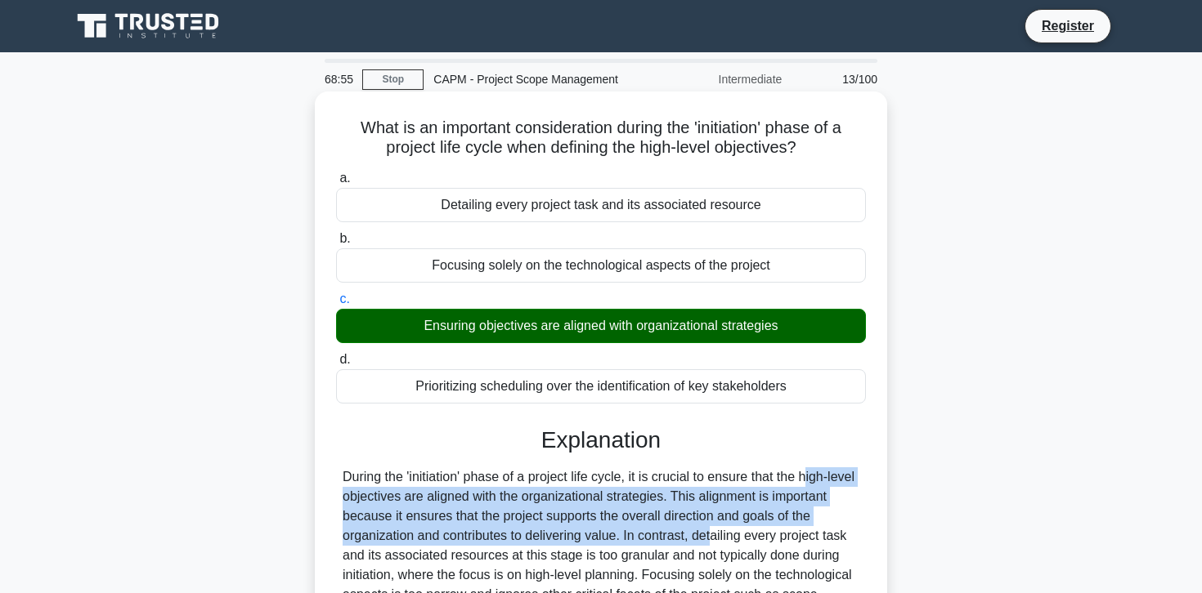
drag, startPoint x: 714, startPoint y: 471, endPoint x: 644, endPoint y: 532, distance: 92.7
click at [644, 532] on div "During the 'initiation' phase of a project life cycle, it is crucial to ensure …" at bounding box center [601, 576] width 517 height 216
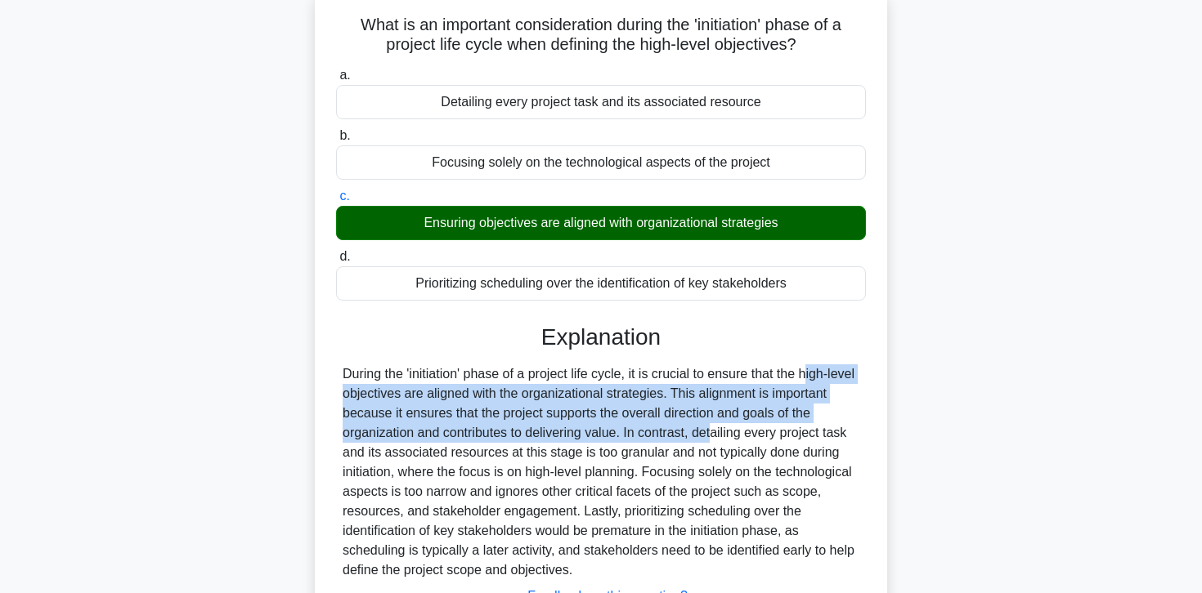
scroll to position [289, 0]
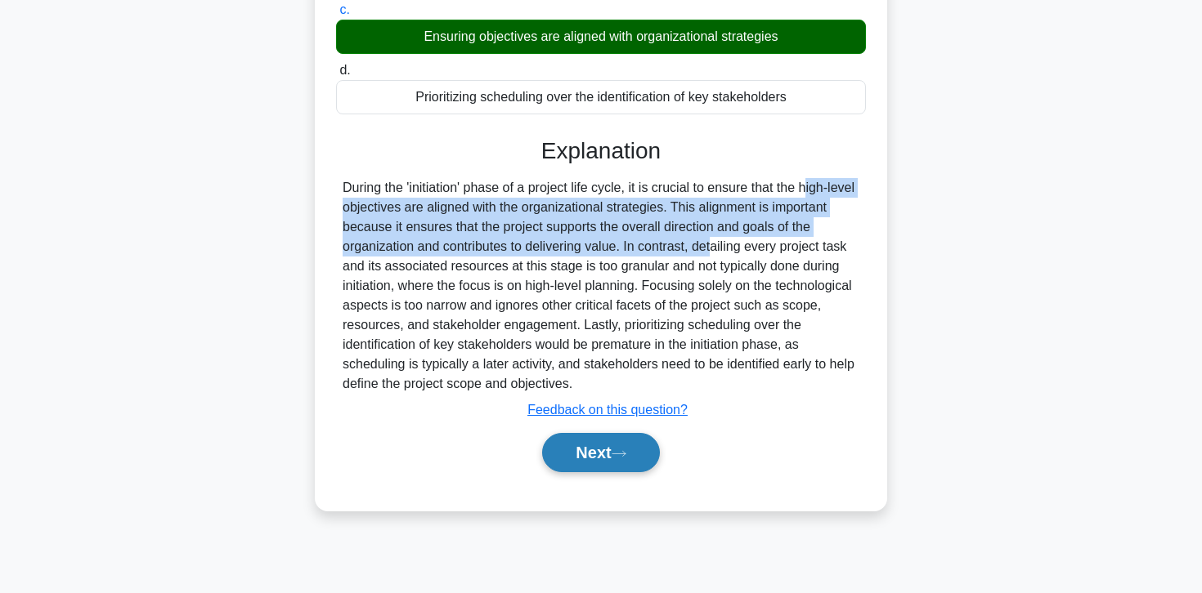
click at [585, 465] on button "Next" at bounding box center [600, 452] width 117 height 39
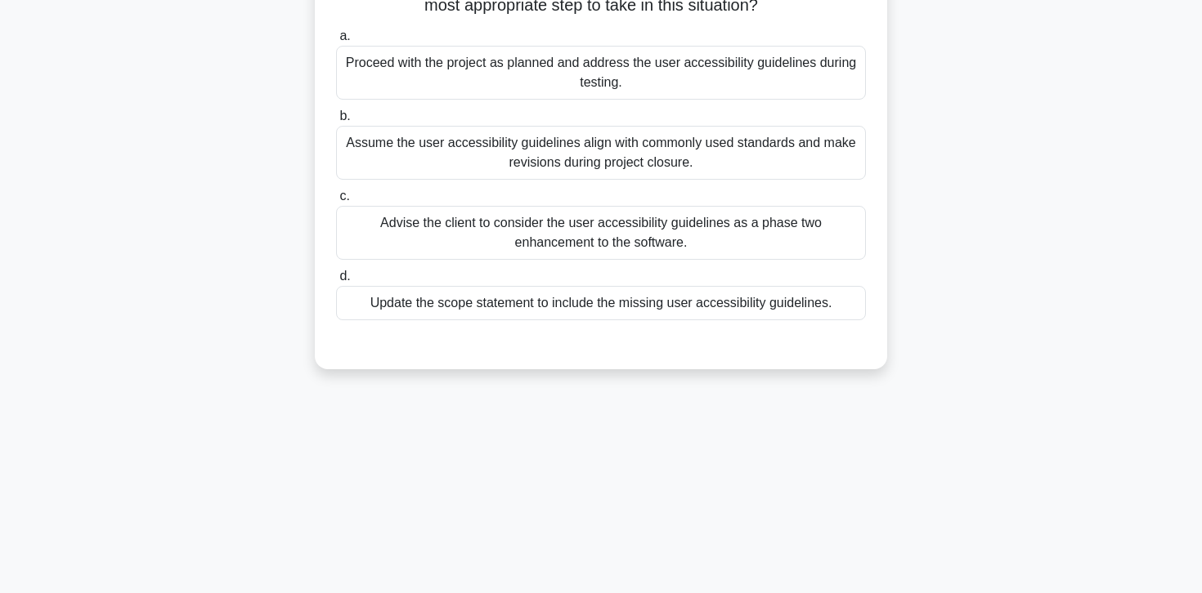
scroll to position [0, 0]
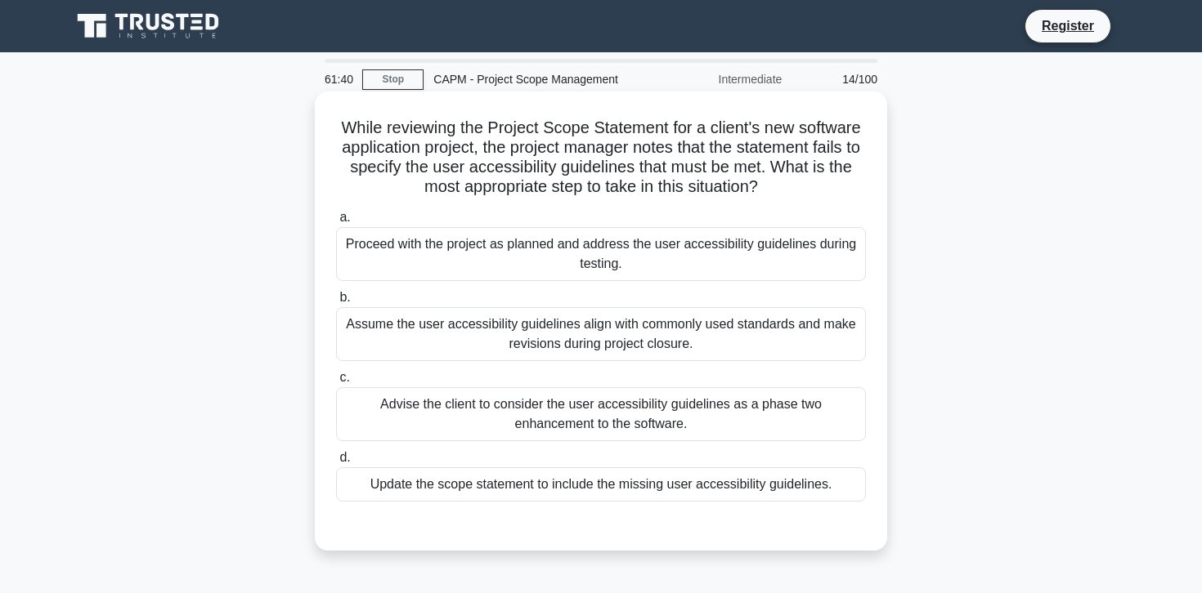
click at [622, 482] on div "Update the scope statement to include the missing user accessibility guidelines." at bounding box center [601, 485] width 530 height 34
click at [336, 463] on input "d. Update the scope statement to include the missing user accessibility guideli…" at bounding box center [336, 458] width 0 height 11
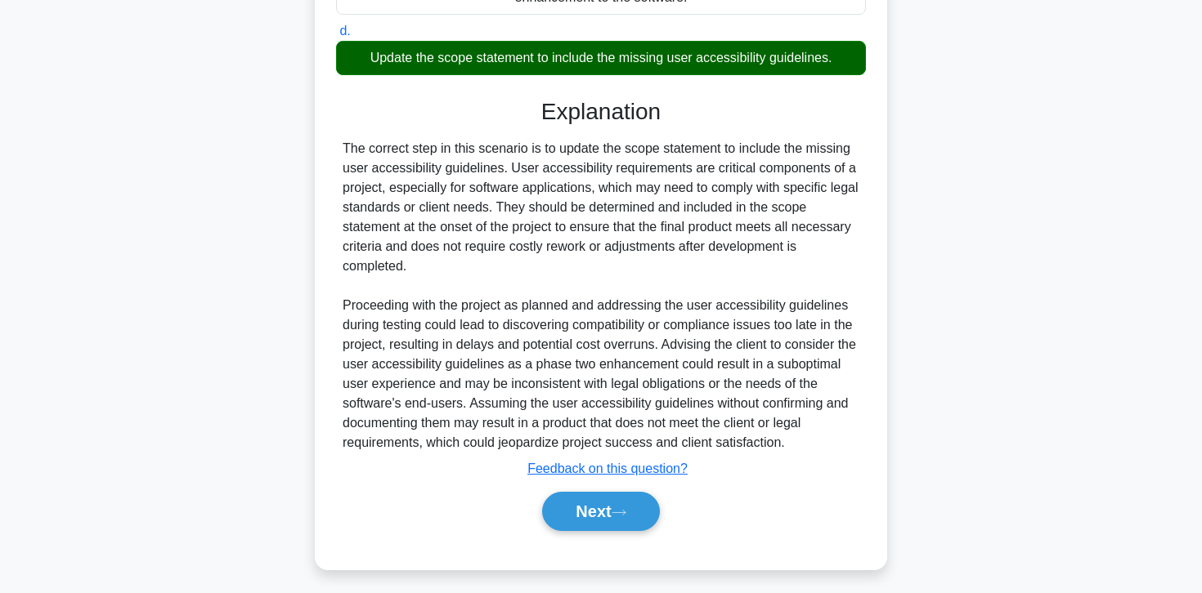
scroll to position [434, 0]
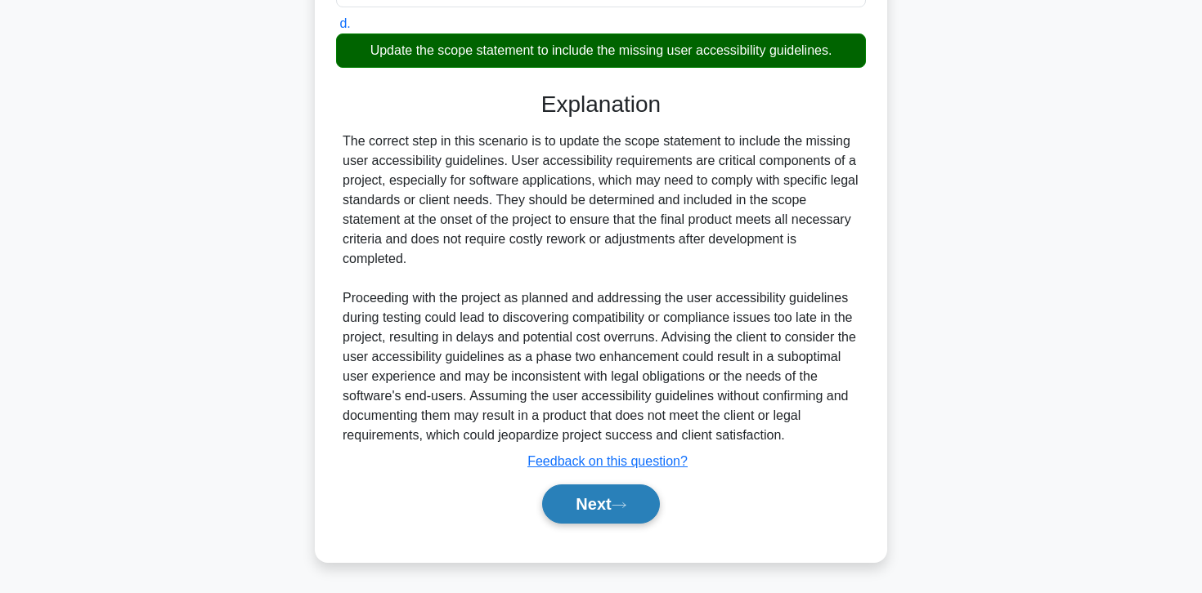
click at [612, 509] on button "Next" at bounding box center [600, 504] width 117 height 39
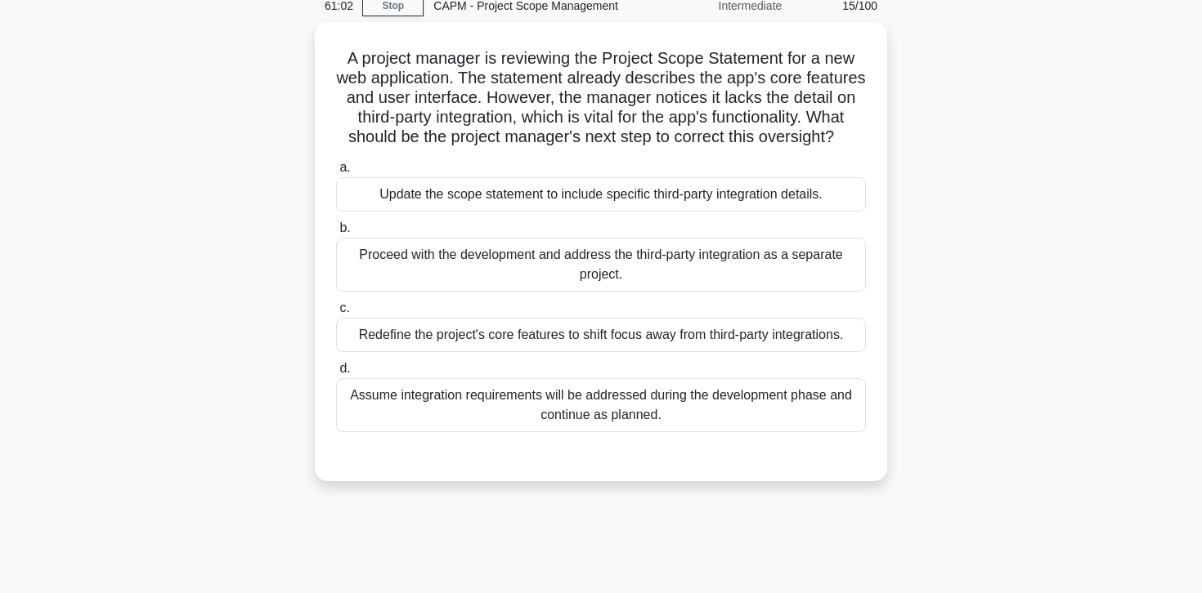
scroll to position [0, 0]
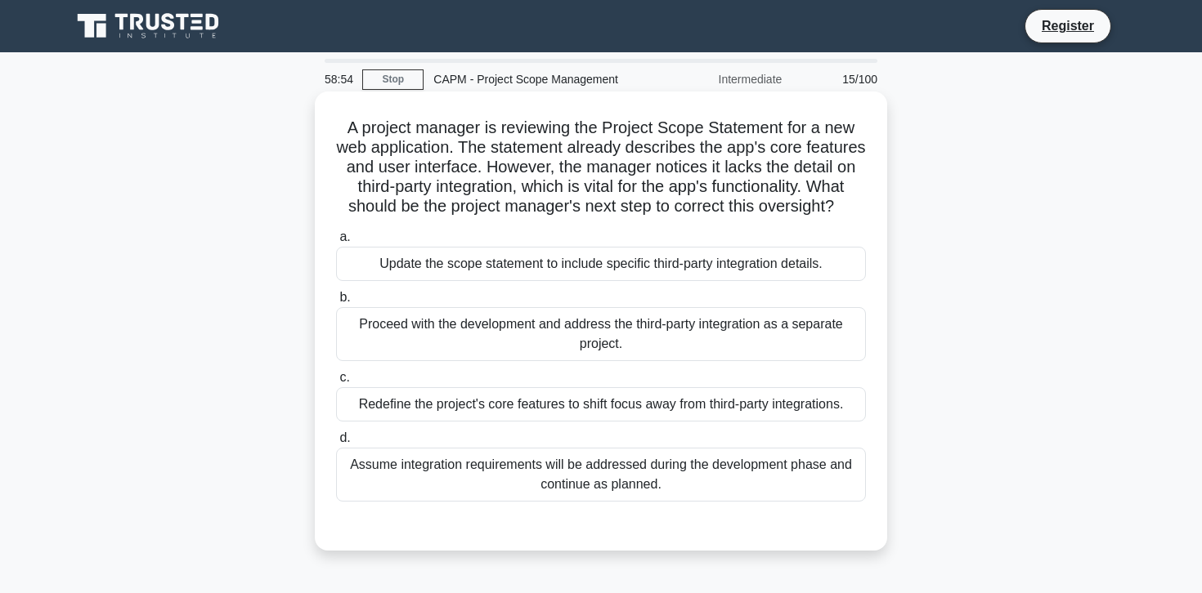
click at [781, 263] on div "Update the scope statement to include specific third-party integration details." at bounding box center [601, 264] width 530 height 34
click at [336, 243] on input "a. Update the scope statement to include specific third-party integration detai…" at bounding box center [336, 237] width 0 height 11
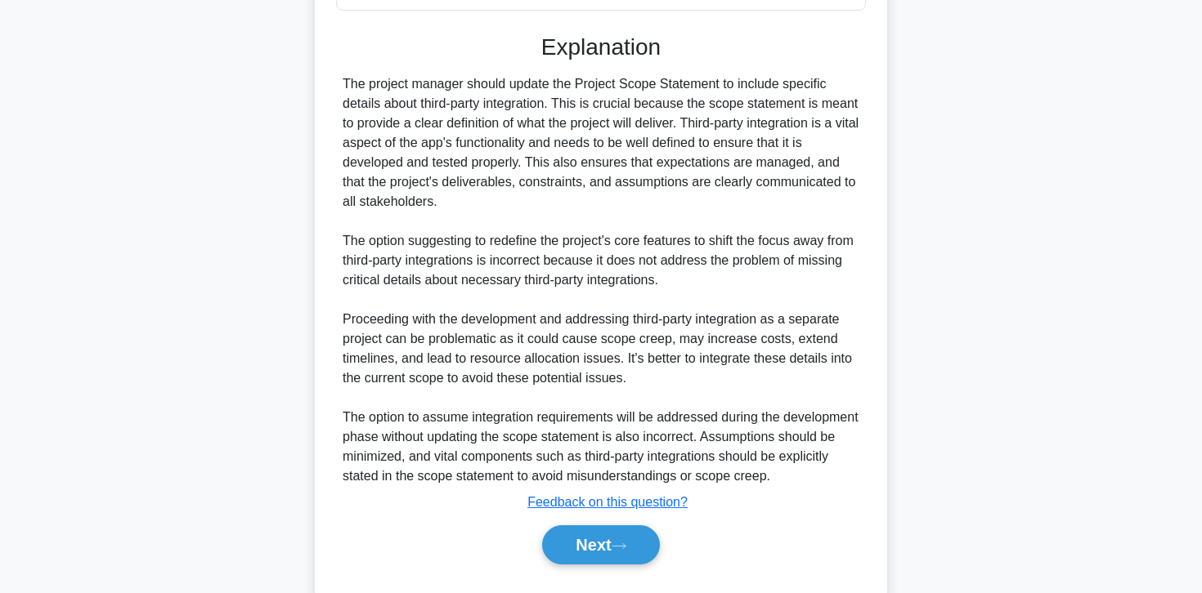
scroll to position [532, 0]
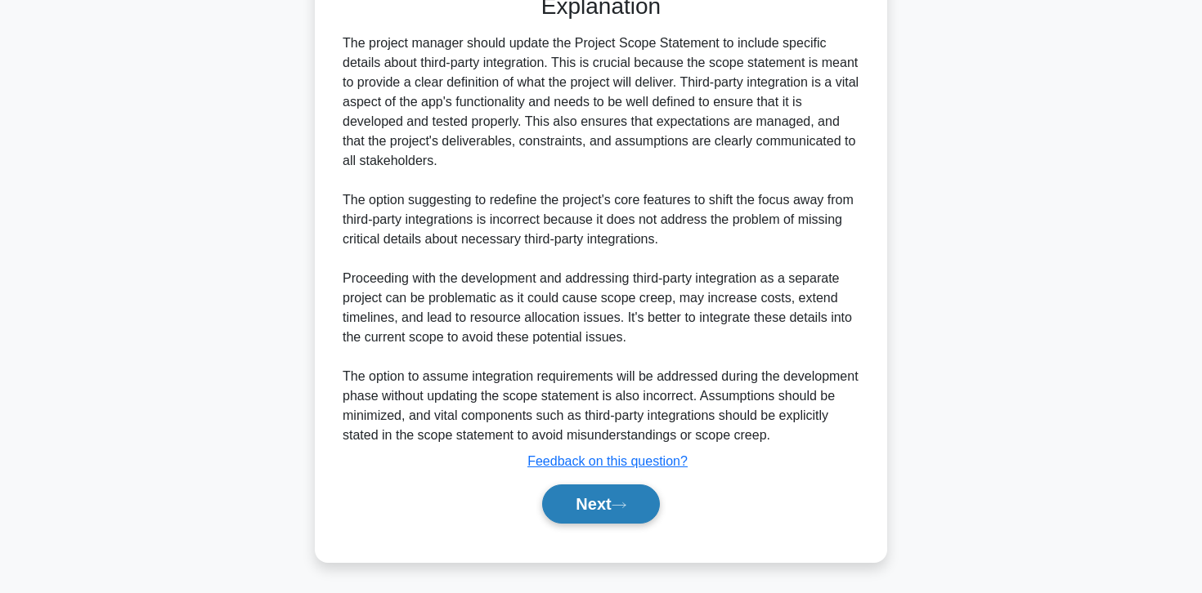
click at [596, 500] on button "Next" at bounding box center [600, 504] width 117 height 39
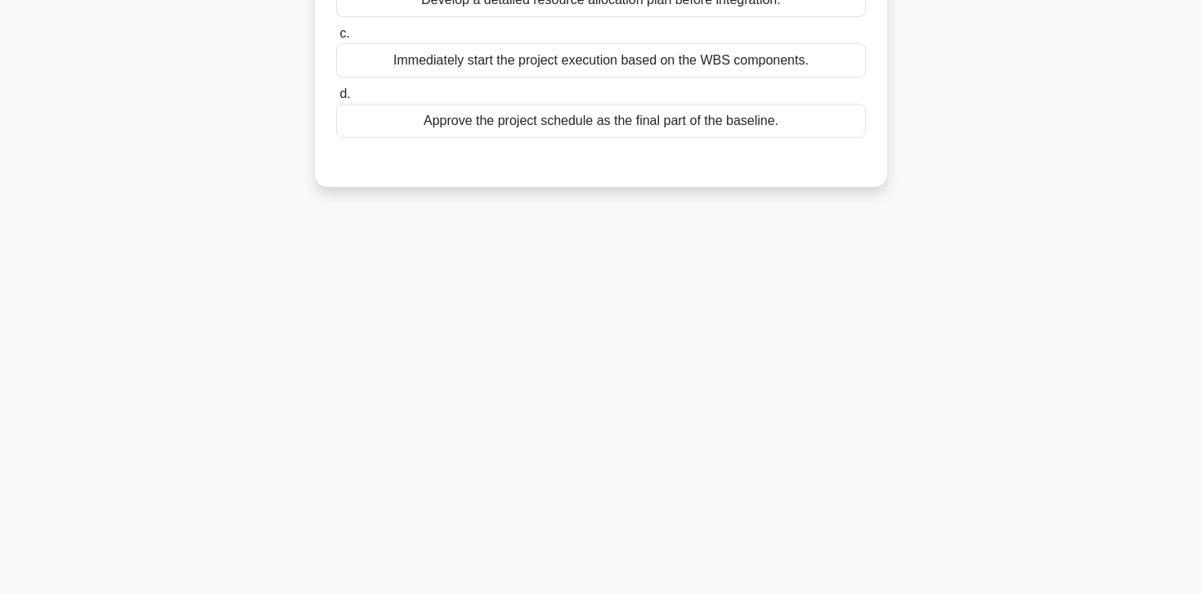
scroll to position [0, 0]
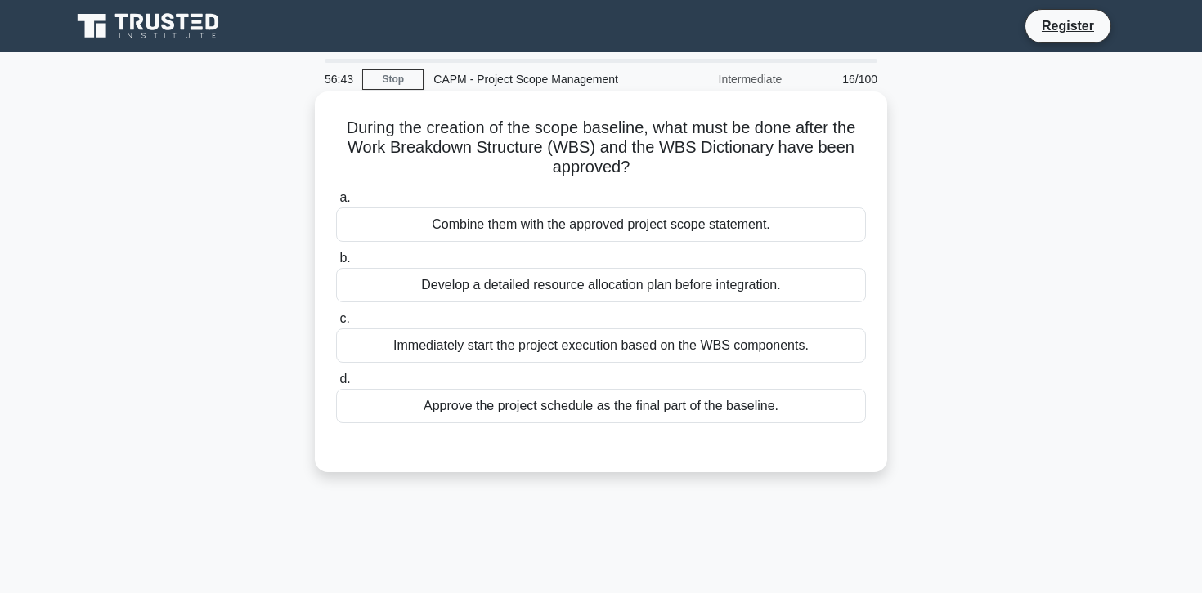
click at [515, 284] on div "Develop a detailed resource allocation plan before integration." at bounding box center [601, 285] width 530 height 34
click at [336, 264] on input "b. Develop a detailed resource allocation plan before integration." at bounding box center [336, 258] width 0 height 11
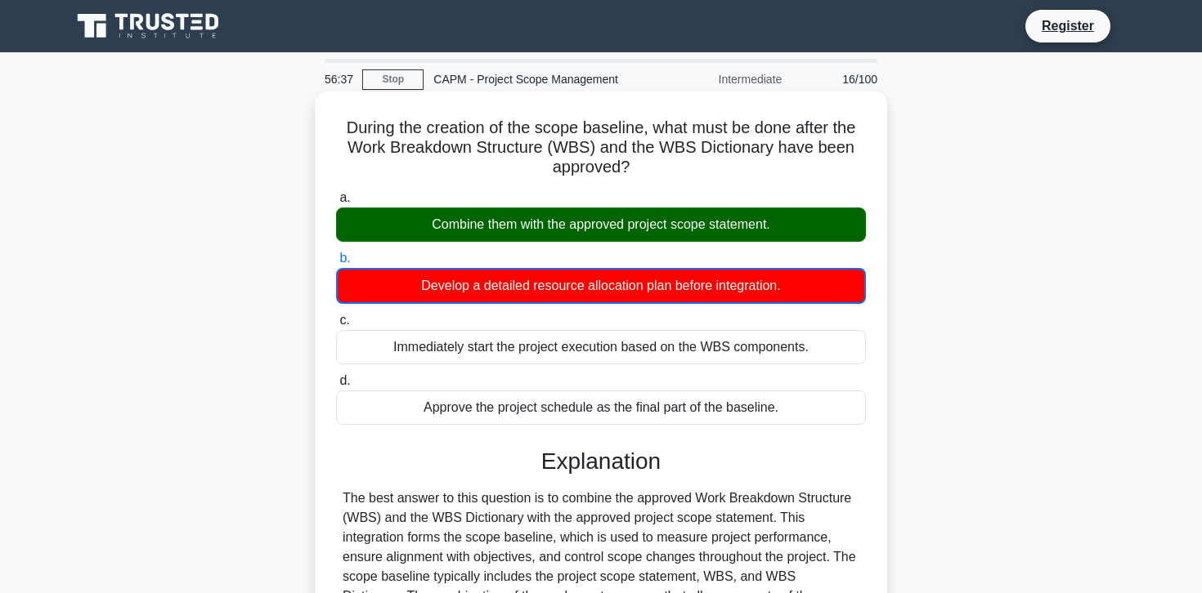
click at [360, 119] on h5 "During the creation of the scope baseline, what must be done after the Work Bre…" at bounding box center [600, 148] width 533 height 60
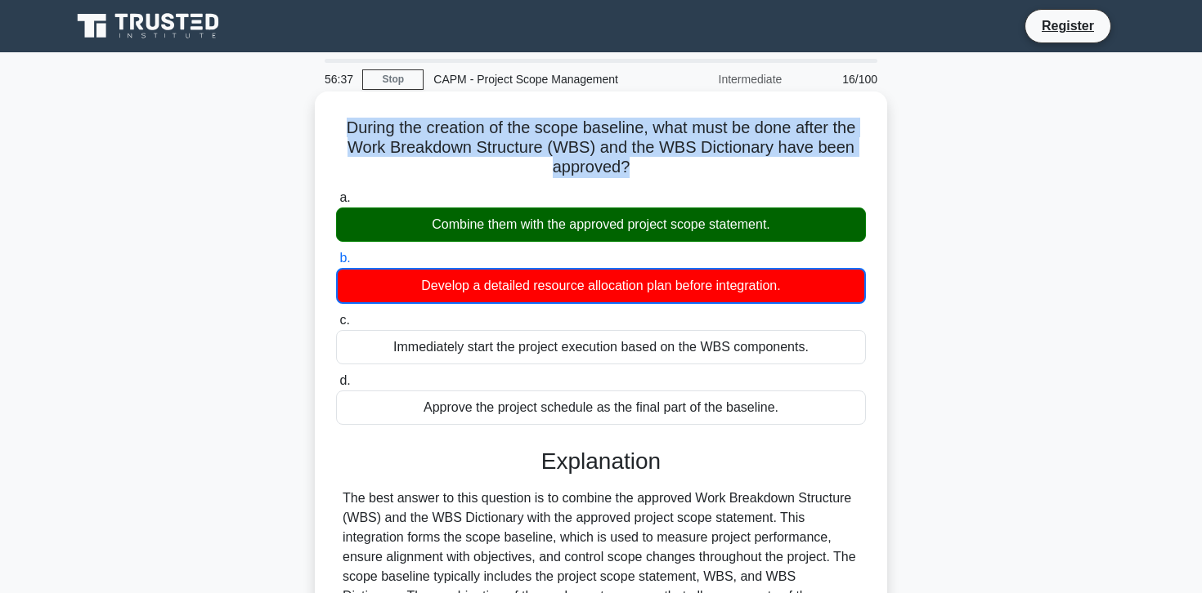
click at [360, 119] on h5 "During the creation of the scope baseline, what must be done after the Work Bre…" at bounding box center [600, 148] width 533 height 60
drag, startPoint x: 432, startPoint y: 228, endPoint x: 790, endPoint y: 217, distance: 359.0
click at [790, 217] on div "Combine them with the approved project scope statement." at bounding box center [601, 225] width 530 height 34
drag, startPoint x: 790, startPoint y: 217, endPoint x: 581, endPoint y: 504, distance: 355.8
click at [581, 480] on div "a. Combine them with the approved project scope statement. b. Develop a detaile…" at bounding box center [600, 543] width 533 height 716
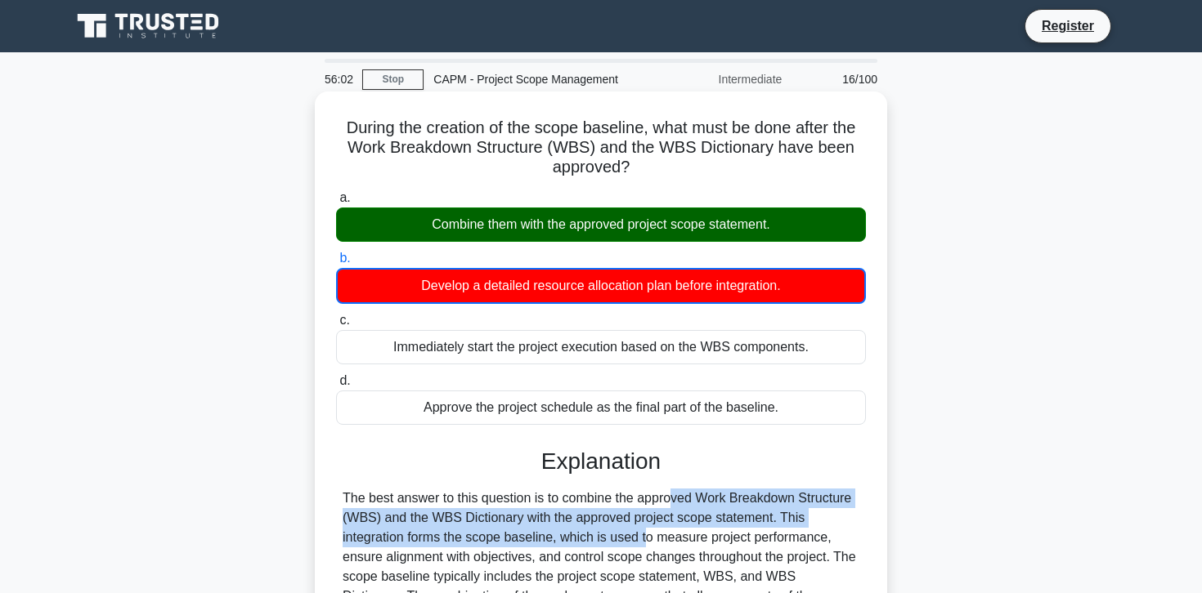
drag, startPoint x: 564, startPoint y: 504, endPoint x: 550, endPoint y: 536, distance: 34.8
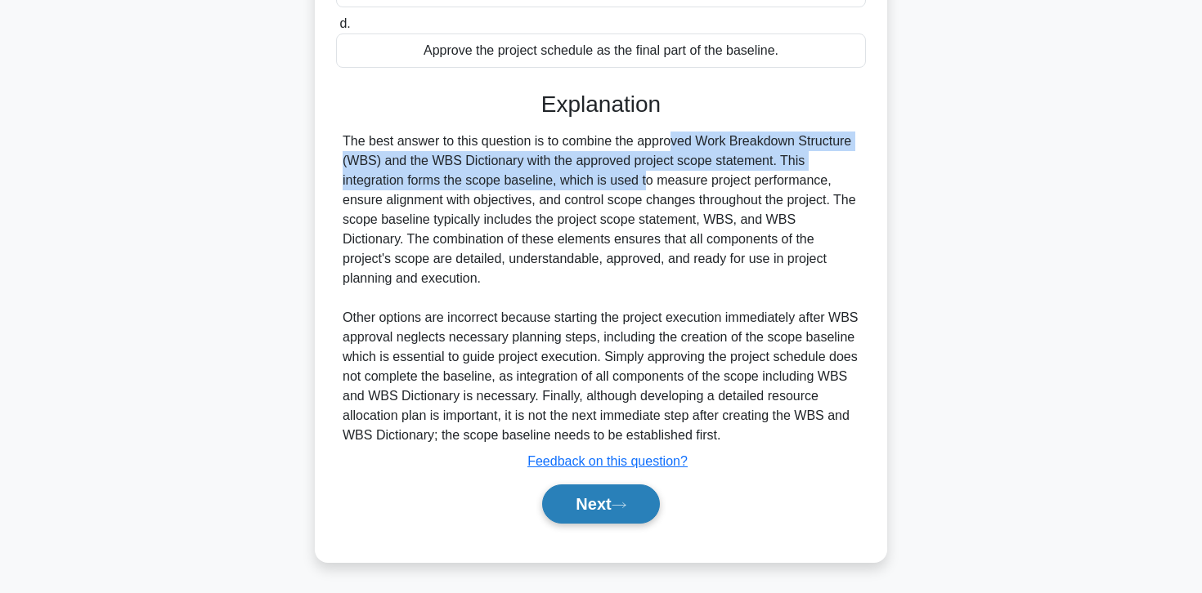
click at [619, 502] on icon at bounding box center [618, 505] width 15 height 9
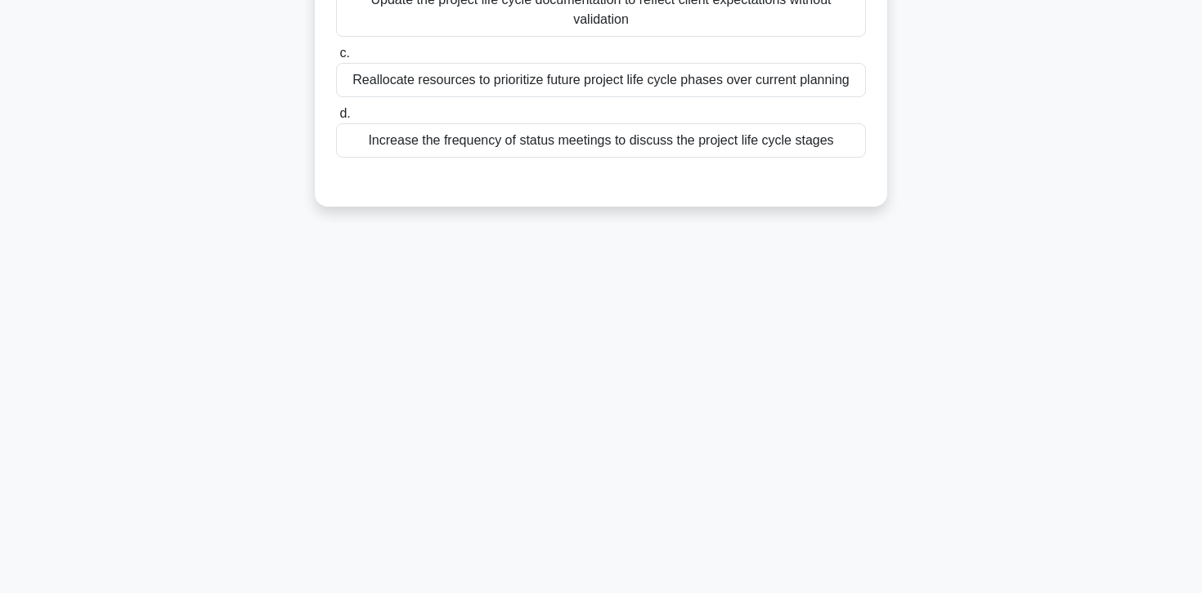
scroll to position [0, 0]
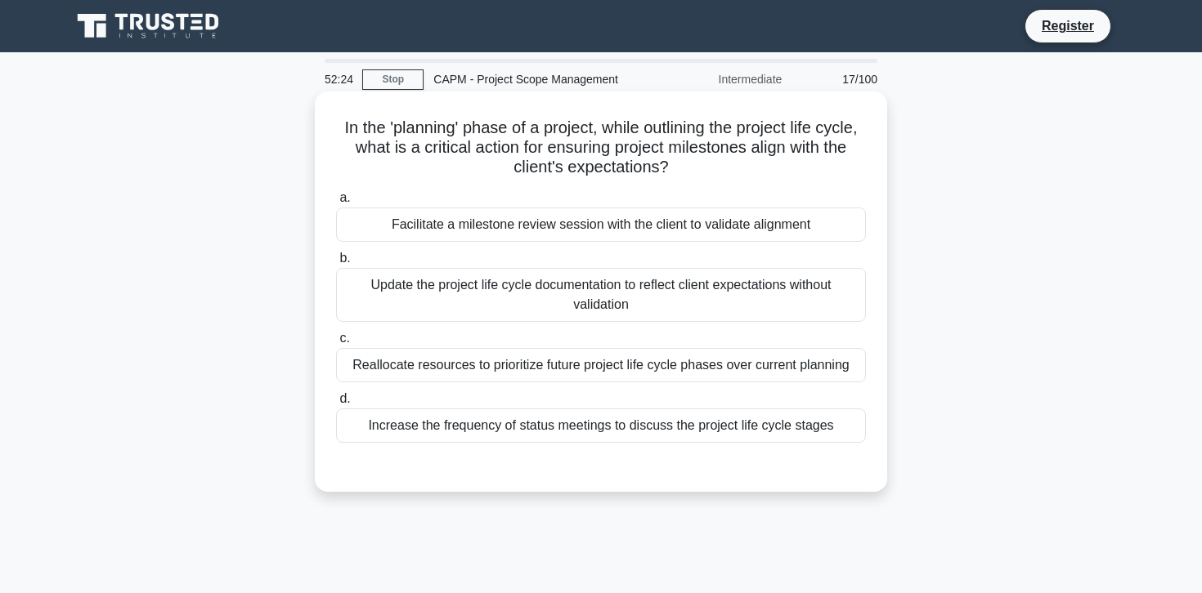
click at [541, 217] on div "Facilitate a milestone review session with the client to validate alignment" at bounding box center [601, 225] width 530 height 34
click at [336, 204] on input "a. Facilitate a milestone review session with the client to validate alignment" at bounding box center [336, 198] width 0 height 11
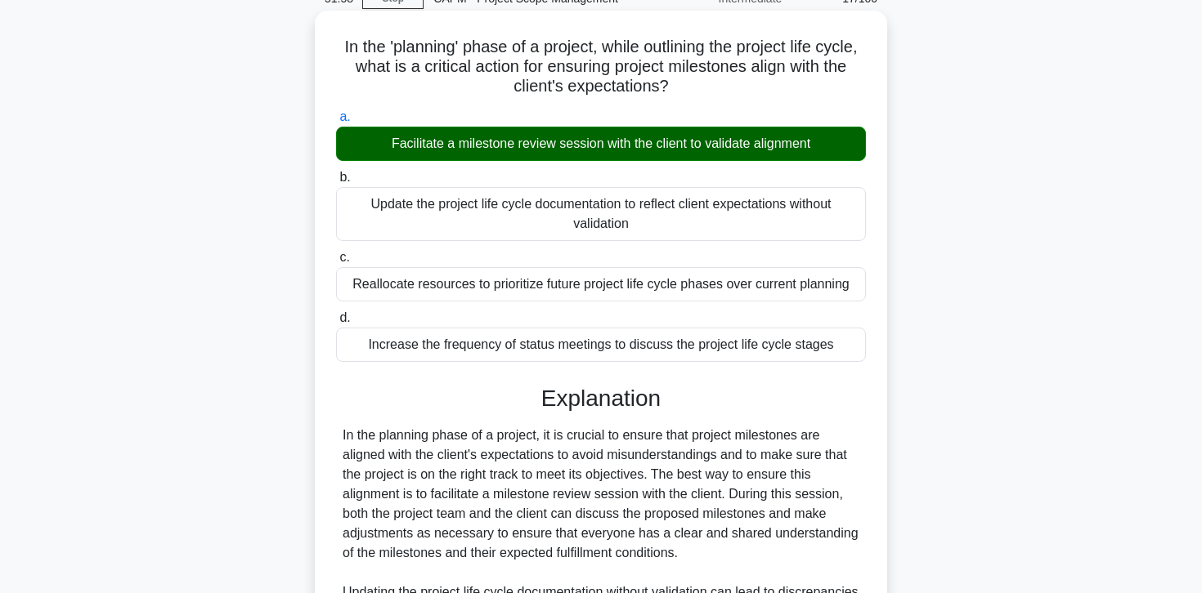
scroll to position [83, 0]
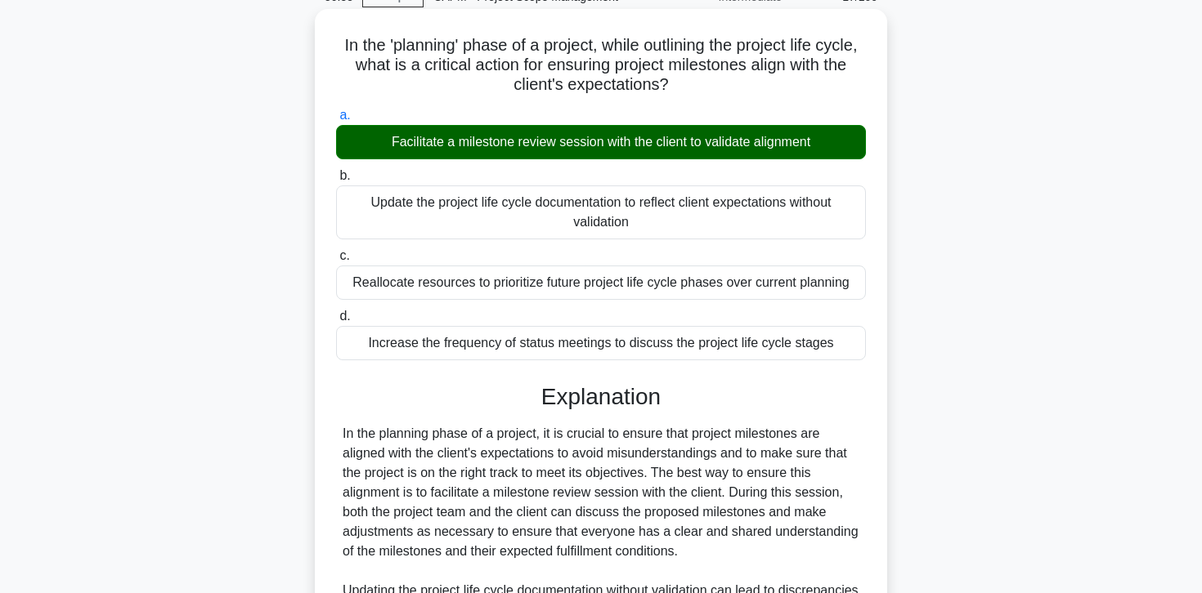
click at [539, 58] on h5 "In the 'planning' phase of a project, while outlining the project life cycle, w…" at bounding box center [600, 65] width 533 height 60
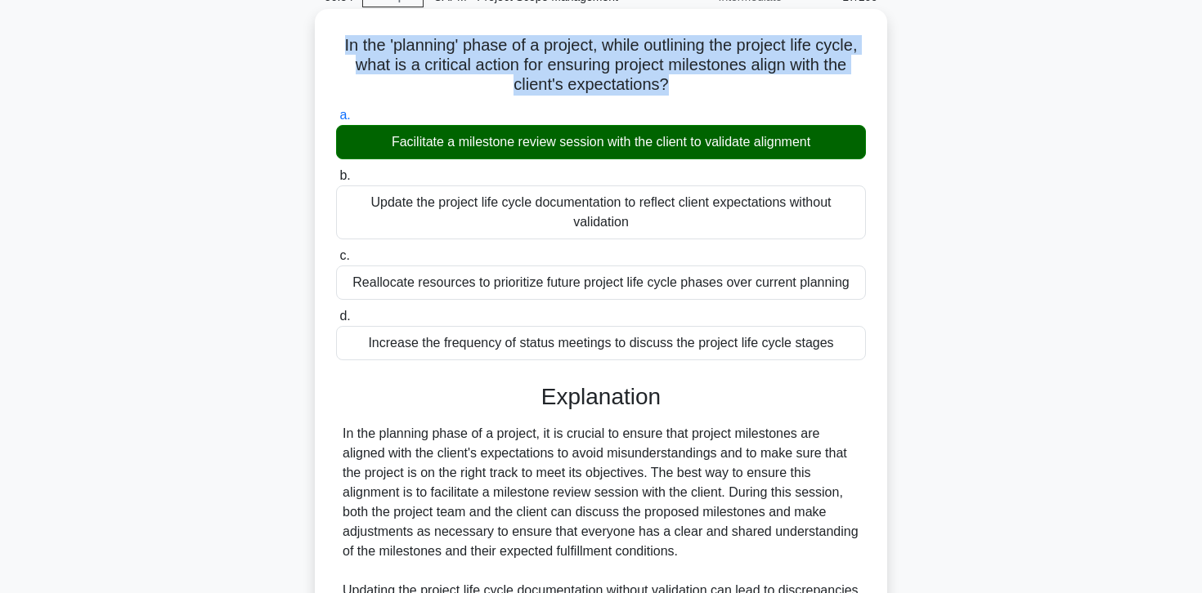
click at [539, 58] on h5 "In the 'planning' phase of a project, while outlining the project life cycle, w…" at bounding box center [600, 65] width 533 height 60
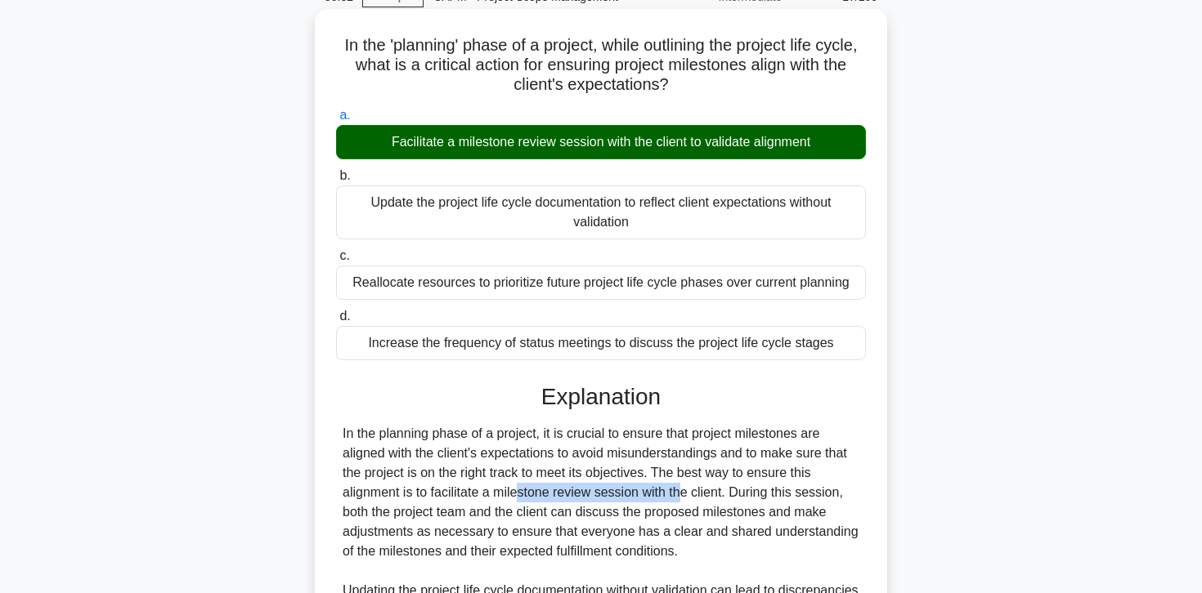
drag, startPoint x: 431, startPoint y: 494, endPoint x: 583, endPoint y: 495, distance: 152.0
click at [467, 152] on div "Facilitate a milestone review session with the client to validate alignment" at bounding box center [601, 142] width 530 height 34
click at [336, 121] on input "a. Facilitate a milestone review session with the client to validate alignment" at bounding box center [336, 115] width 0 height 11
click at [467, 152] on div "Facilitate a milestone review session with the client to validate alignment" at bounding box center [601, 142] width 530 height 34
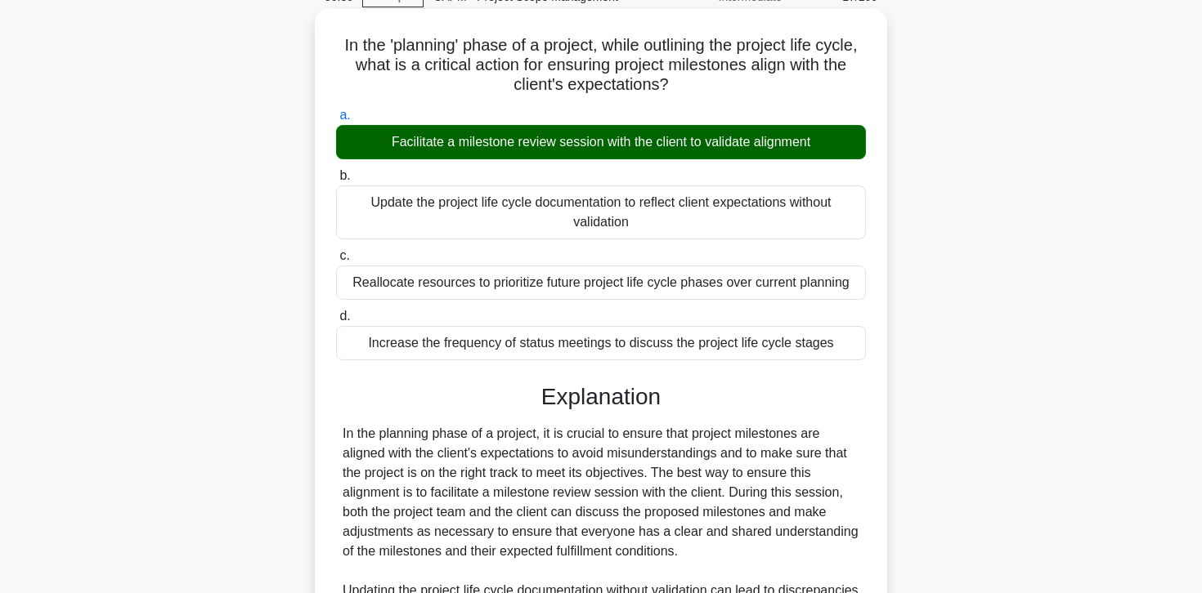
click at [336, 121] on input "a. Facilitate a milestone review session with the client to validate alignment" at bounding box center [336, 115] width 0 height 11
click at [467, 152] on div "Facilitate a milestone review session with the client to validate alignment" at bounding box center [601, 142] width 530 height 34
click at [336, 121] on input "a. Facilitate a milestone review session with the client to validate alignment" at bounding box center [336, 115] width 0 height 11
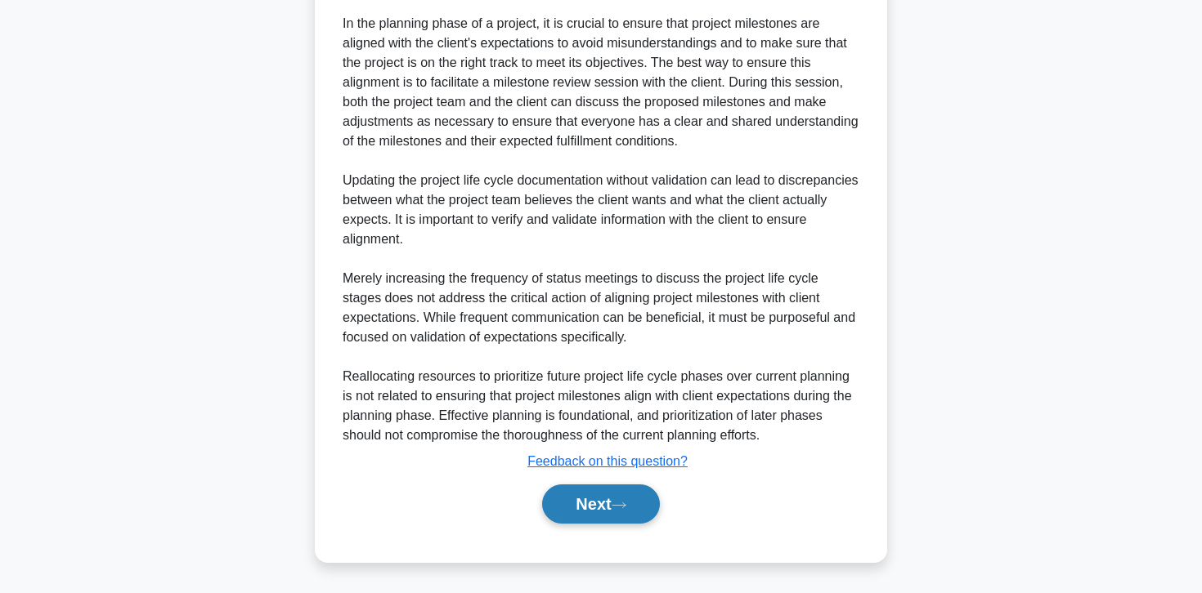
click at [577, 509] on button "Next" at bounding box center [600, 504] width 117 height 39
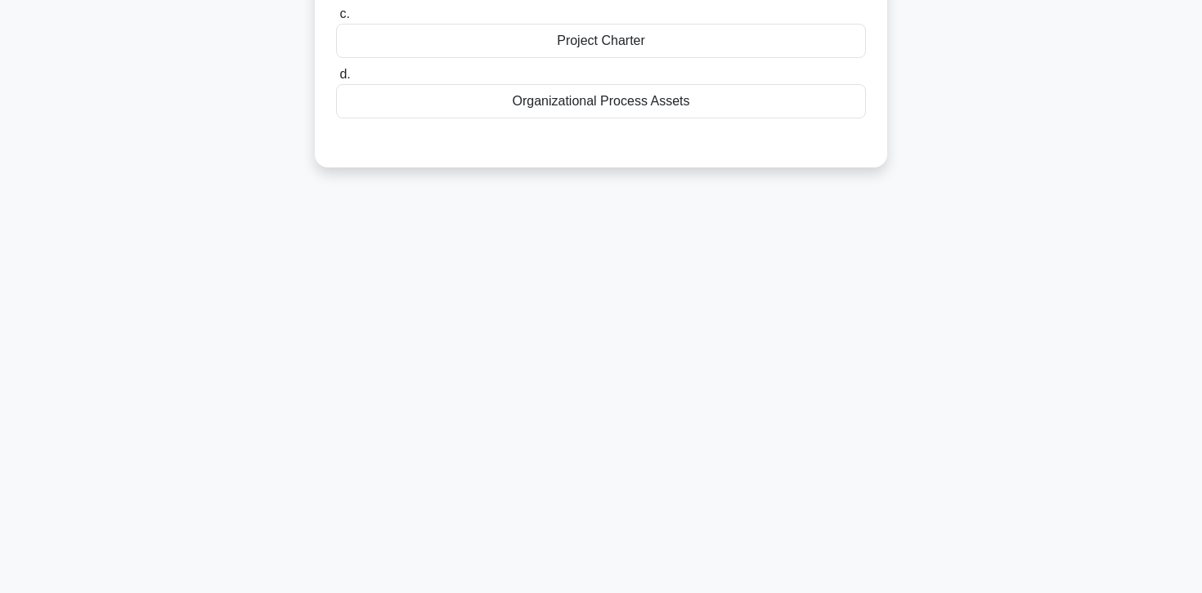
scroll to position [0, 0]
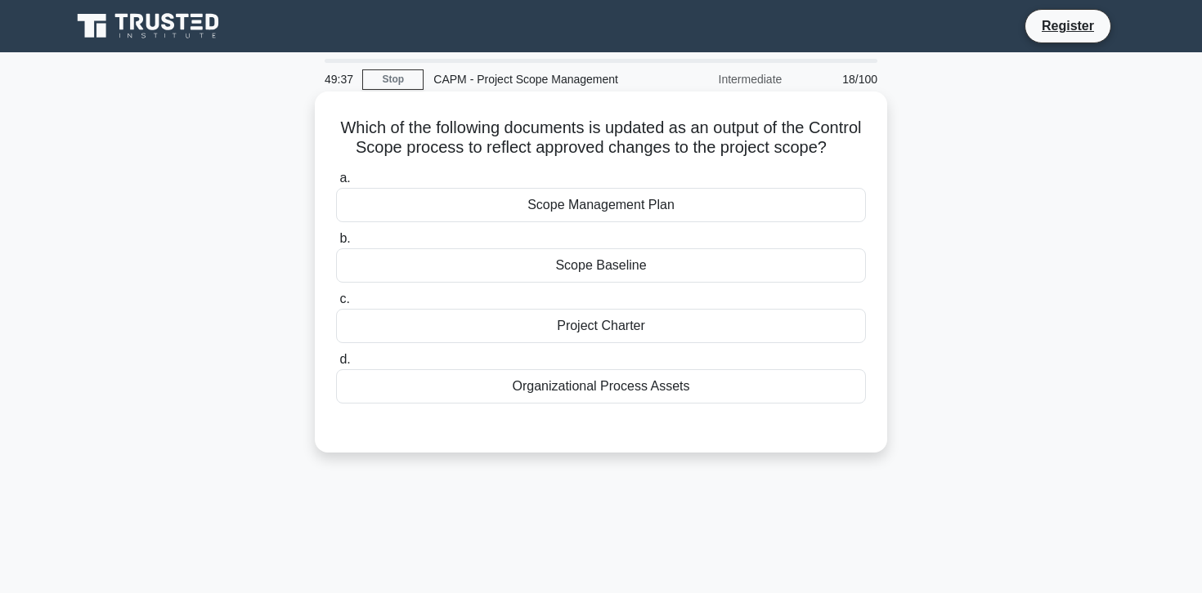
drag, startPoint x: 591, startPoint y: 292, endPoint x: 615, endPoint y: 269, distance: 33.0
click at [615, 269] on div "a. Scope Management [MEDICAL_DATA]. Scope Baseline c. d." at bounding box center [600, 286] width 549 height 242
click at [670, 173] on label "a. Scope Management Plan" at bounding box center [601, 195] width 530 height 54
click at [336, 173] on input "a. Scope Management Plan" at bounding box center [336, 178] width 0 height 11
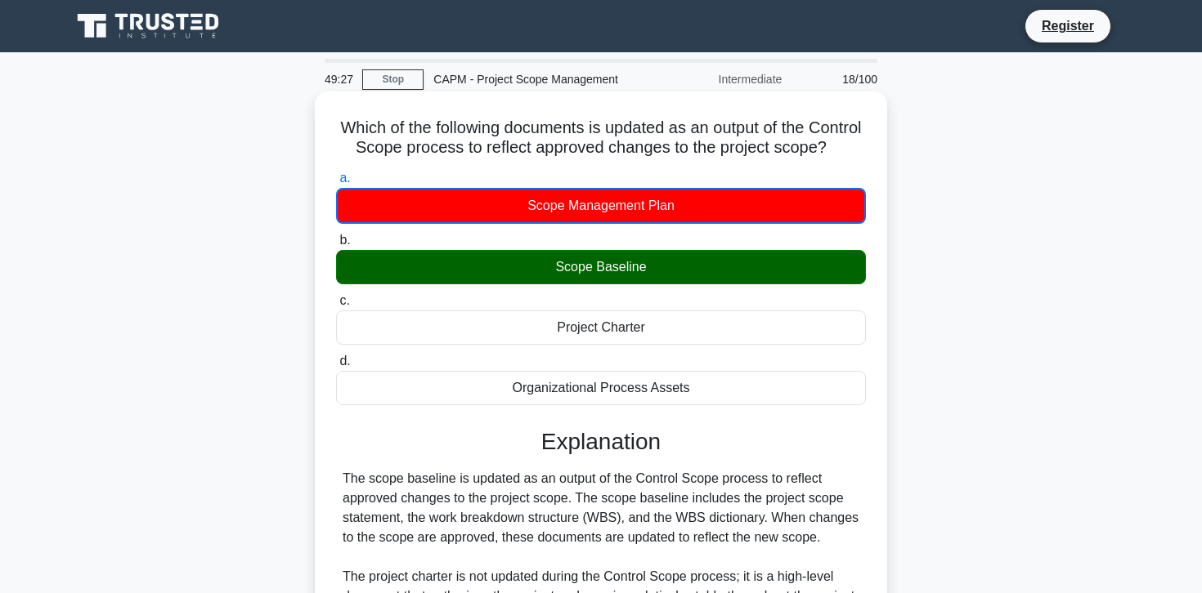
click at [682, 146] on h5 "Which of the following documents is updated as an output of the Control Scope p…" at bounding box center [600, 138] width 533 height 41
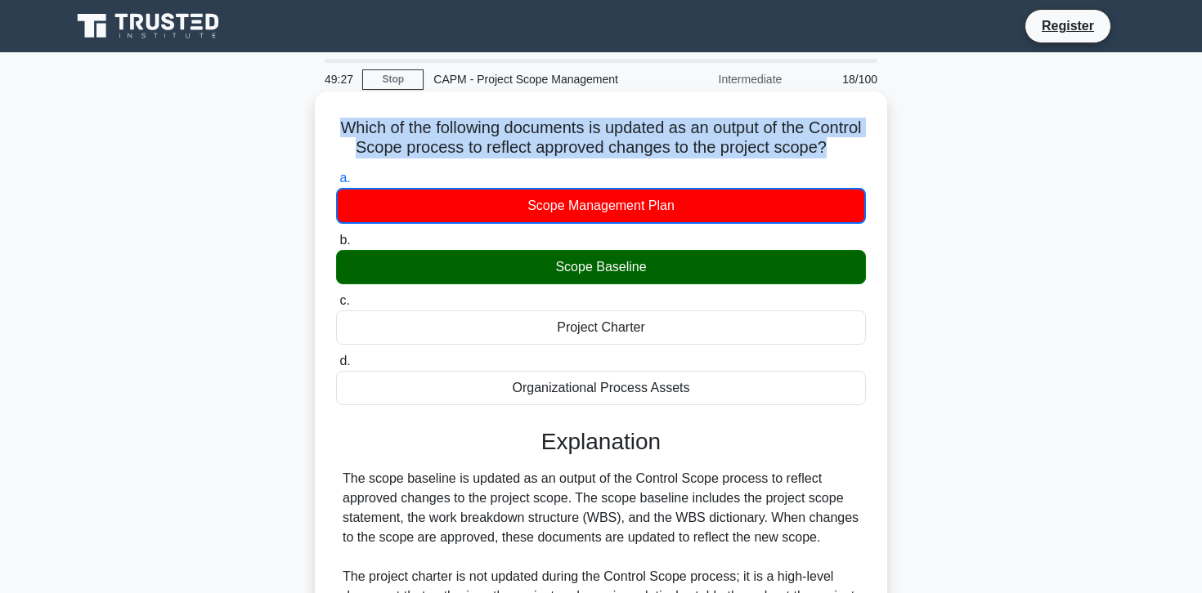
click at [682, 146] on h5 "Which of the following documents is updated as an output of the Control Scope p…" at bounding box center [600, 138] width 533 height 41
drag, startPoint x: 827, startPoint y: 540, endPoint x: 330, endPoint y: 475, distance: 501.2
click at [330, 475] on div "Which of the following documents is updated as an output of the Control Scope p…" at bounding box center [600, 446] width 559 height 697
